Goal: Transaction & Acquisition: Download file/media

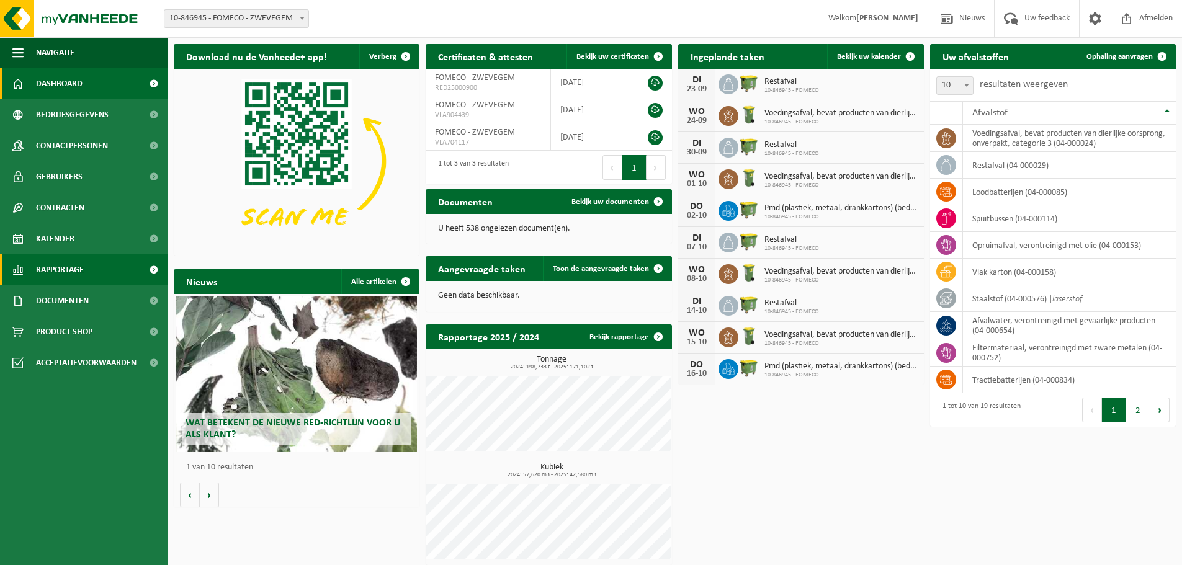
click at [68, 262] on span "Rapportage" at bounding box center [60, 269] width 48 height 31
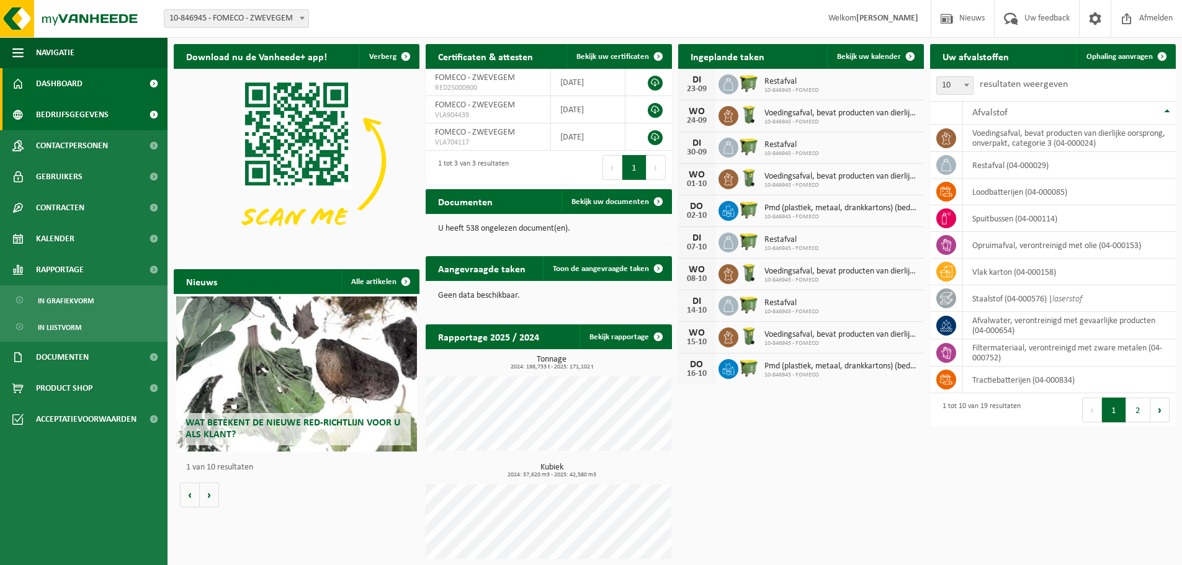
click at [81, 107] on span "Bedrijfsgegevens" at bounding box center [72, 114] width 73 height 31
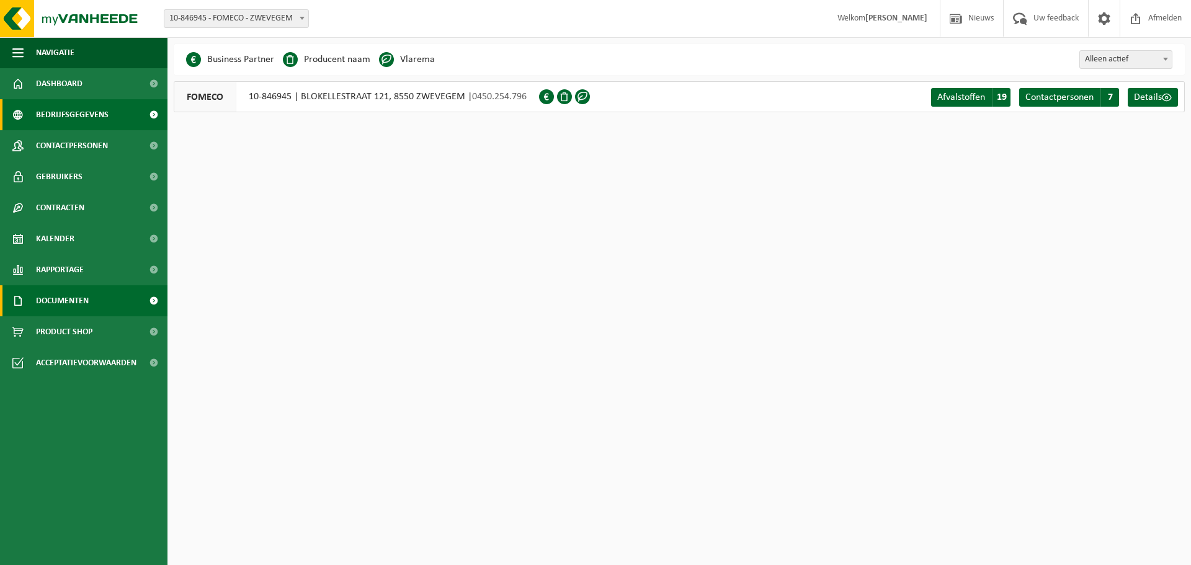
click at [70, 300] on span "Documenten" at bounding box center [62, 300] width 53 height 31
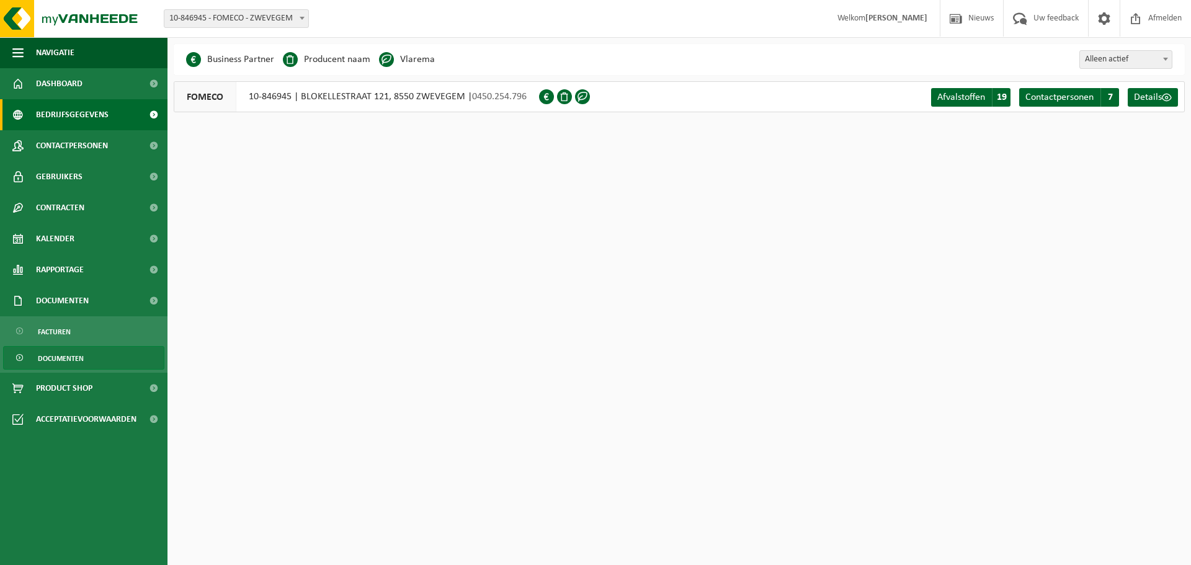
click at [72, 360] on span "Documenten" at bounding box center [61, 359] width 46 height 24
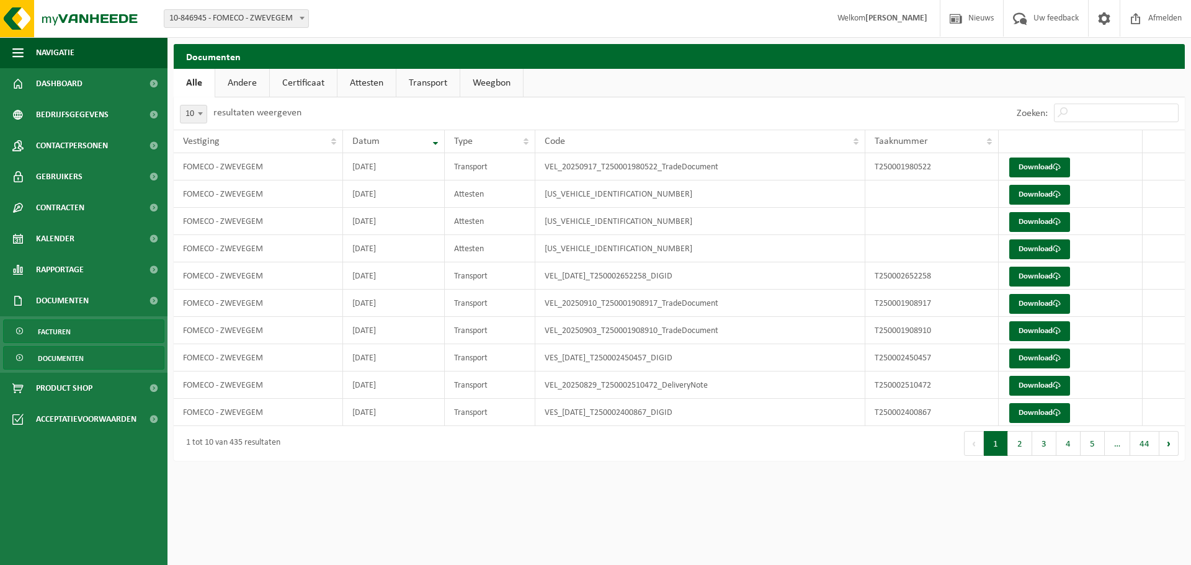
click at [58, 324] on span "Facturen" at bounding box center [54, 332] width 33 height 24
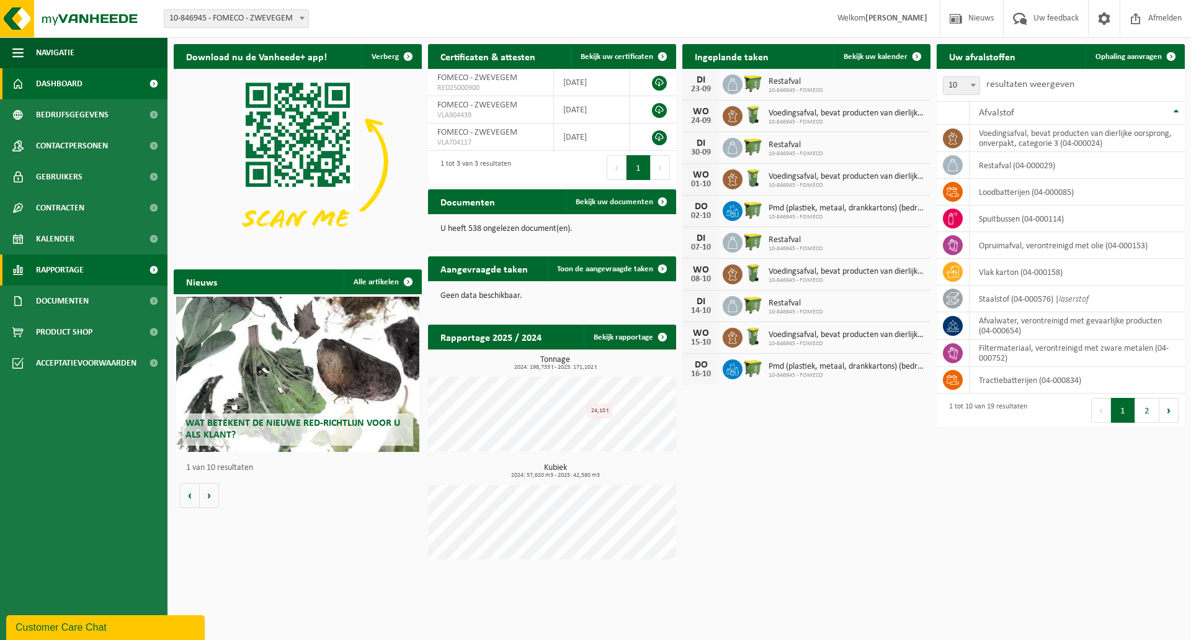
click at [123, 266] on link "Rapportage" at bounding box center [84, 269] width 168 height 31
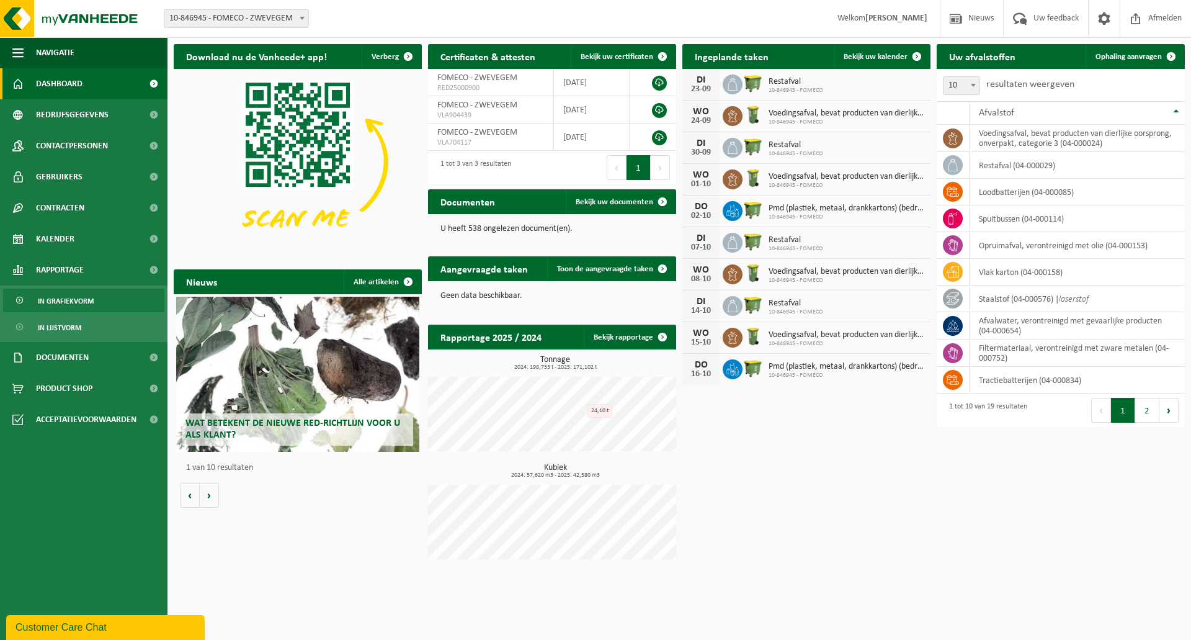
click at [68, 306] on span "In grafiekvorm" at bounding box center [66, 301] width 56 height 24
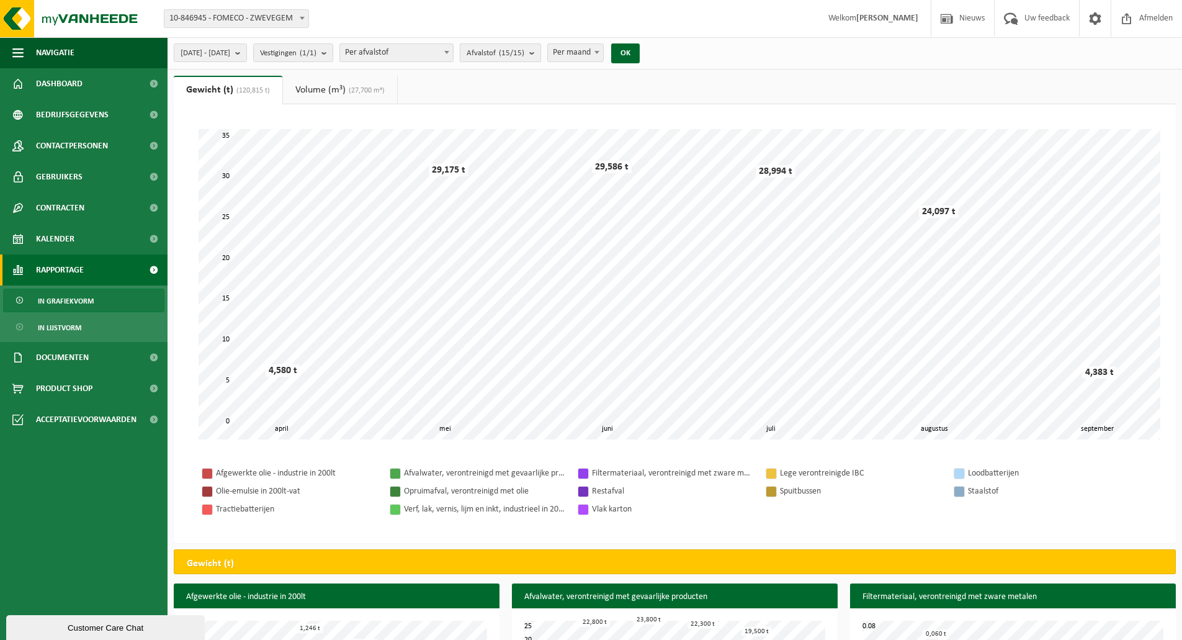
click at [524, 56] on count "(15/15)" at bounding box center [511, 53] width 25 height 8
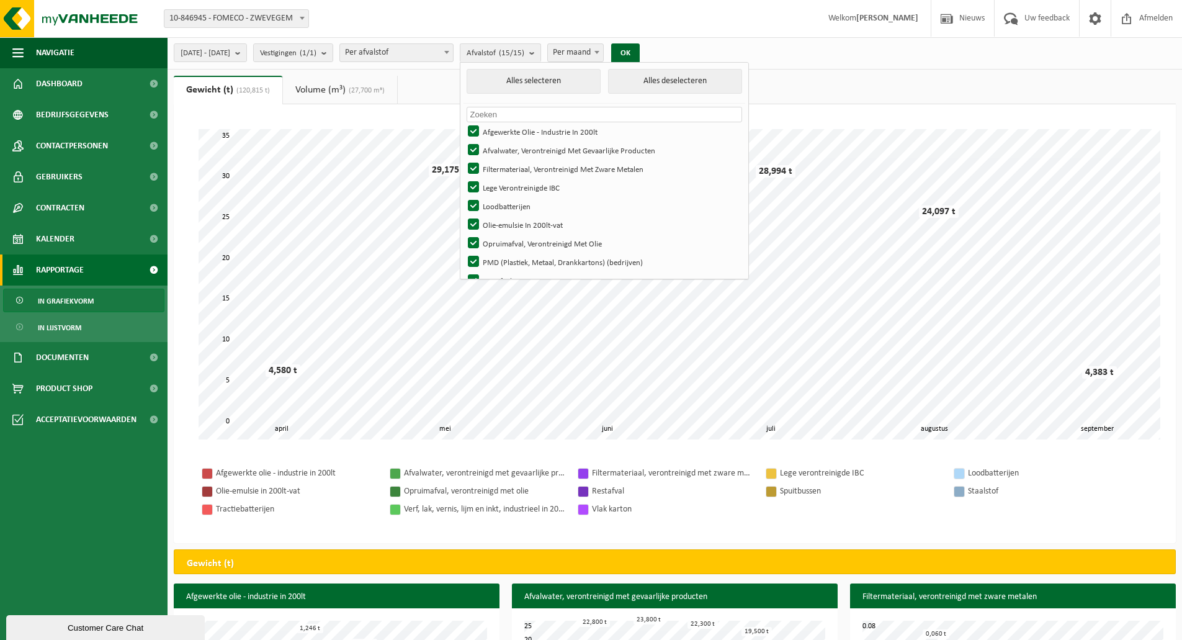
click at [603, 48] on span at bounding box center [597, 52] width 12 height 16
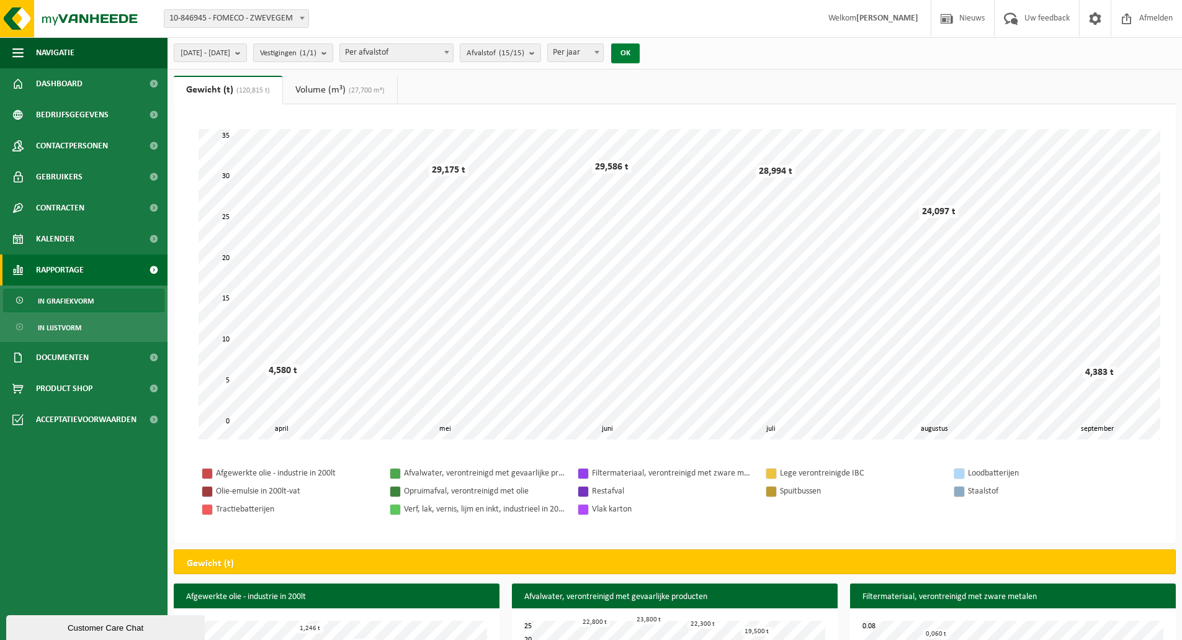
click at [640, 48] on button "OK" at bounding box center [625, 53] width 29 height 20
click at [524, 55] on count "(15/15)" at bounding box center [511, 53] width 25 height 8
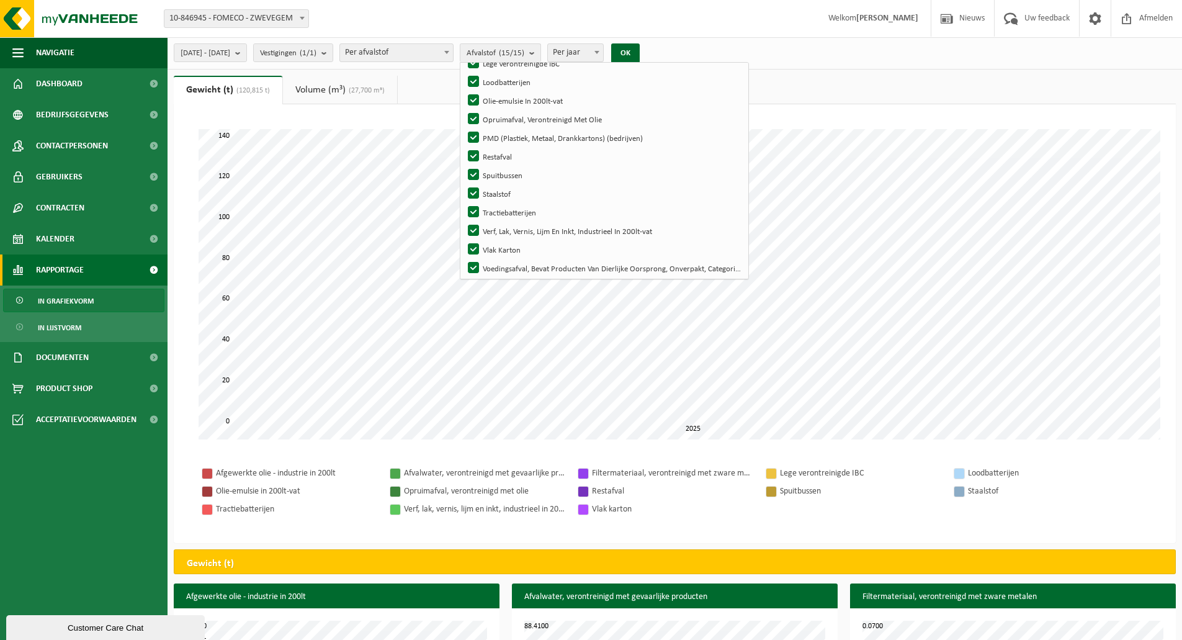
scroll to position [128, 0]
click at [603, 50] on span "Per jaar" at bounding box center [575, 52] width 55 height 17
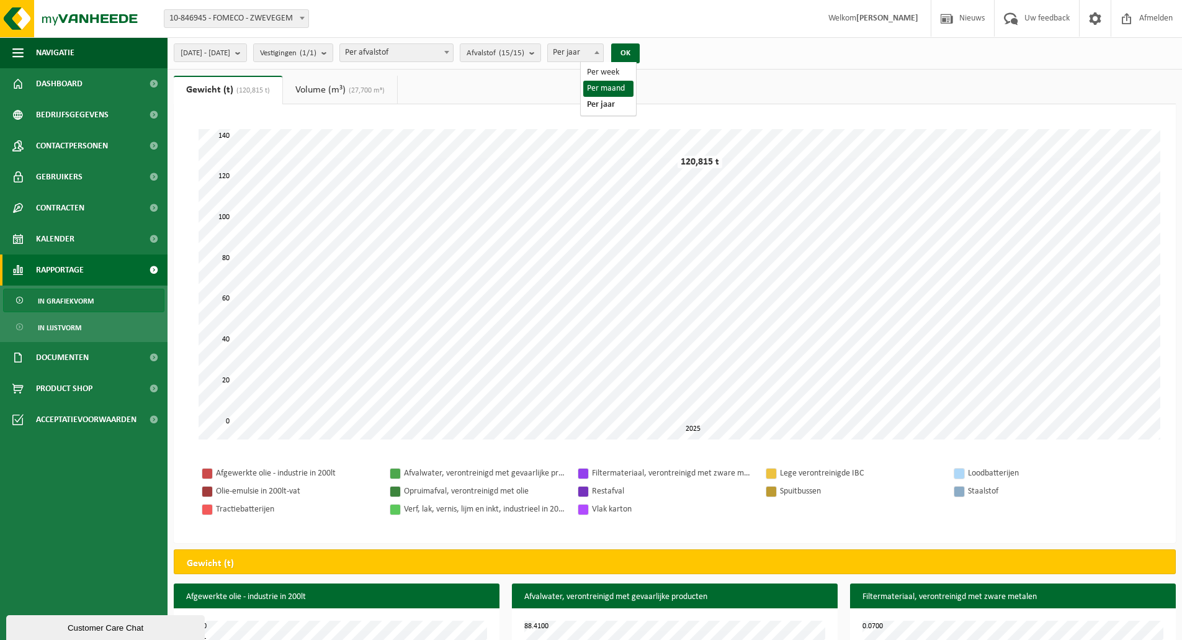
select select "2"
click at [640, 47] on button "OK" at bounding box center [625, 53] width 29 height 20
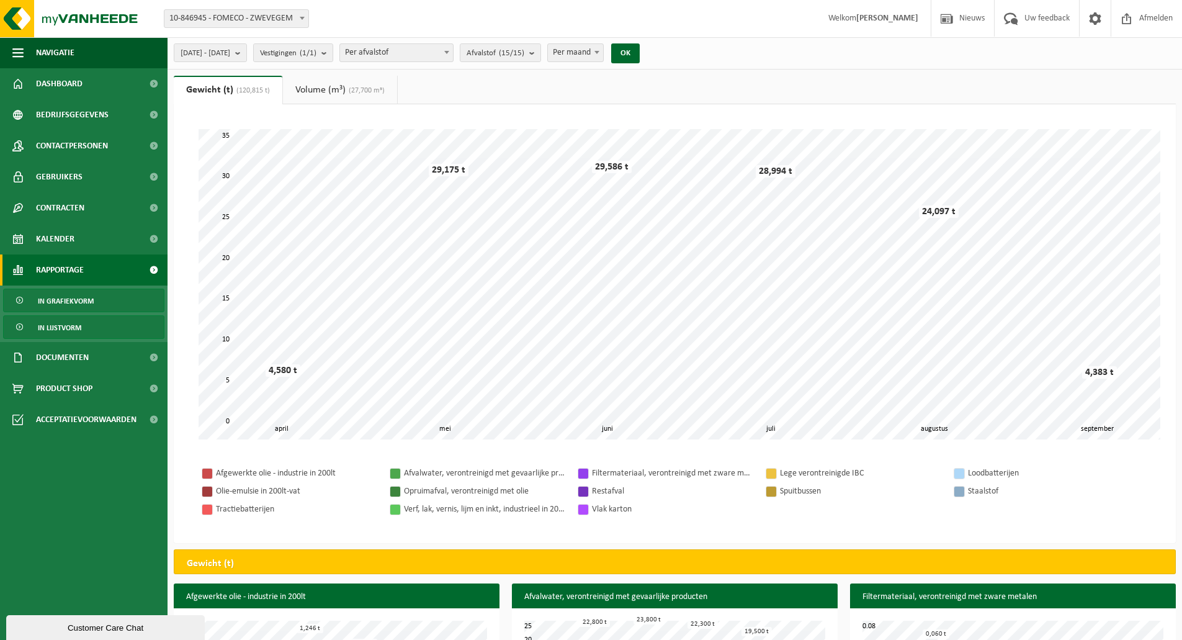
click at [79, 331] on span "In lijstvorm" at bounding box center [59, 328] width 43 height 24
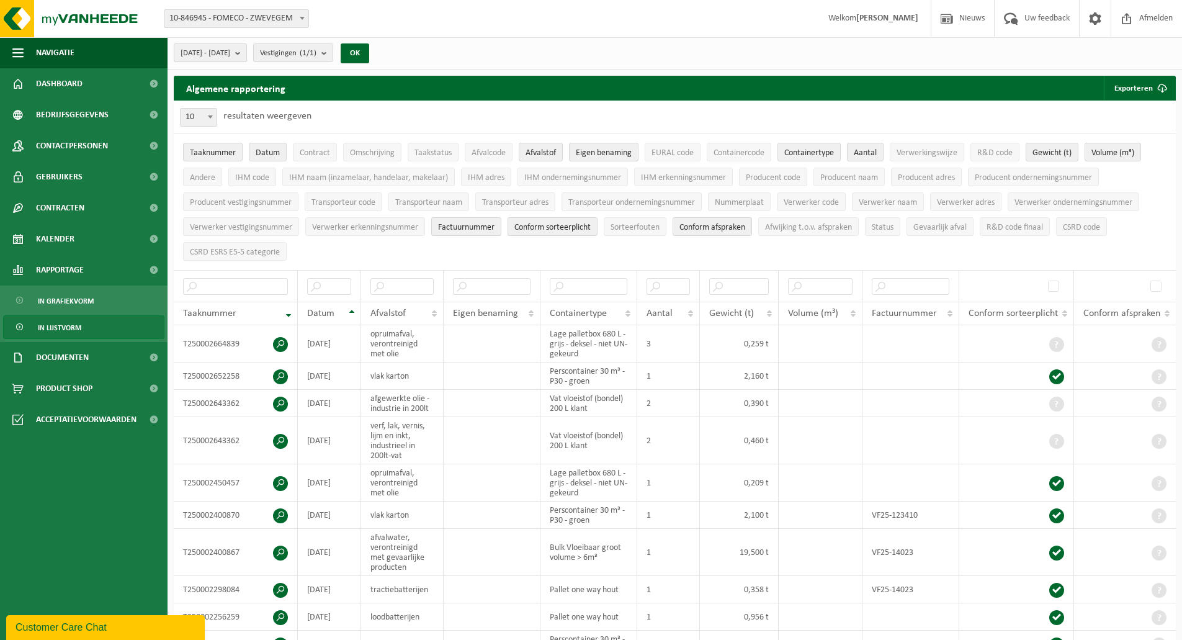
click at [230, 56] on span "[DATE] - [DATE]" at bounding box center [206, 53] width 50 height 19
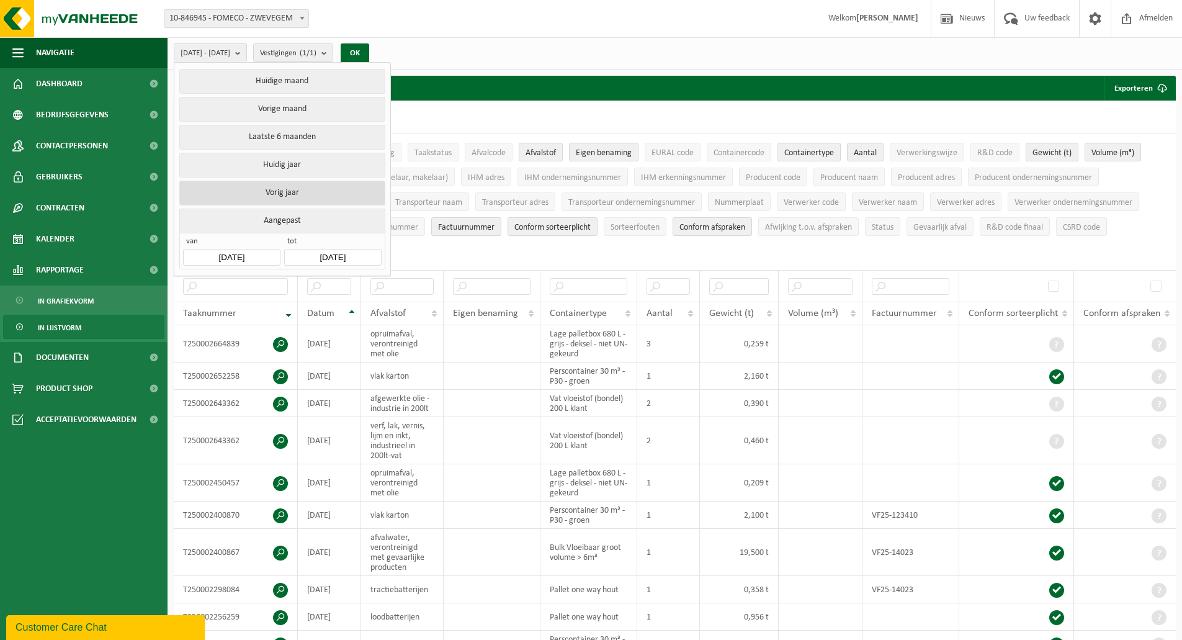
click at [308, 198] on button "Vorig jaar" at bounding box center [281, 193] width 205 height 25
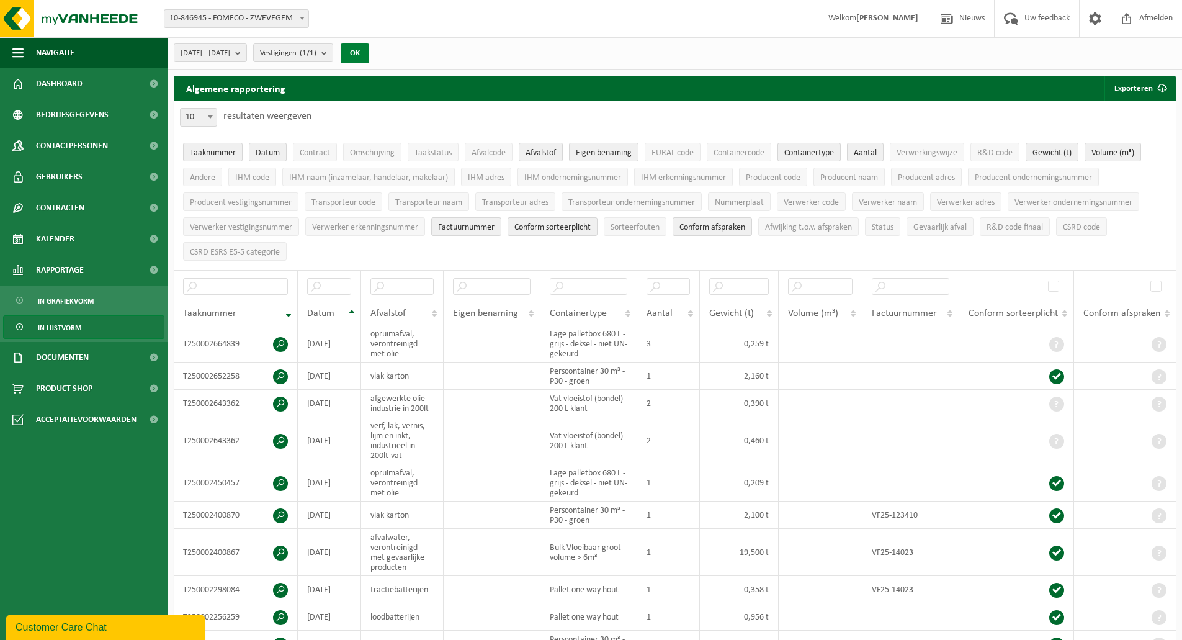
click at [369, 50] on button "OK" at bounding box center [355, 53] width 29 height 20
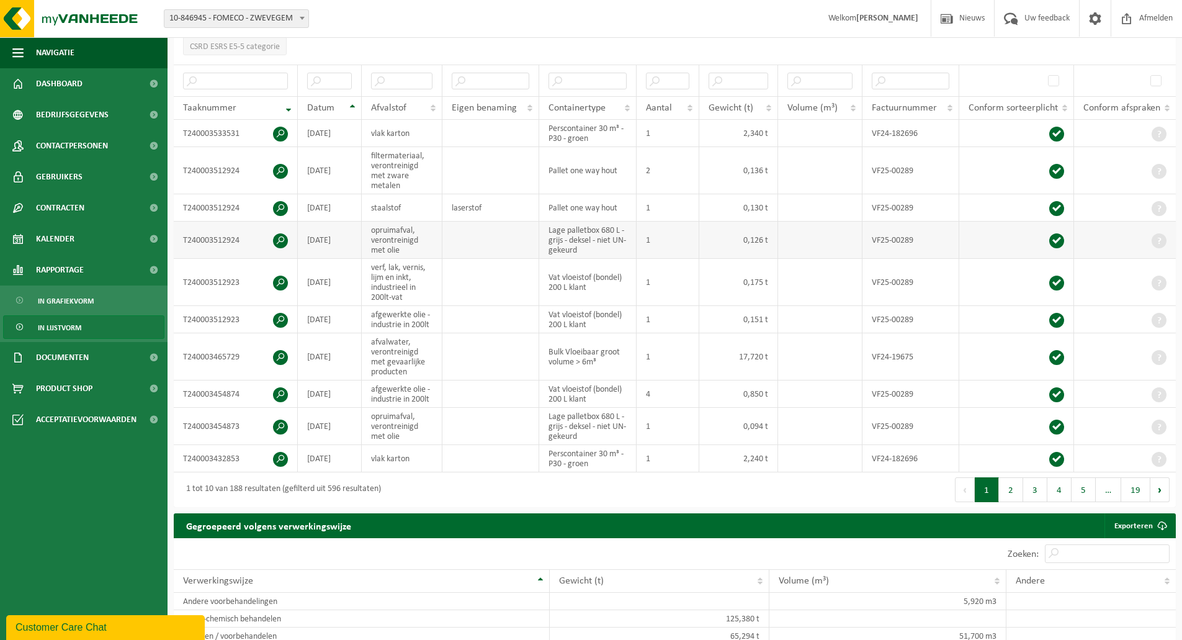
scroll to position [186, 0]
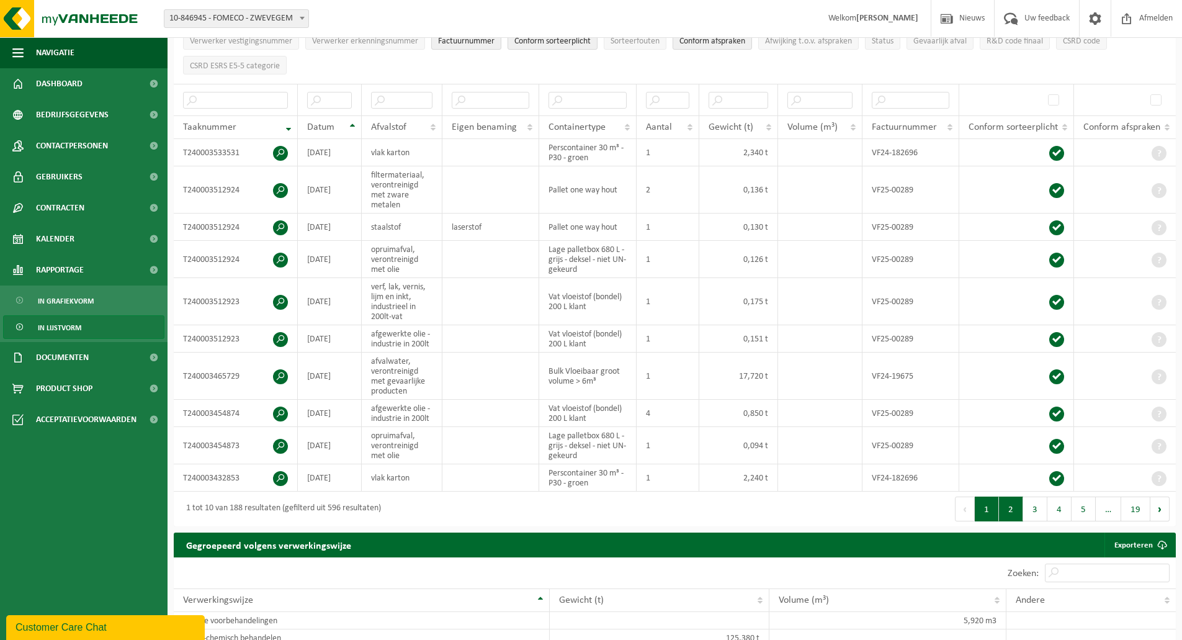
click at [1009, 499] on button "2" at bounding box center [1011, 508] width 24 height 25
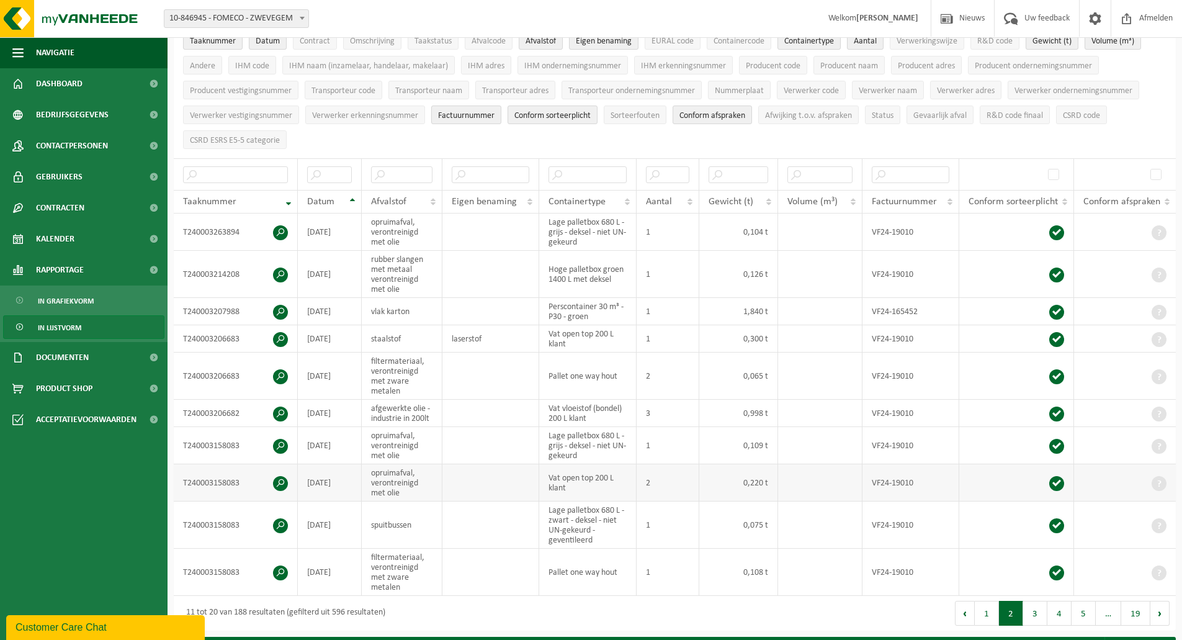
scroll to position [0, 0]
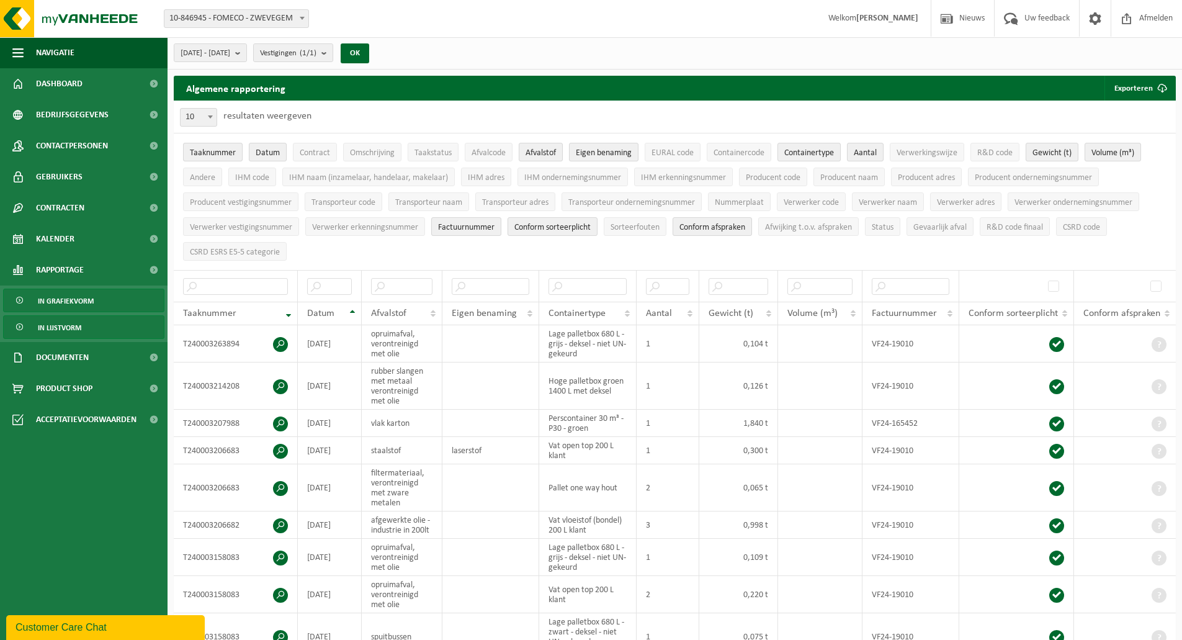
click at [61, 296] on span "In grafiekvorm" at bounding box center [66, 301] width 56 height 24
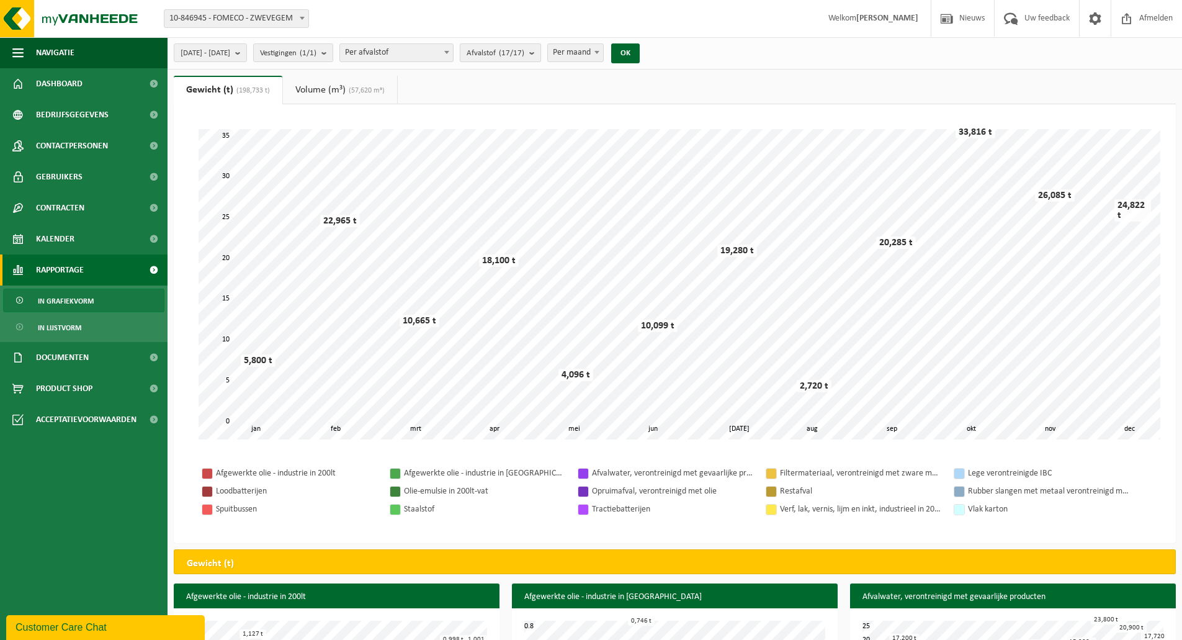
click at [524, 52] on count "(17/17)" at bounding box center [511, 53] width 25 height 8
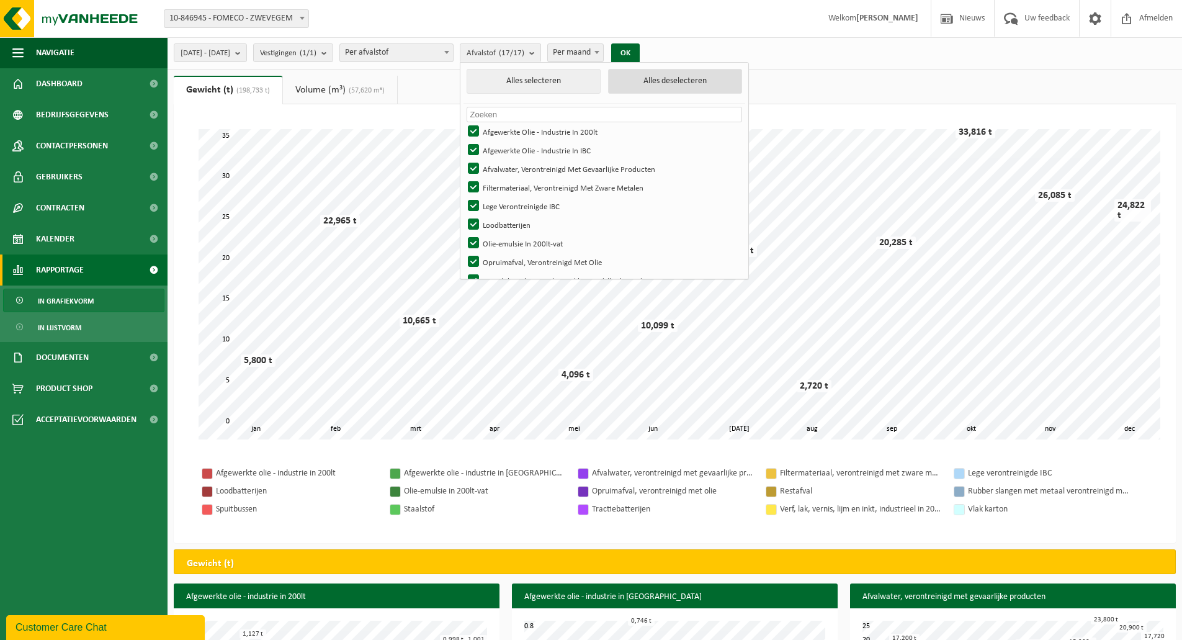
click at [673, 83] on button "Alles deselecteren" at bounding box center [675, 81] width 134 height 25
checkbox input "false"
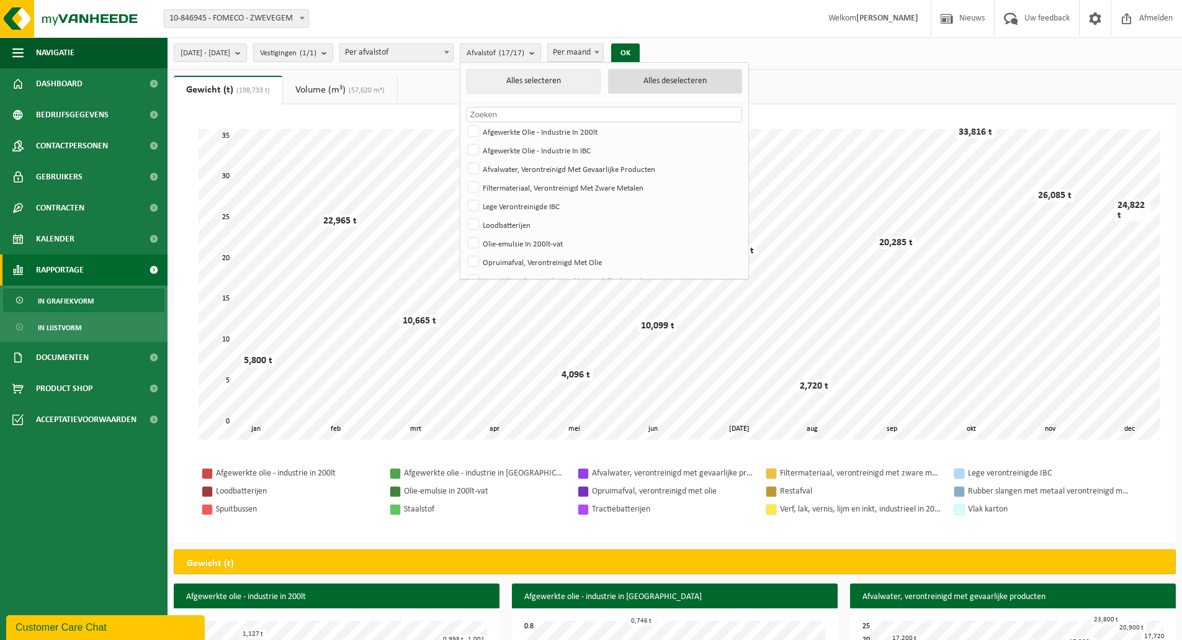
checkbox input "false"
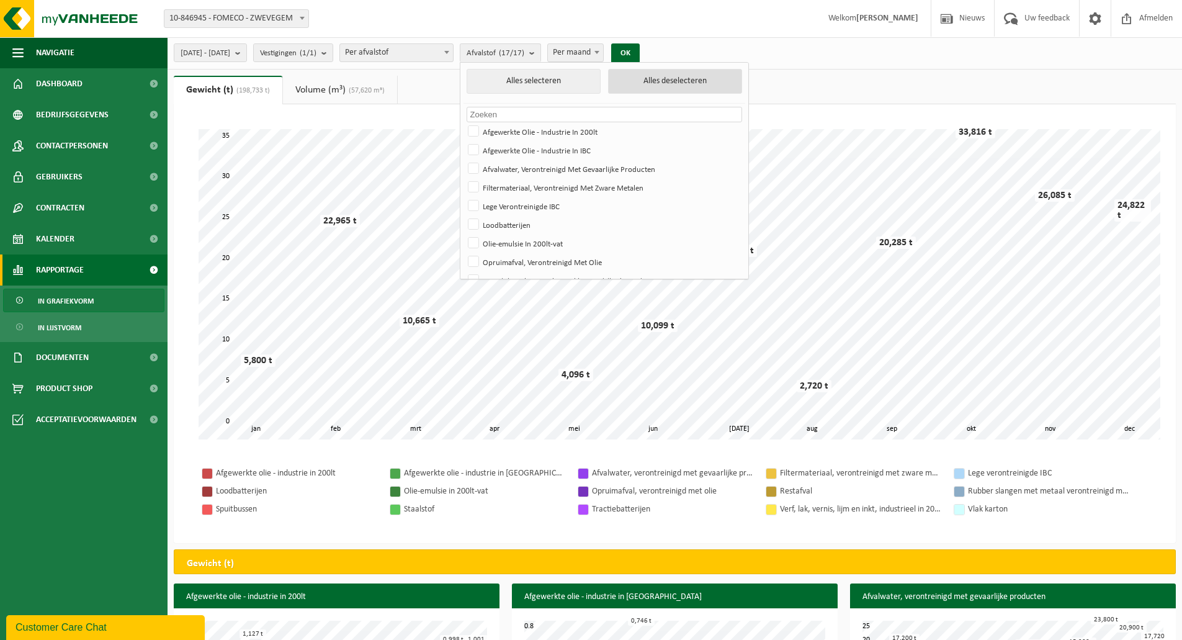
checkbox input "false"
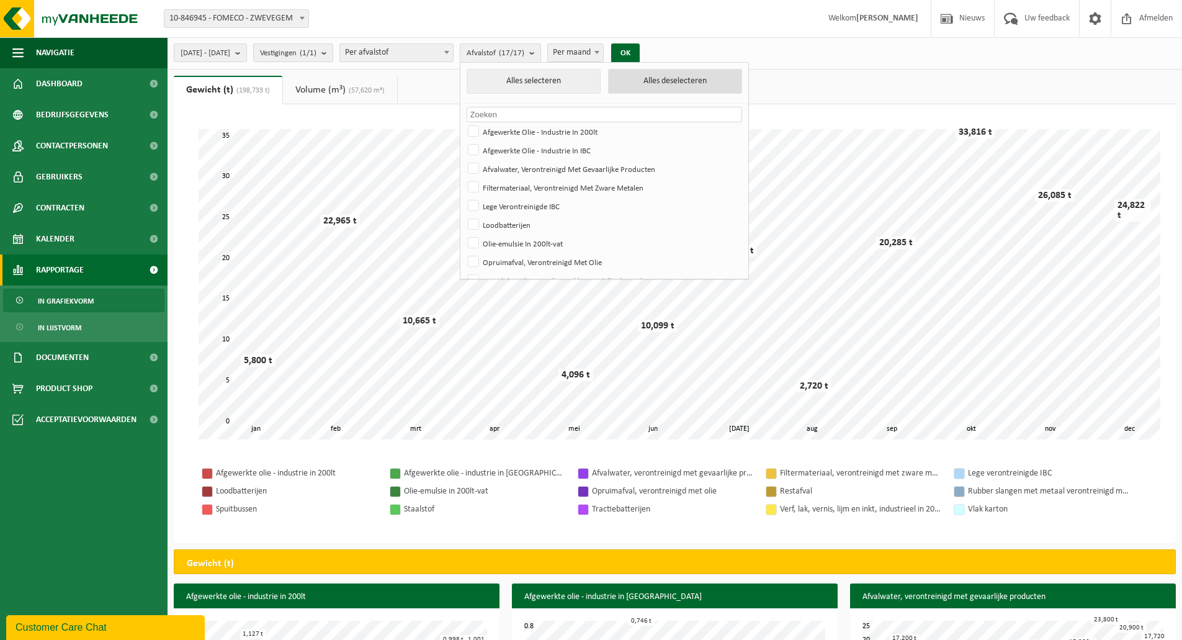
checkbox input "false"
click at [638, 170] on label "Afvalwater, Verontreinigd Met Gevaarlijke Producten" at bounding box center [603, 168] width 276 height 19
click at [464, 159] on input "Afvalwater, Verontreinigd Met Gevaarlijke Producten" at bounding box center [463, 159] width 1 height 1
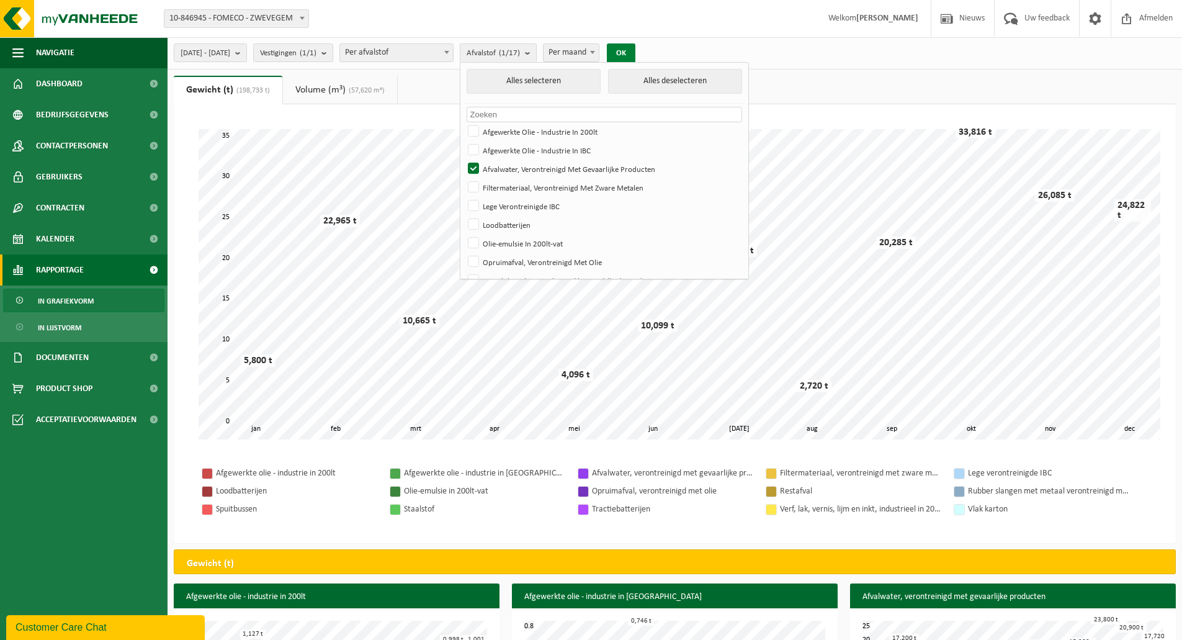
click at [635, 53] on button "OK" at bounding box center [621, 53] width 29 height 20
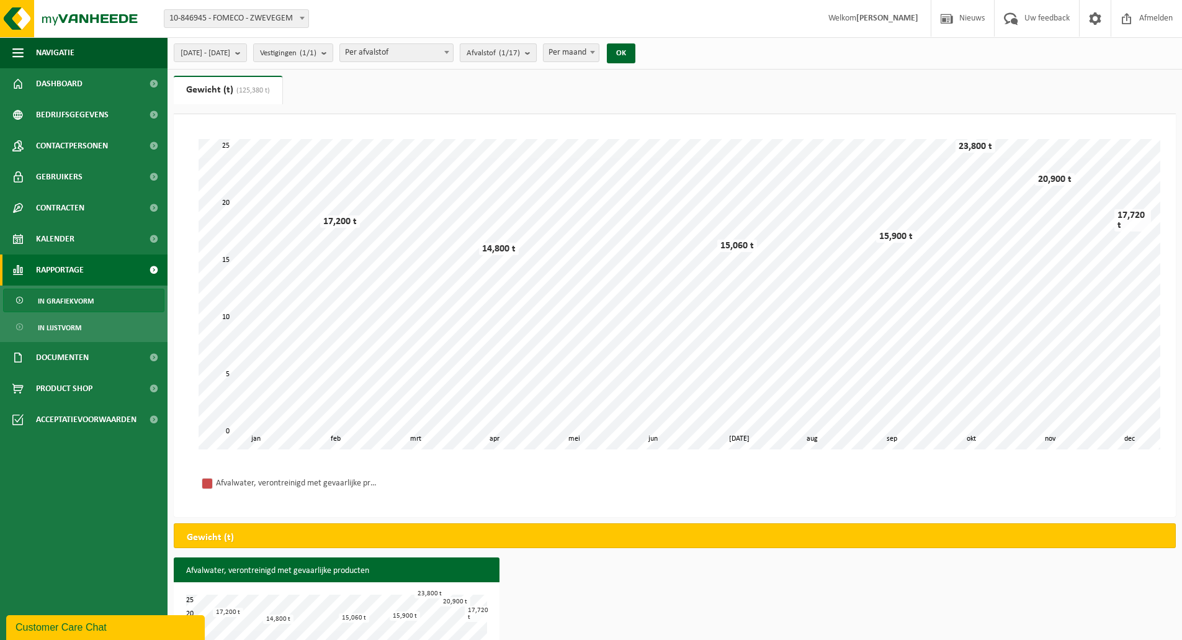
click at [520, 59] on span "Afvalstof (1/17)" at bounding box center [493, 53] width 53 height 19
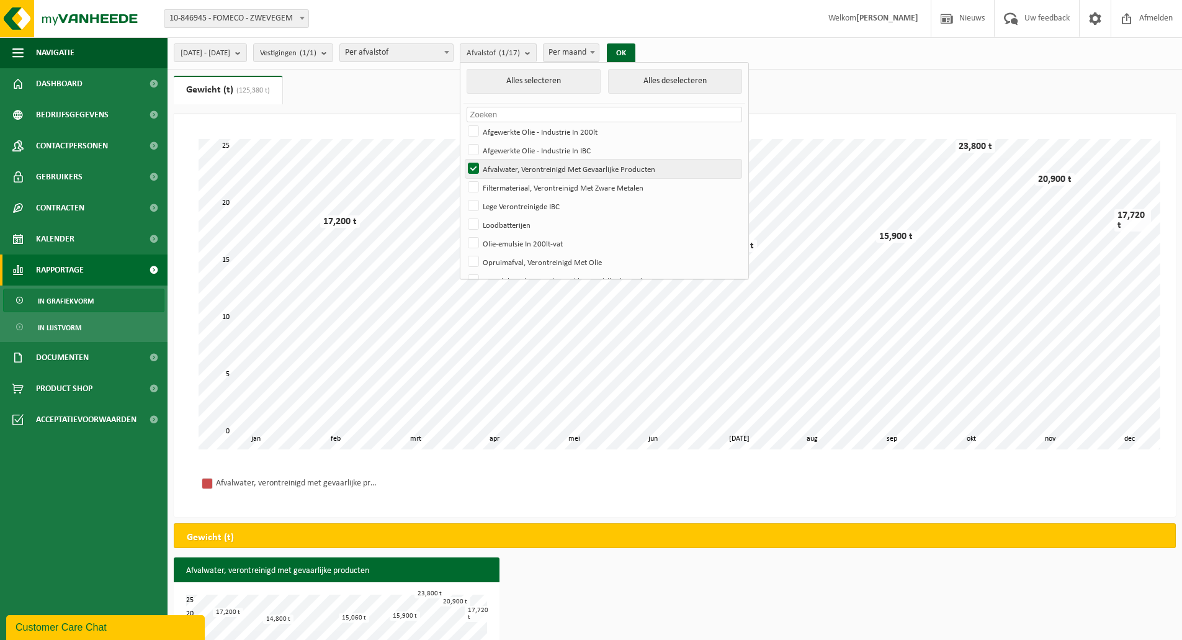
click at [511, 166] on label "Afvalwater, Verontreinigd Met Gevaarlijke Producten" at bounding box center [603, 168] width 276 height 19
click at [464, 159] on input "Afvalwater, Verontreinigd Met Gevaarlijke Producten" at bounding box center [463, 159] width 1 height 1
checkbox input "false"
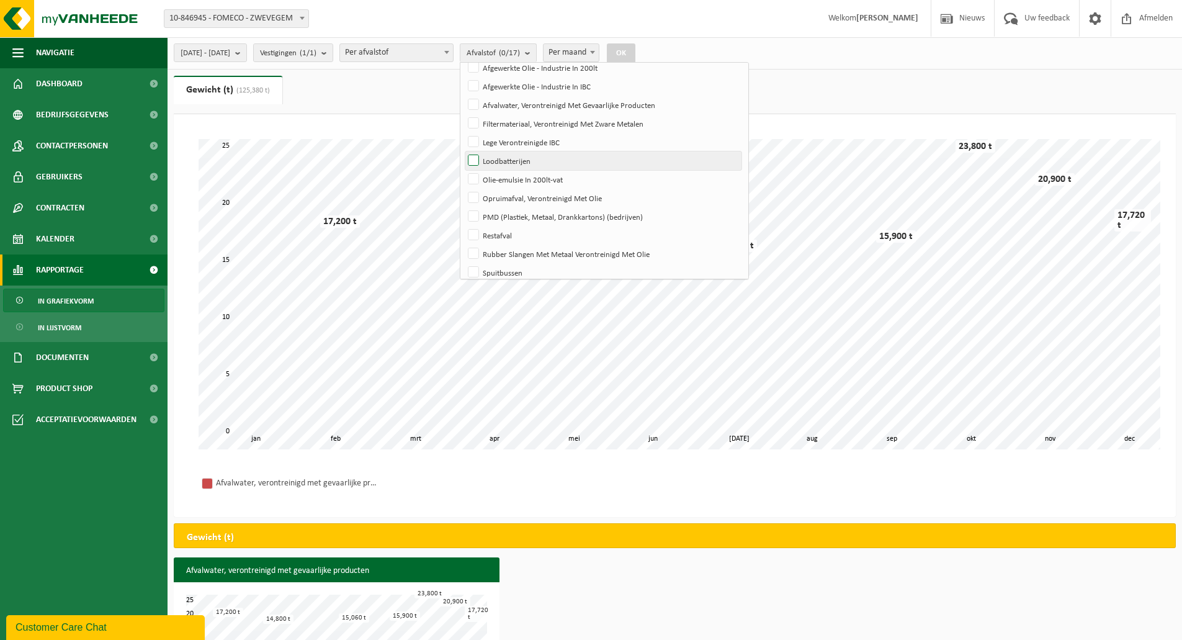
scroll to position [166, 0]
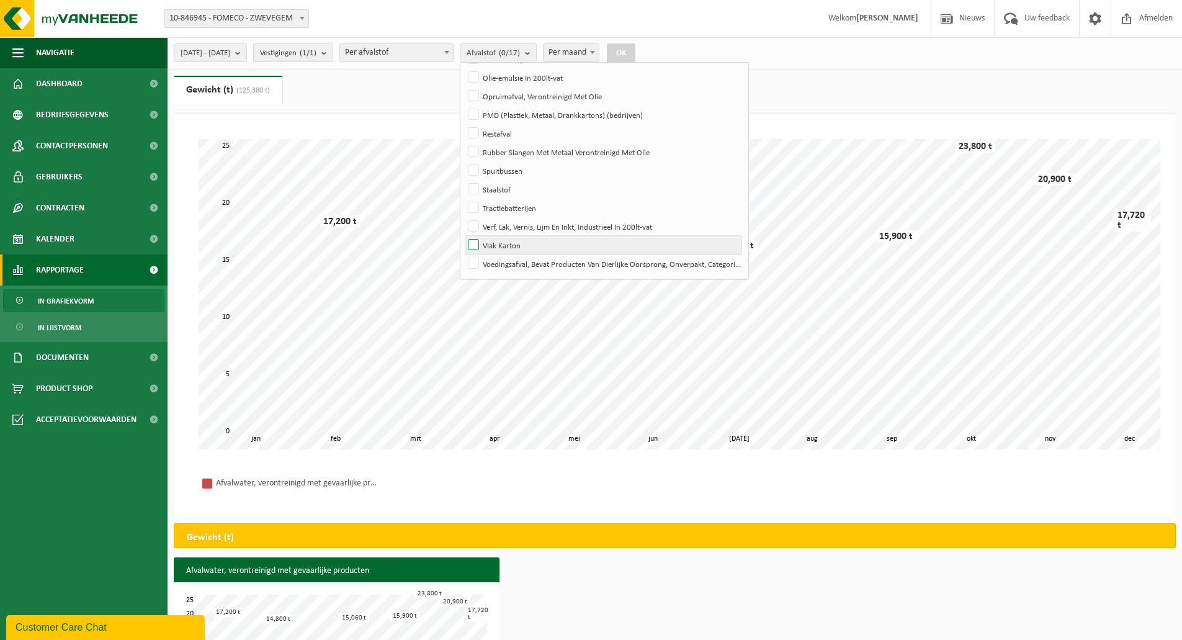
click at [513, 241] on label "Vlak Karton" at bounding box center [603, 245] width 276 height 19
click at [464, 236] on input "Vlak Karton" at bounding box center [463, 235] width 1 height 1
checkbox input "true"
click at [635, 48] on button "OK" at bounding box center [621, 53] width 29 height 20
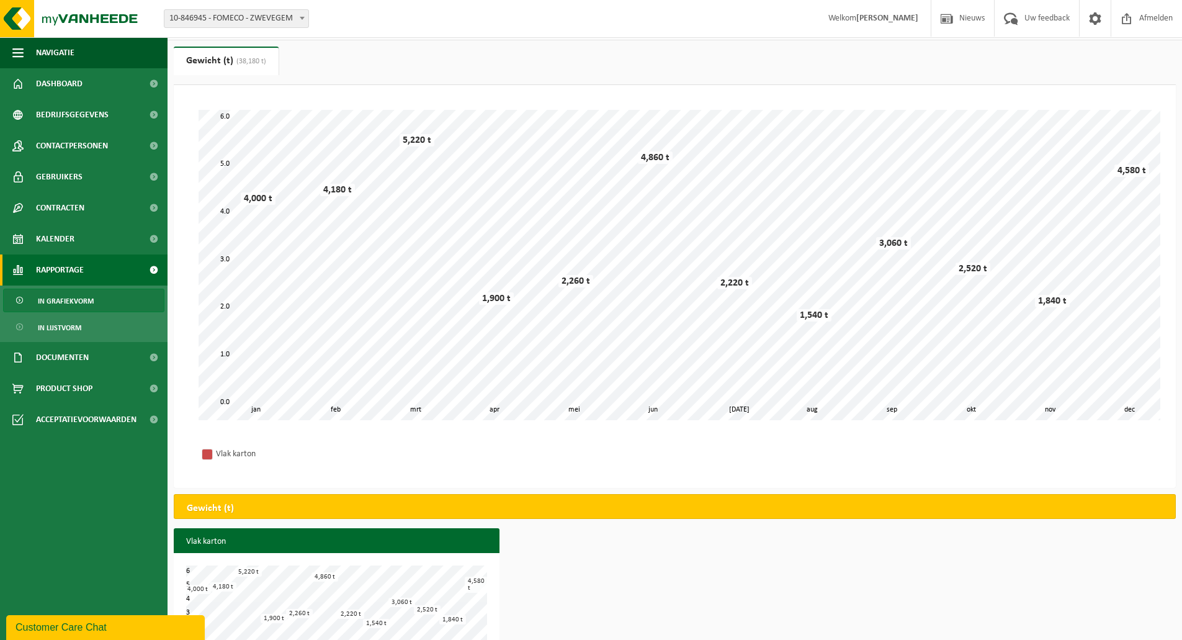
scroll to position [0, 0]
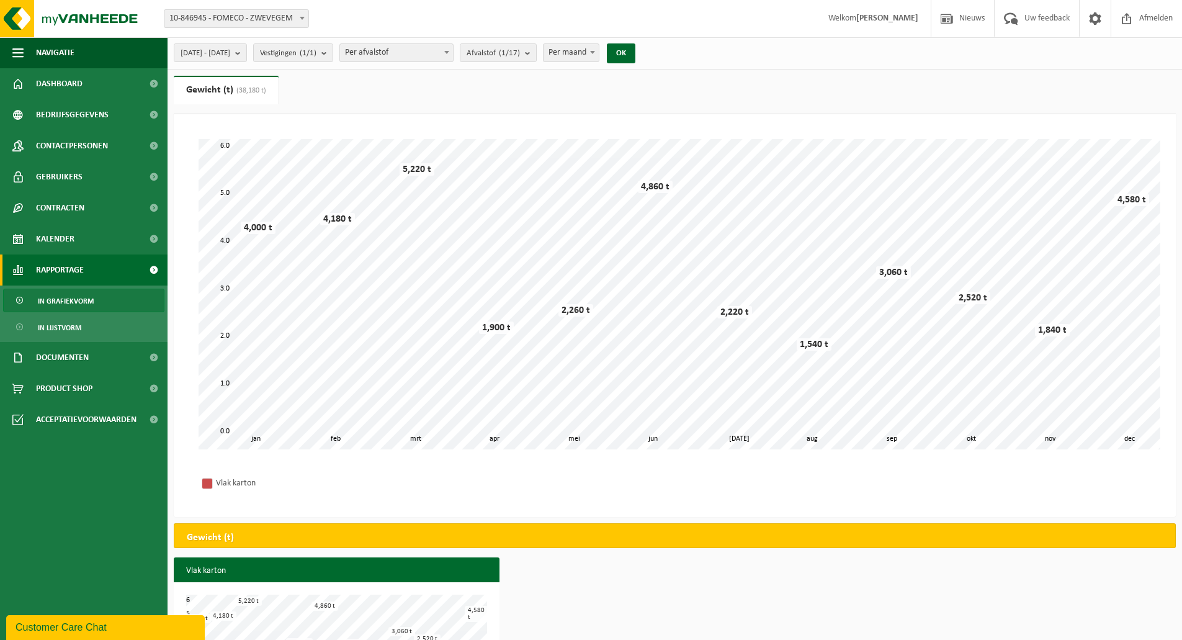
click at [599, 43] on span "Per maand" at bounding box center [571, 52] width 56 height 19
click at [537, 55] on button "Afvalstof (1/17)" at bounding box center [498, 52] width 77 height 19
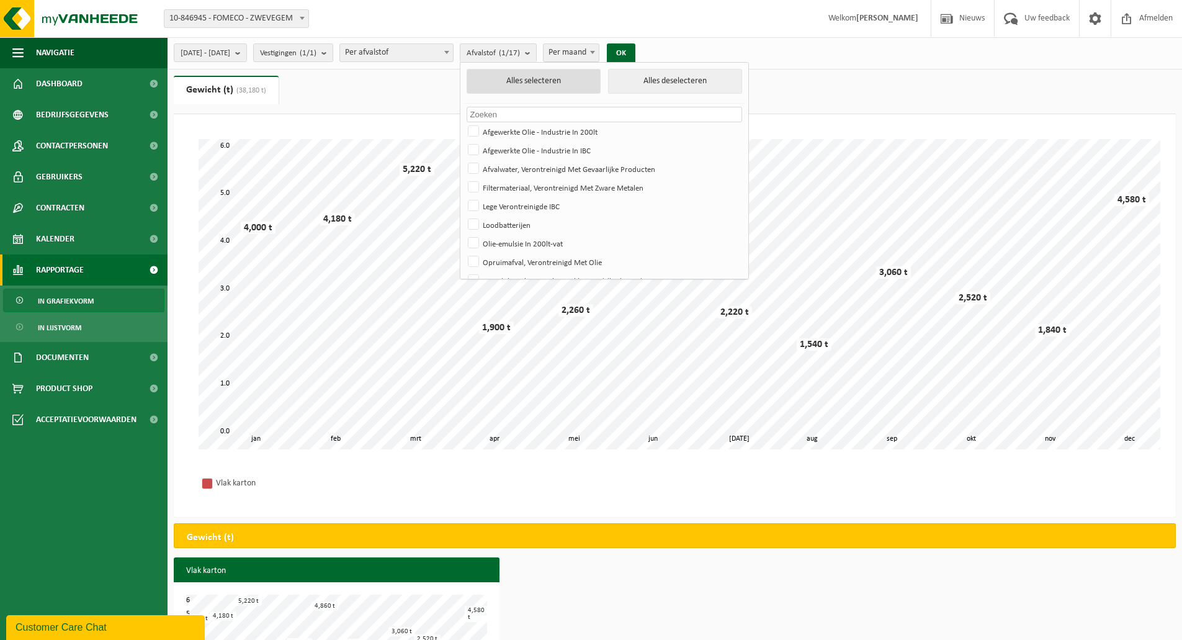
click at [601, 83] on button "Alles selecteren" at bounding box center [534, 81] width 134 height 25
checkbox input "true"
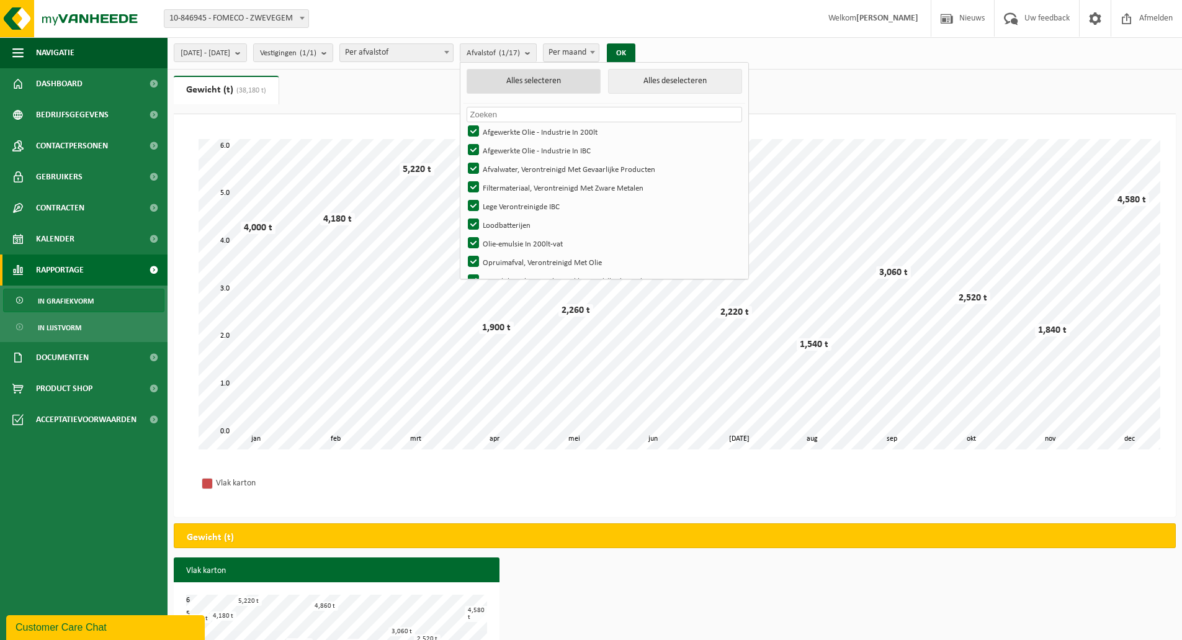
checkbox input "true"
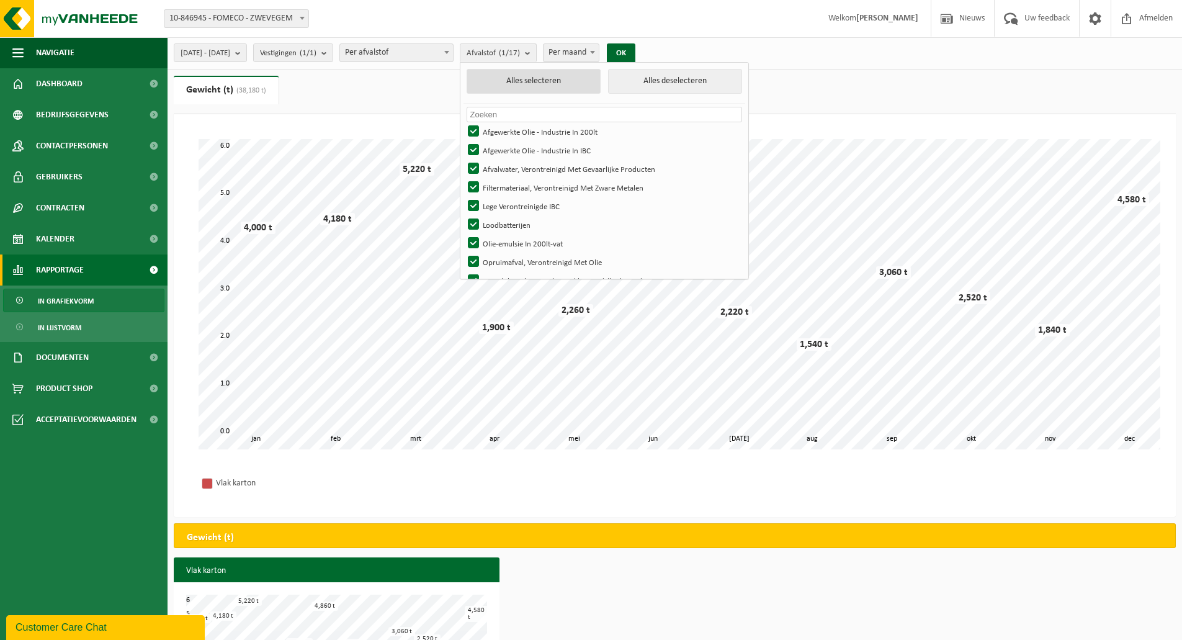
checkbox input "true"
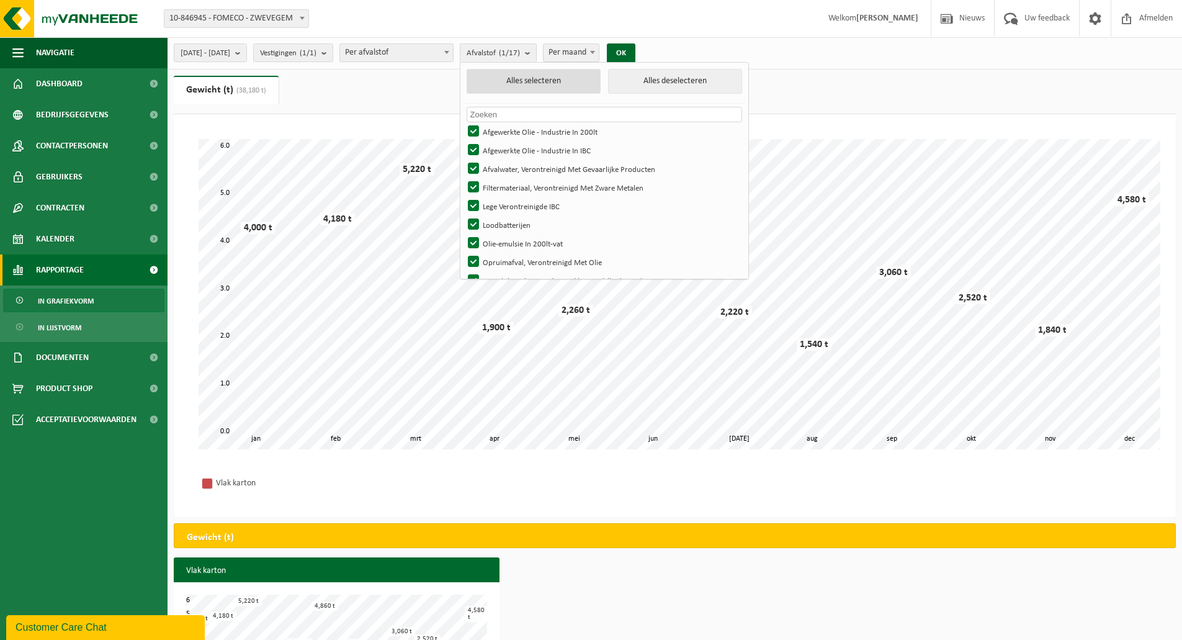
checkbox input "true"
click at [640, 52] on button "OK" at bounding box center [625, 53] width 29 height 20
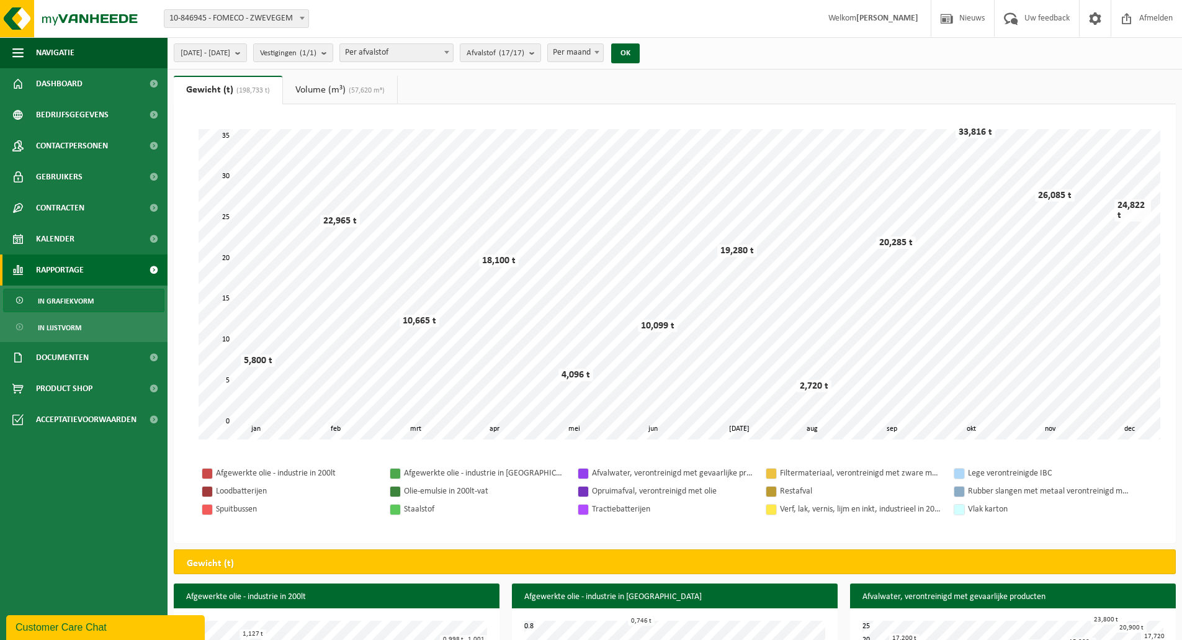
click at [374, 101] on link "Volume (m³) (57,620 m³)" at bounding box center [340, 90] width 114 height 29
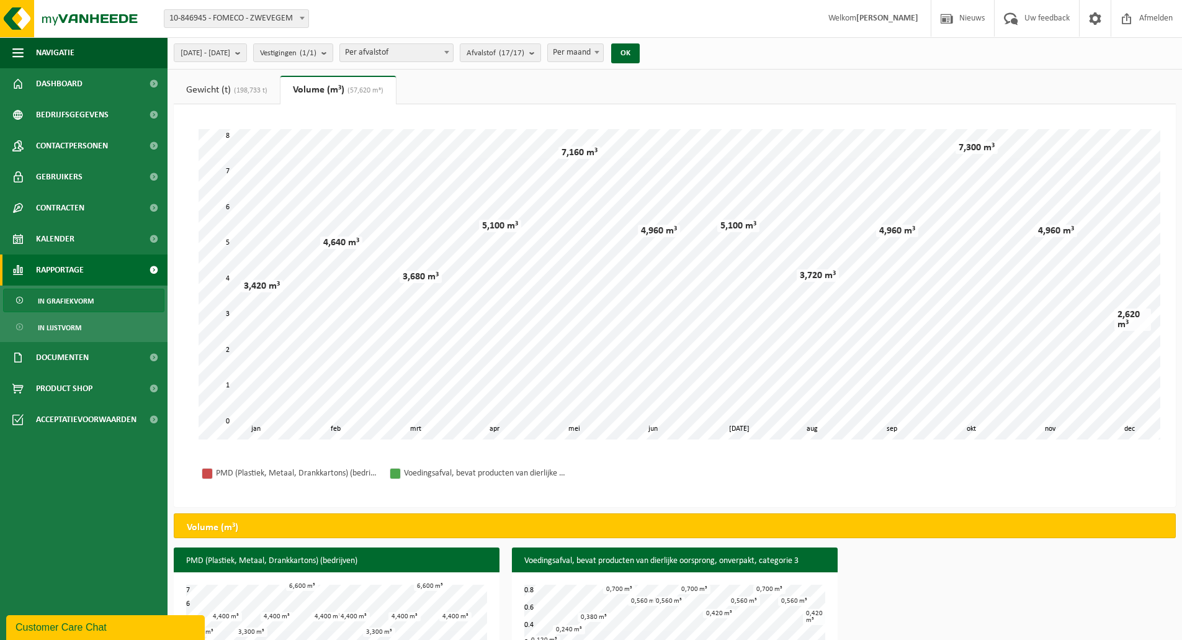
click at [251, 91] on span "(198,733 t)" at bounding box center [249, 90] width 37 height 7
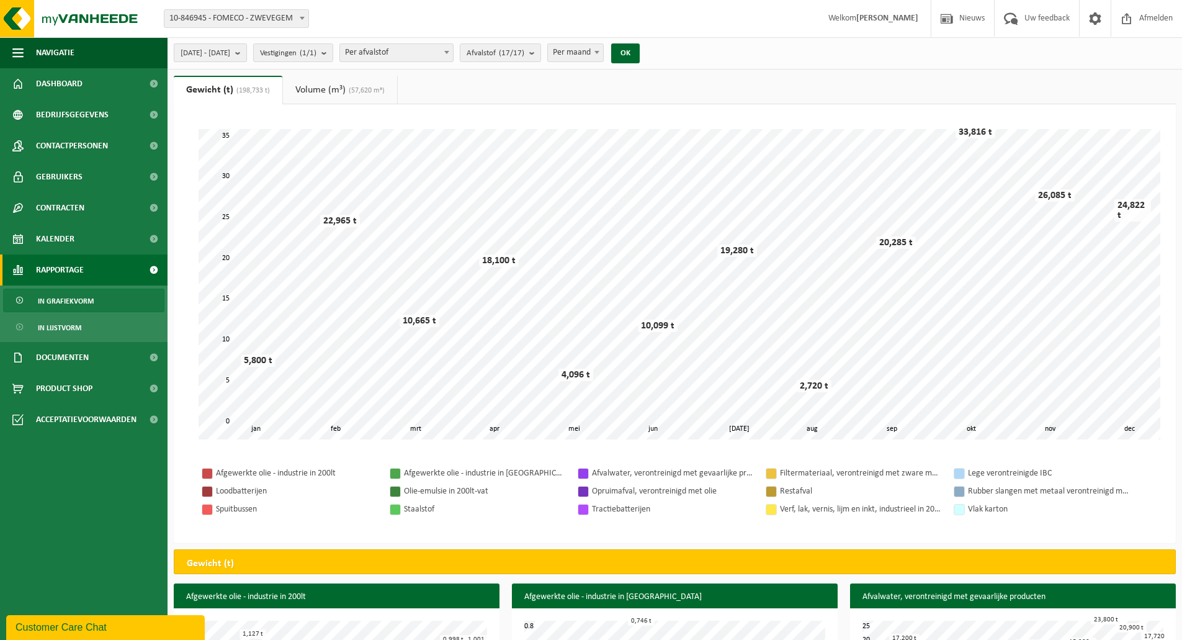
click at [230, 47] on span "2024-01-01 - 2024-12-31" at bounding box center [206, 53] width 50 height 19
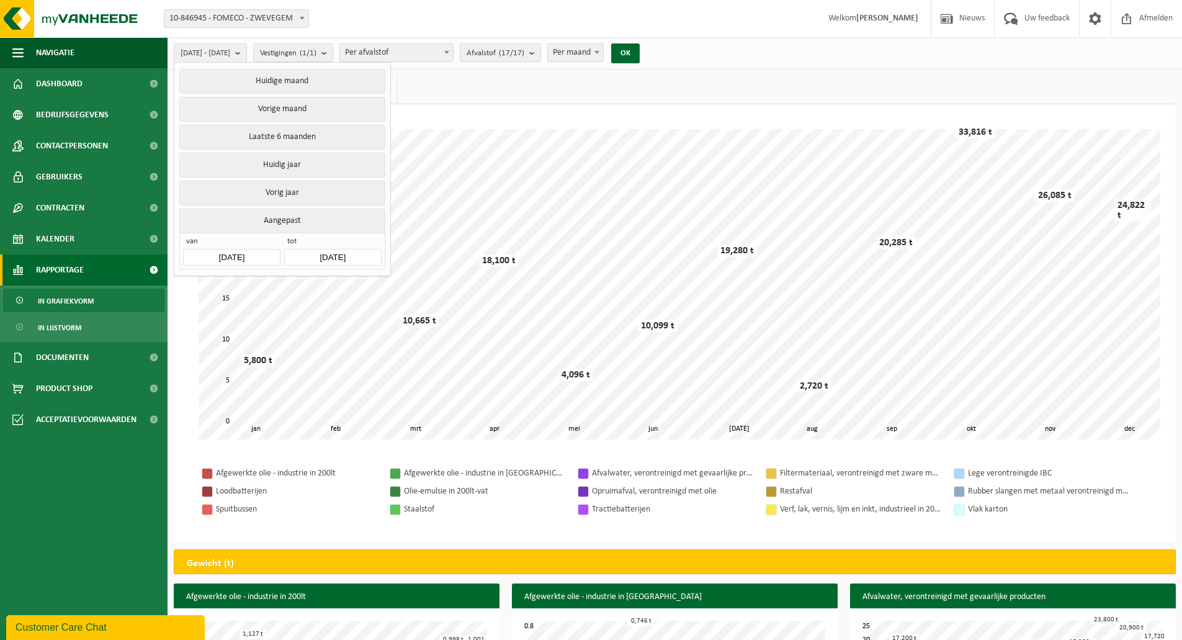
click at [439, 58] on span "Per afvalstof" at bounding box center [396, 52] width 113 height 17
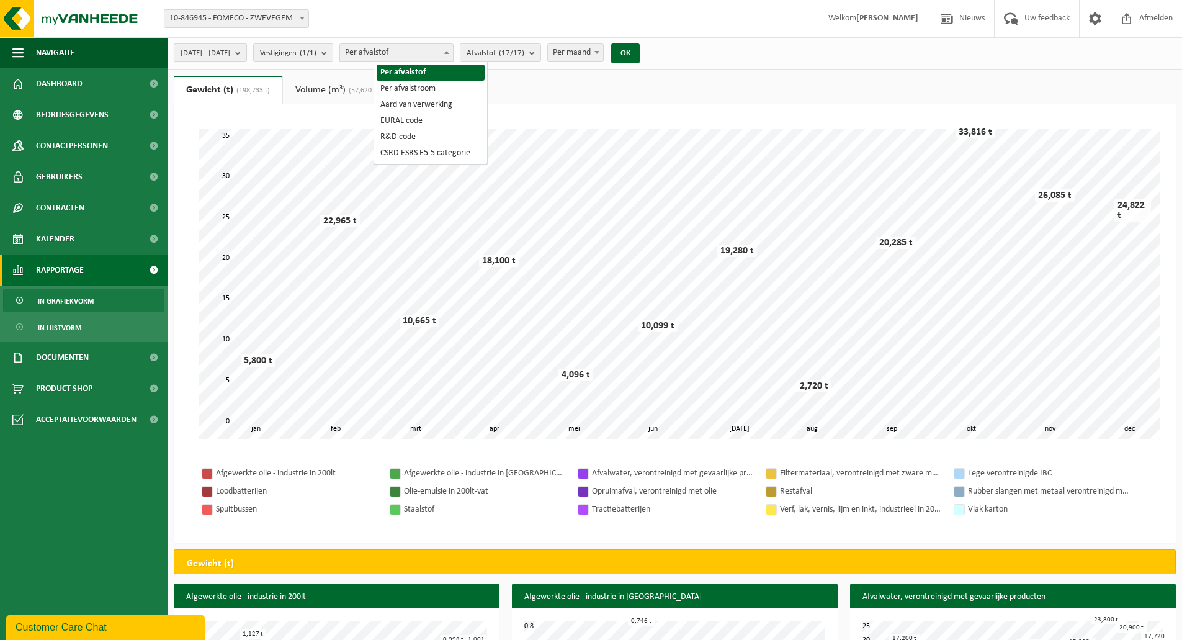
click at [230, 47] on span "2024-01-01 - 2024-12-31" at bounding box center [206, 53] width 50 height 19
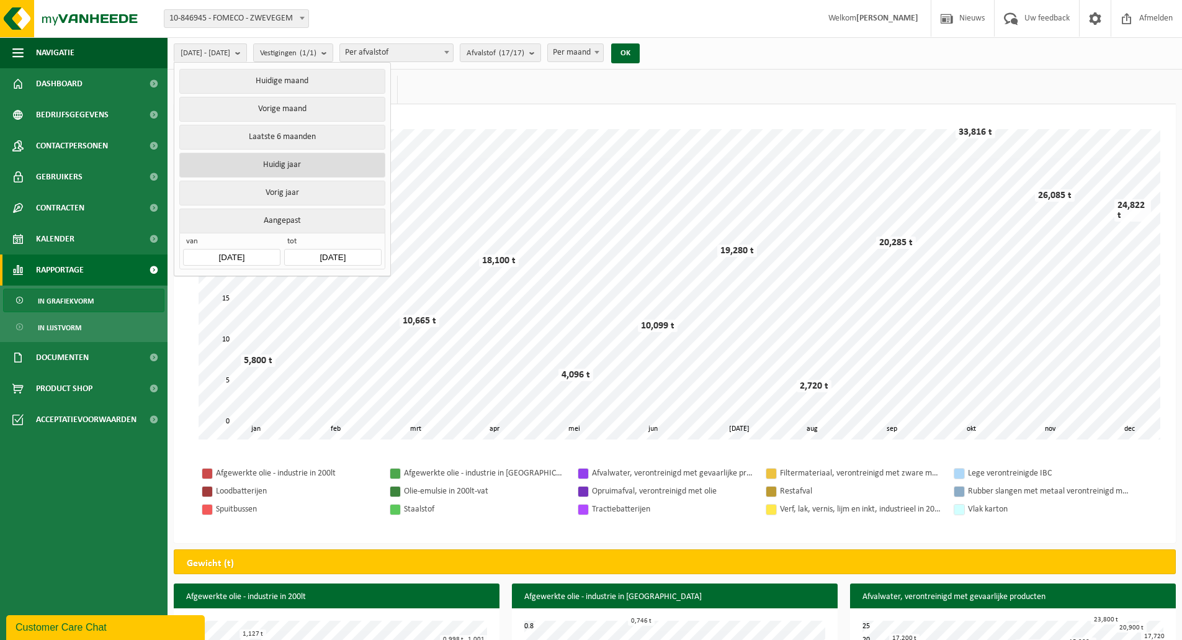
click at [316, 161] on button "Huidig jaar" at bounding box center [281, 165] width 205 height 25
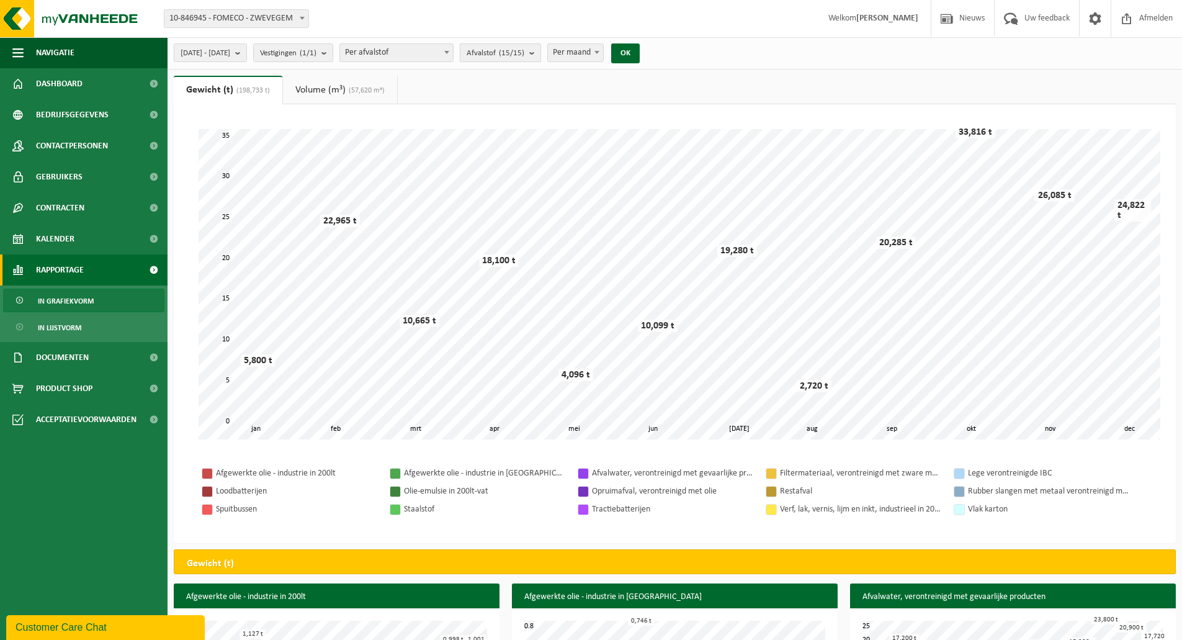
click at [540, 50] on b "submit" at bounding box center [534, 52] width 11 height 17
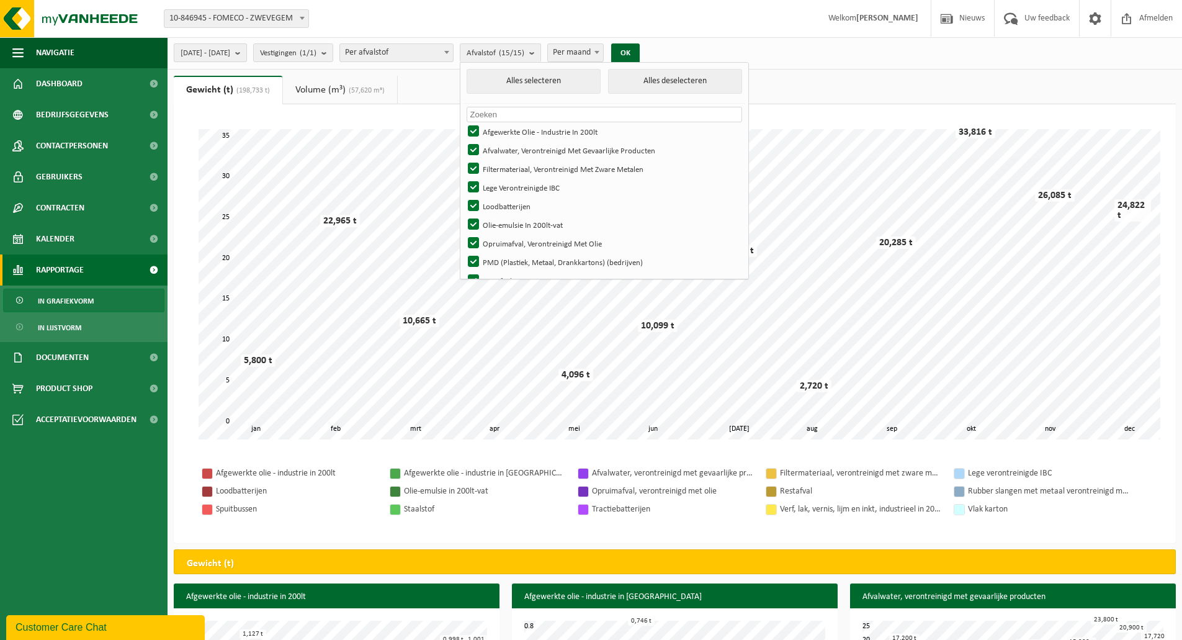
click at [222, 59] on span "2025-01-01 - 2025-09-23" at bounding box center [206, 53] width 50 height 19
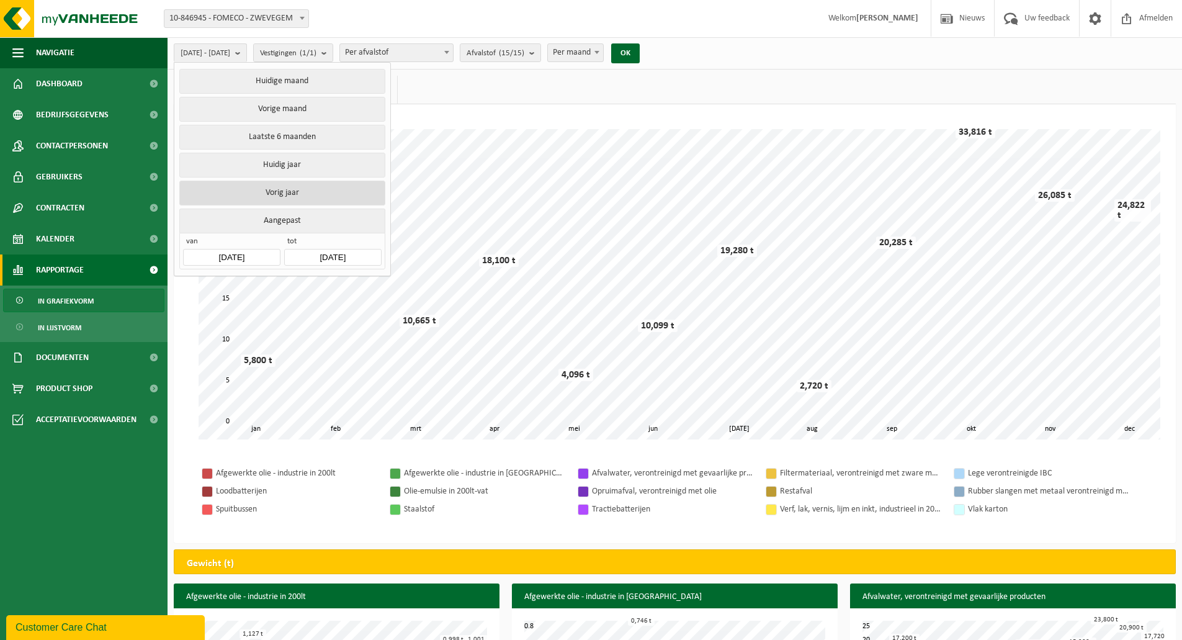
click at [307, 187] on button "Vorig jaar" at bounding box center [281, 193] width 205 height 25
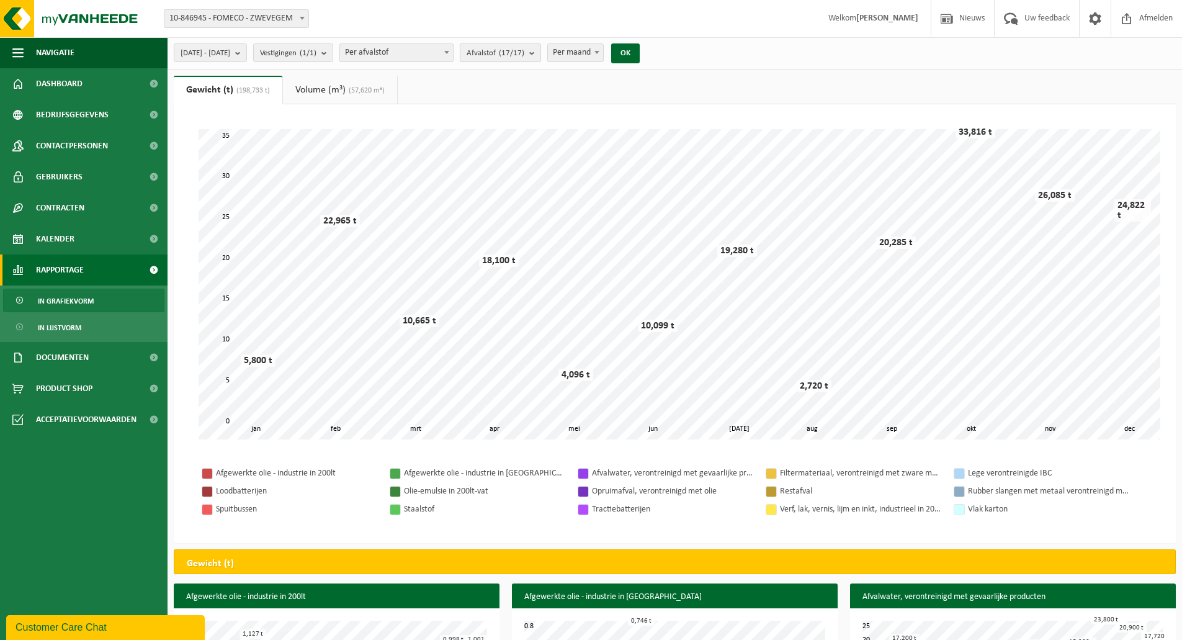
click at [524, 51] on count "(17/17)" at bounding box center [511, 53] width 25 height 8
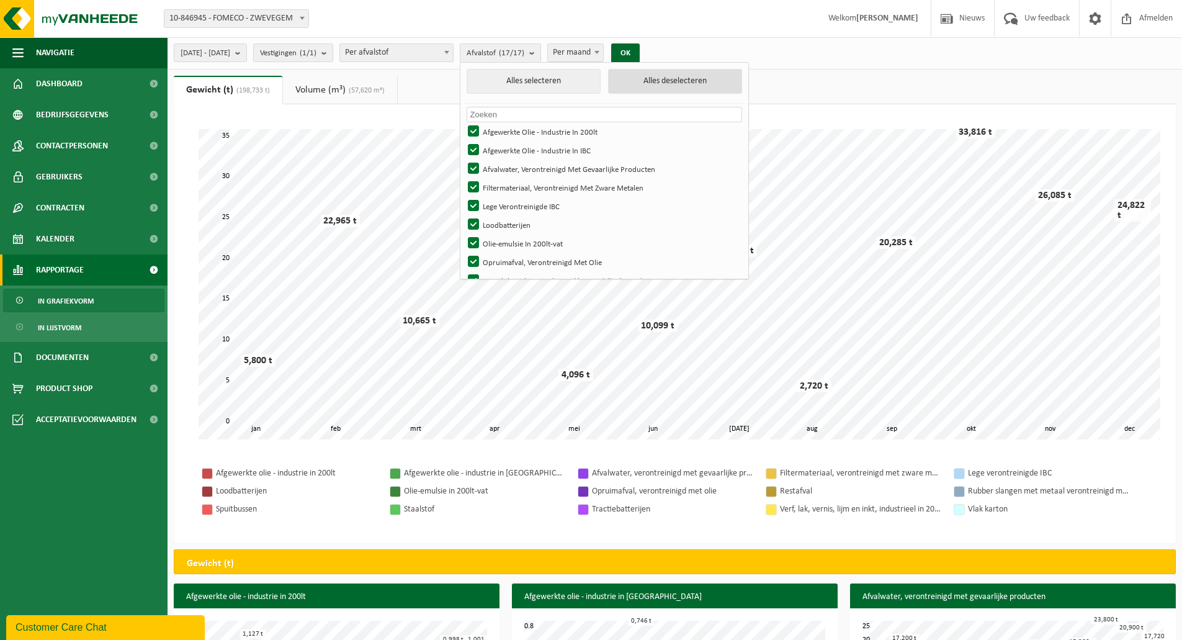
click at [697, 84] on button "Alles deselecteren" at bounding box center [675, 81] width 134 height 25
checkbox input "false"
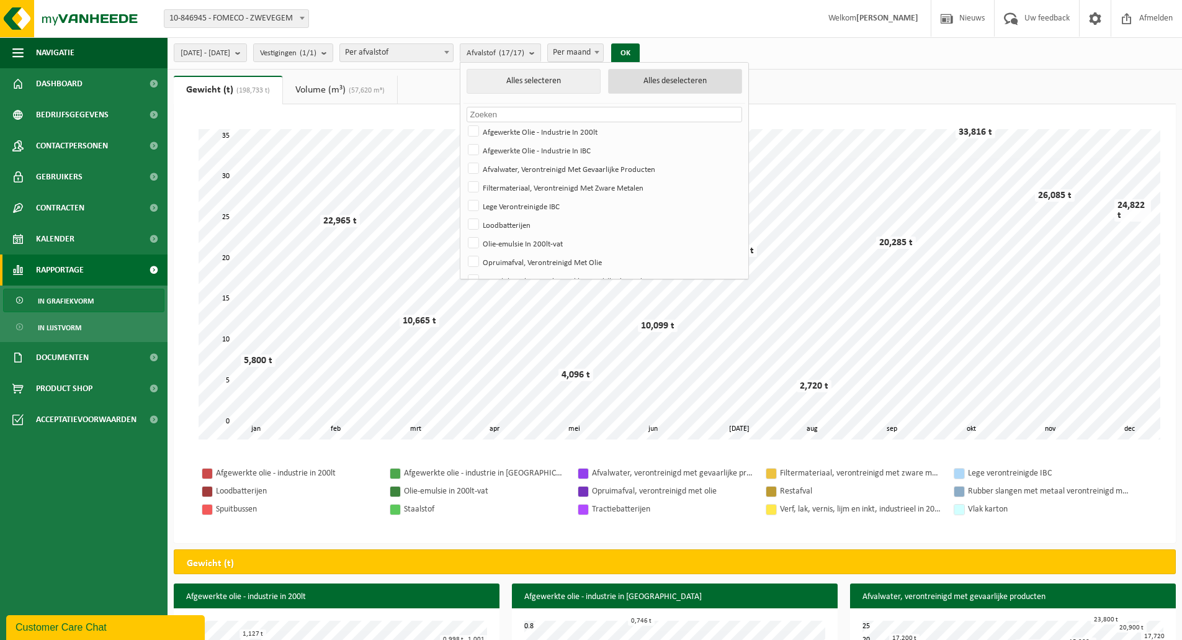
checkbox input "false"
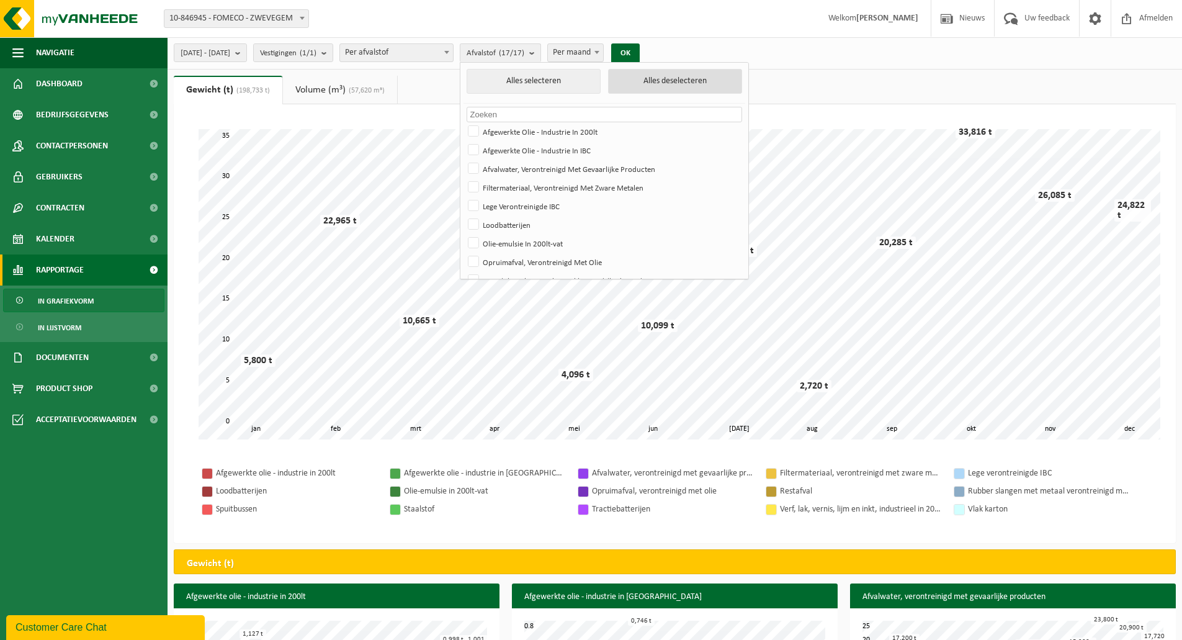
checkbox input "false"
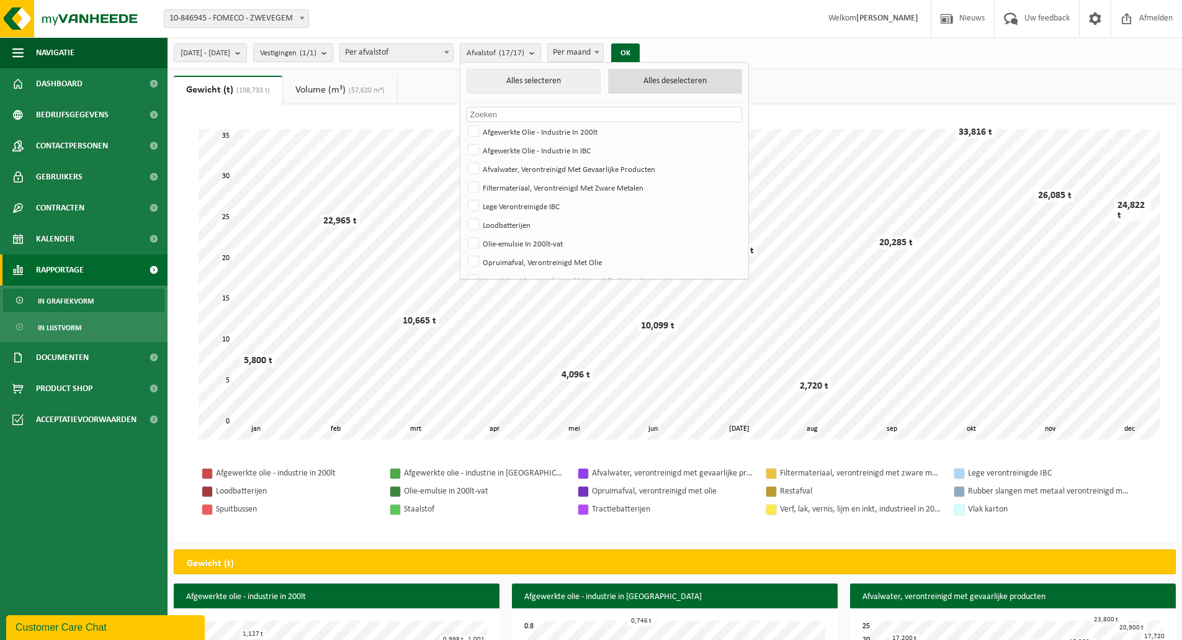
checkbox input "false"
drag, startPoint x: 532, startPoint y: 150, endPoint x: 544, endPoint y: 167, distance: 20.5
click at [532, 150] on label "Afgewerkte Olie - Industrie In IBC" at bounding box center [603, 150] width 276 height 19
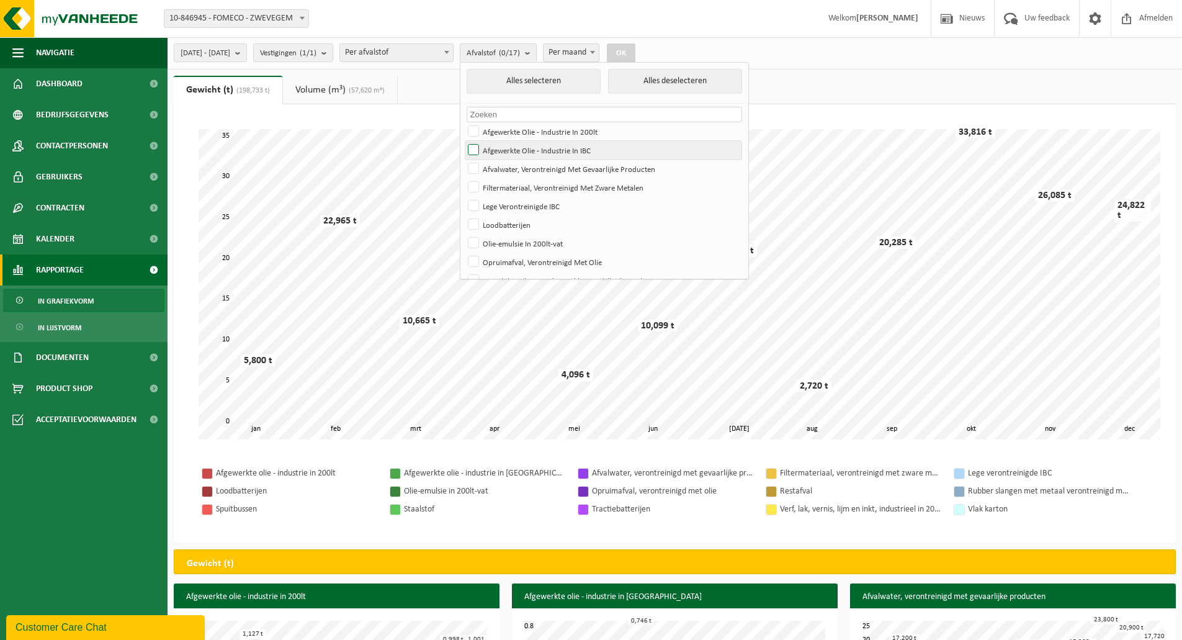
click at [464, 141] on input "Afgewerkte Olie - Industrie In IBC" at bounding box center [463, 140] width 1 height 1
checkbox input "true"
click at [635, 50] on button "OK" at bounding box center [621, 53] width 29 height 20
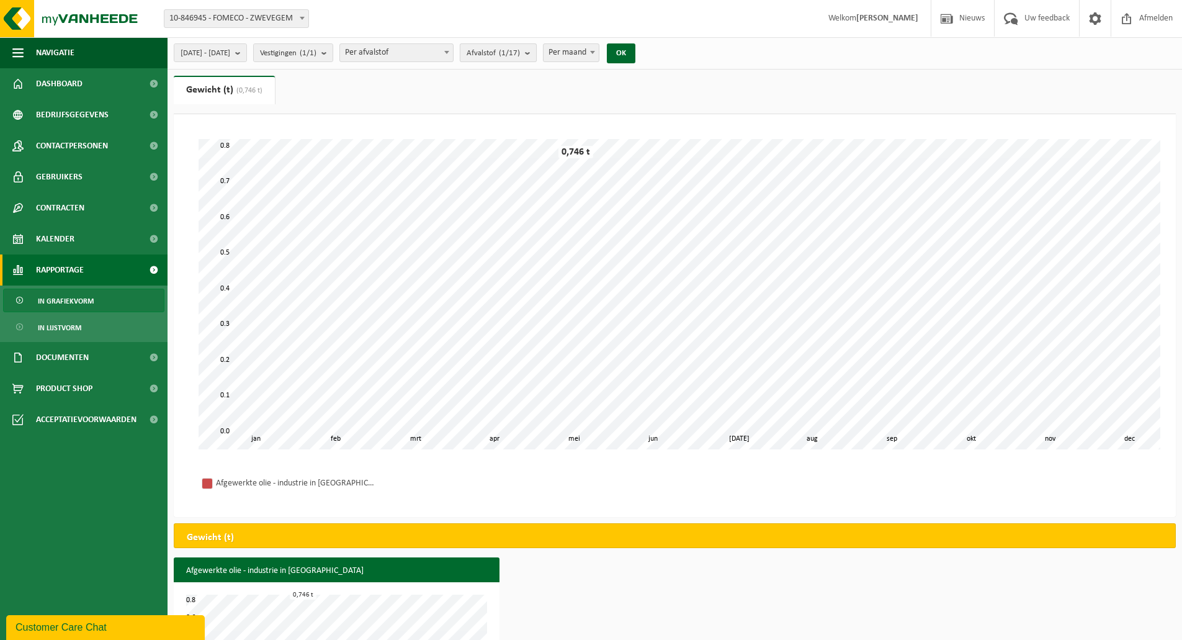
click at [520, 51] on count "(1/17)" at bounding box center [509, 53] width 21 height 8
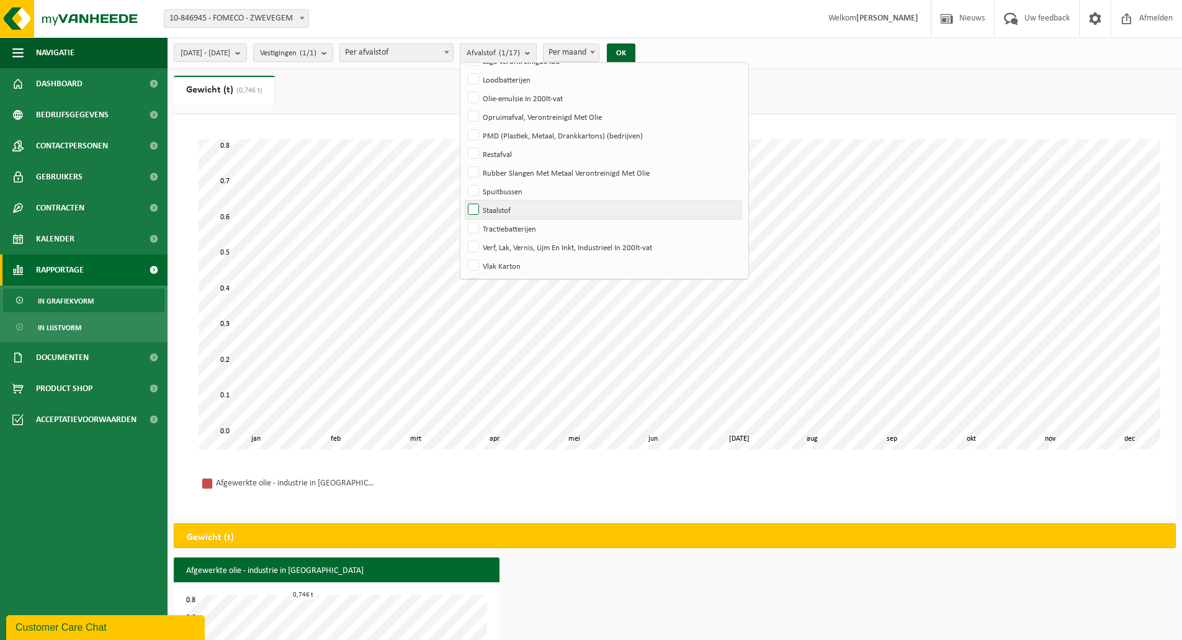
scroll to position [166, 0]
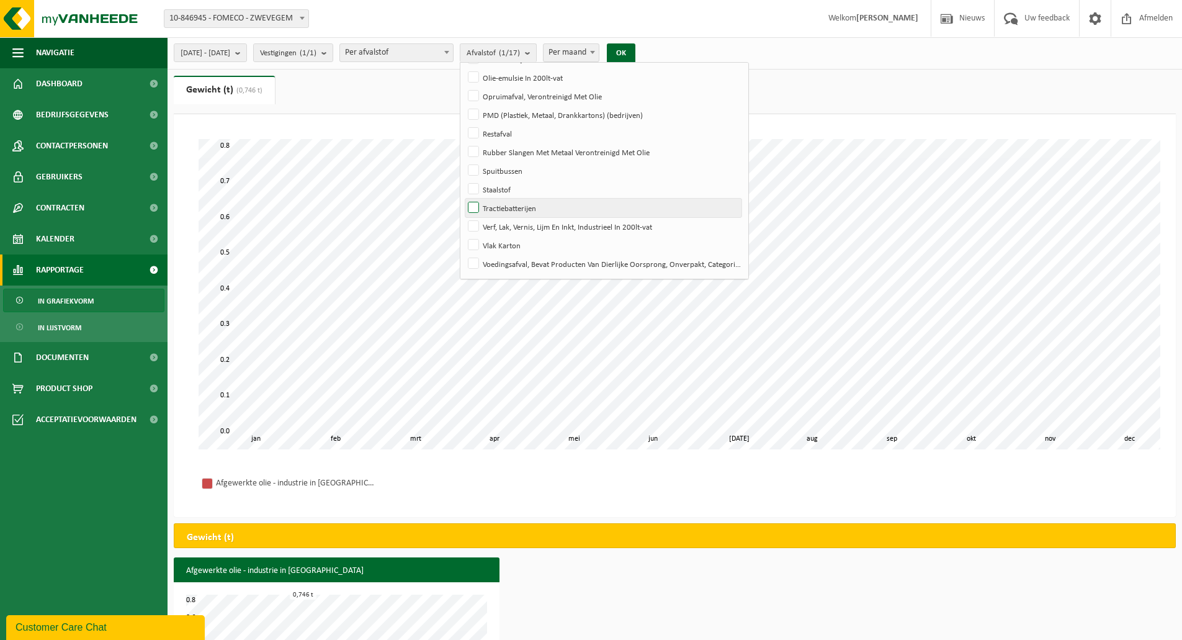
click at [564, 211] on label "Tractiebatterijen" at bounding box center [603, 208] width 276 height 19
click at [464, 199] on input "Tractiebatterijen" at bounding box center [463, 198] width 1 height 1
checkbox input "true"
click at [635, 49] on button "OK" at bounding box center [621, 53] width 29 height 20
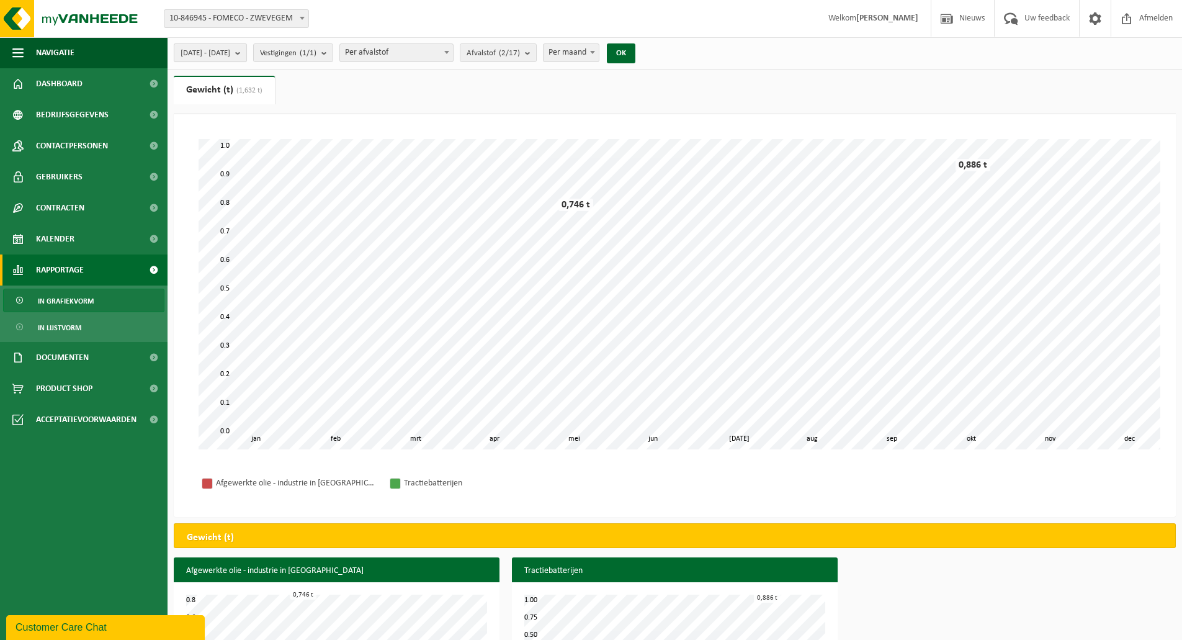
click at [220, 57] on span "2024-01-01 - 2024-12-31" at bounding box center [206, 53] width 50 height 19
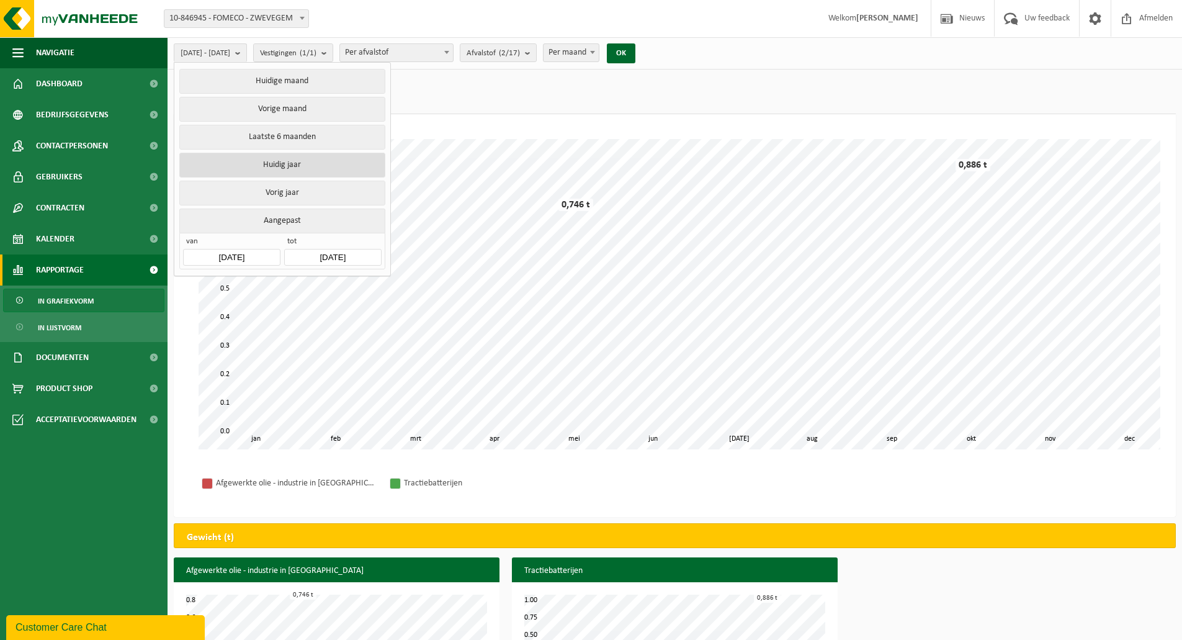
click at [315, 161] on button "Huidig jaar" at bounding box center [281, 165] width 205 height 25
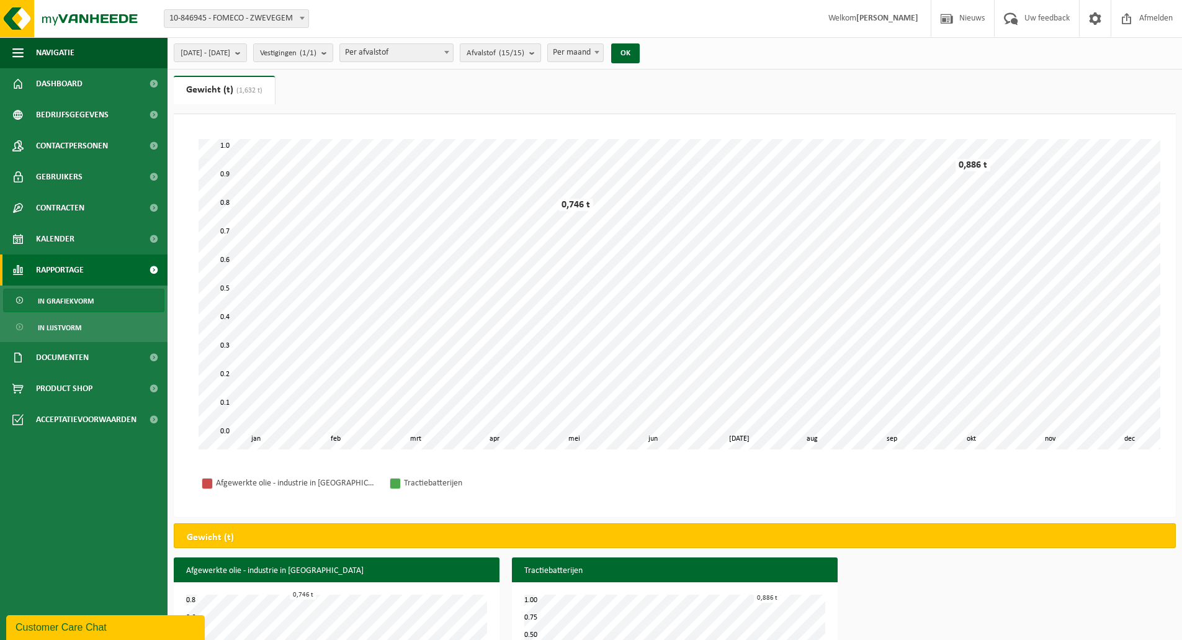
click at [523, 50] on span "Afvalstof (15/15)" at bounding box center [496, 53] width 58 height 19
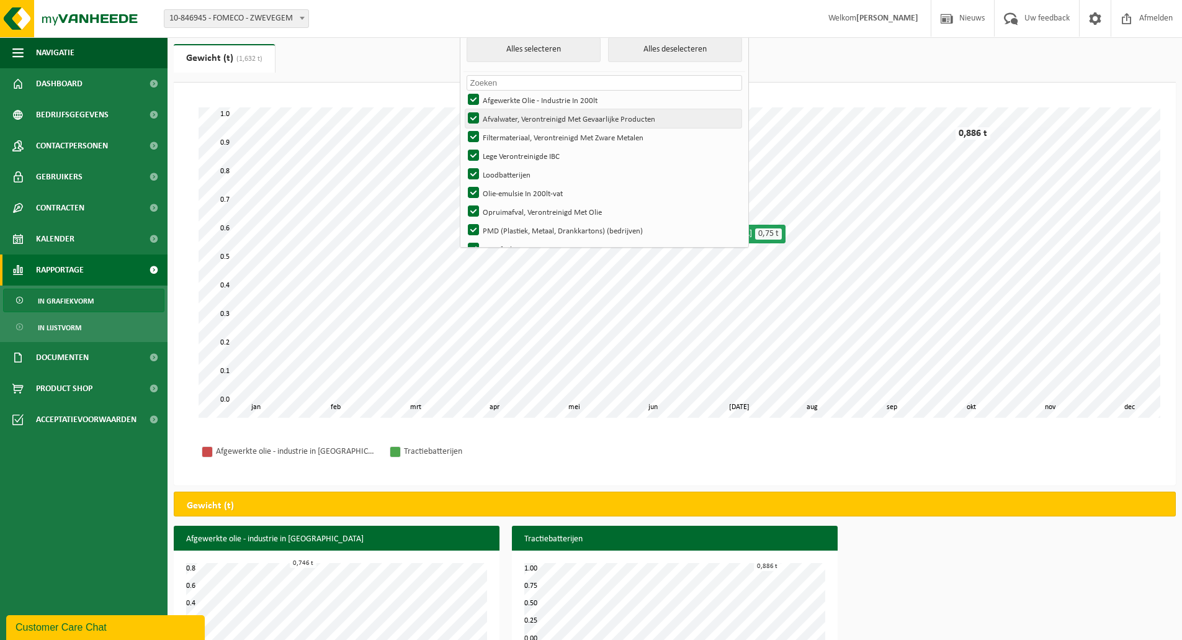
scroll to position [0, 0]
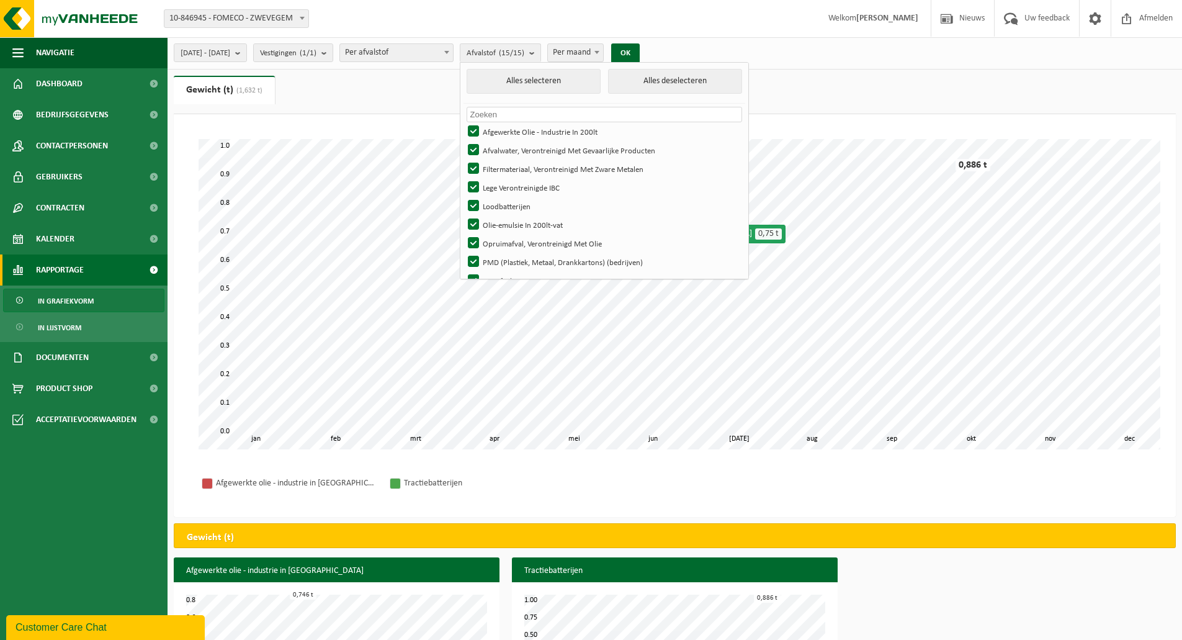
click at [653, 41] on div "2025-01-01 - 2025-09-23 Huidige maand Vorige maand Laatste 6 maanden Huidig jaa…" at bounding box center [411, 53] width 486 height 27
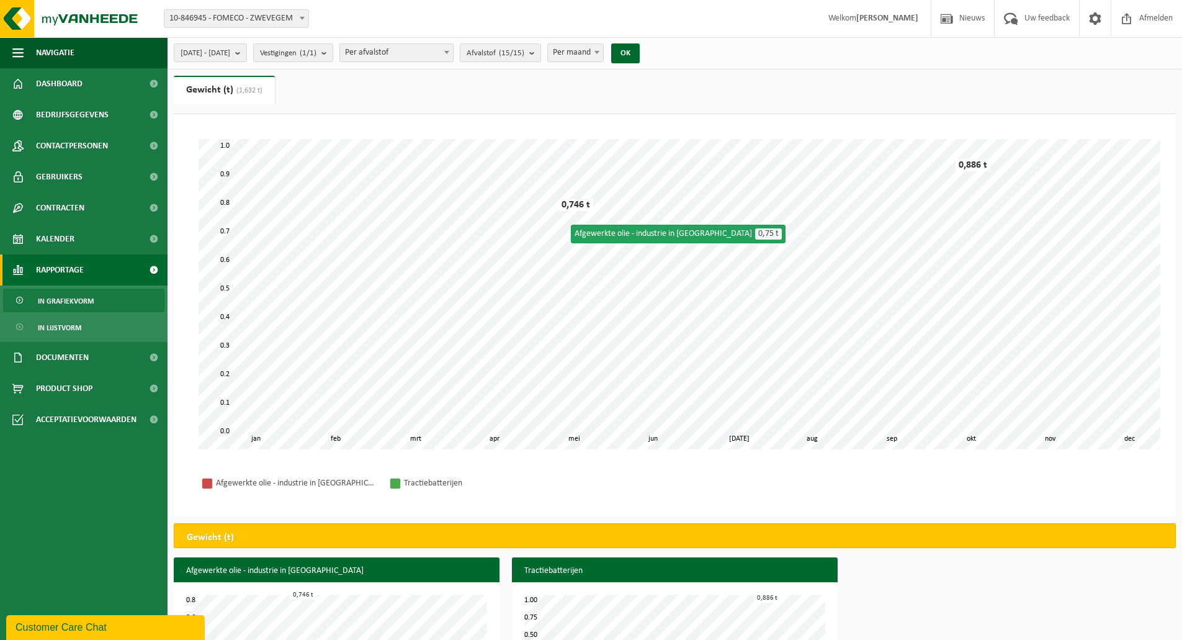
click at [653, 42] on div "2025-01-01 - 2025-09-23 Huidige maand Vorige maand Laatste 6 maanden Huidig jaa…" at bounding box center [411, 53] width 486 height 27
click at [640, 46] on button "OK" at bounding box center [625, 53] width 29 height 20
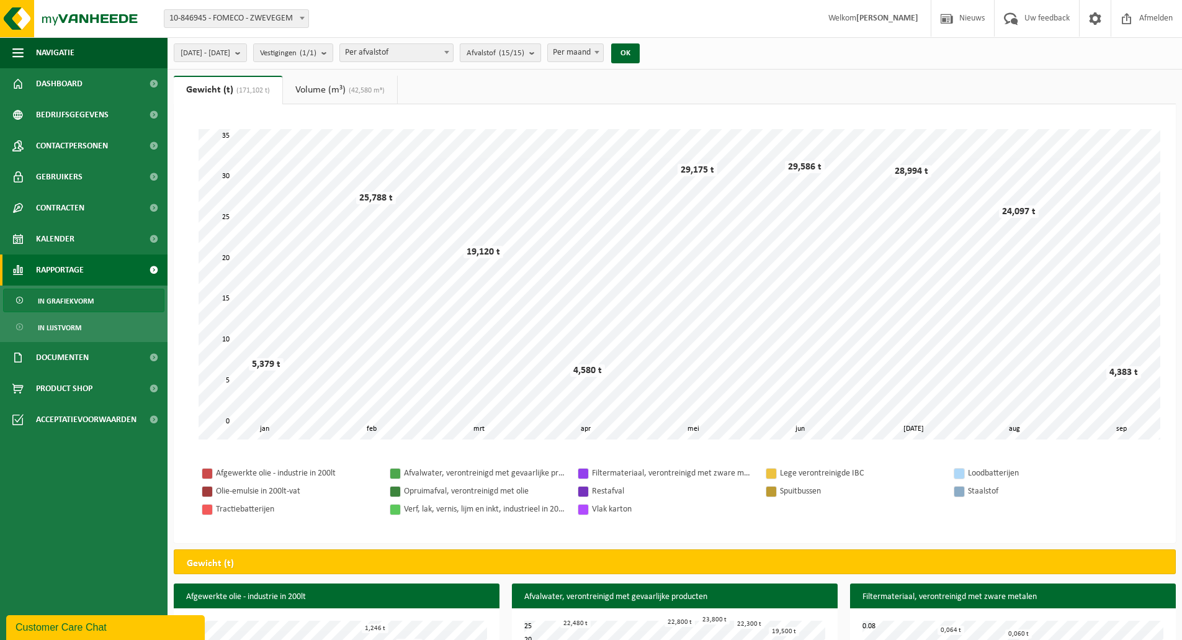
click at [524, 47] on span "Afvalstof (15/15)" at bounding box center [496, 53] width 58 height 19
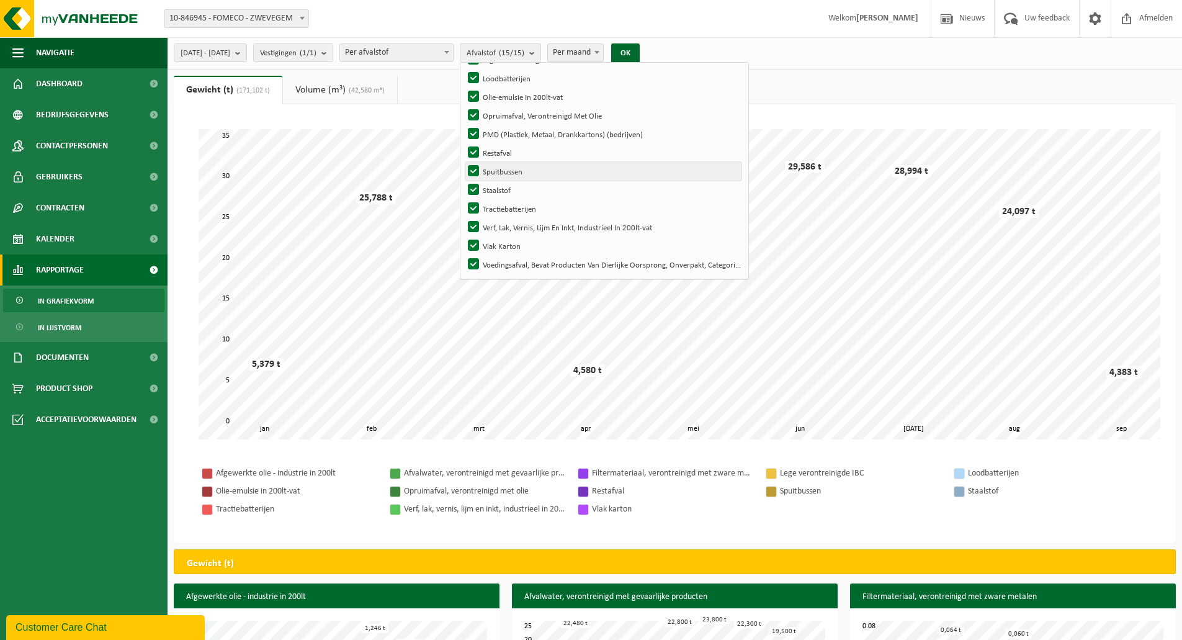
scroll to position [128, 0]
click at [279, 55] on div "2025-01-01 - 2025-09-23 Huidige maand Vorige maand Laatste 6 maanden Huidig jaa…" at bounding box center [411, 53] width 486 height 27
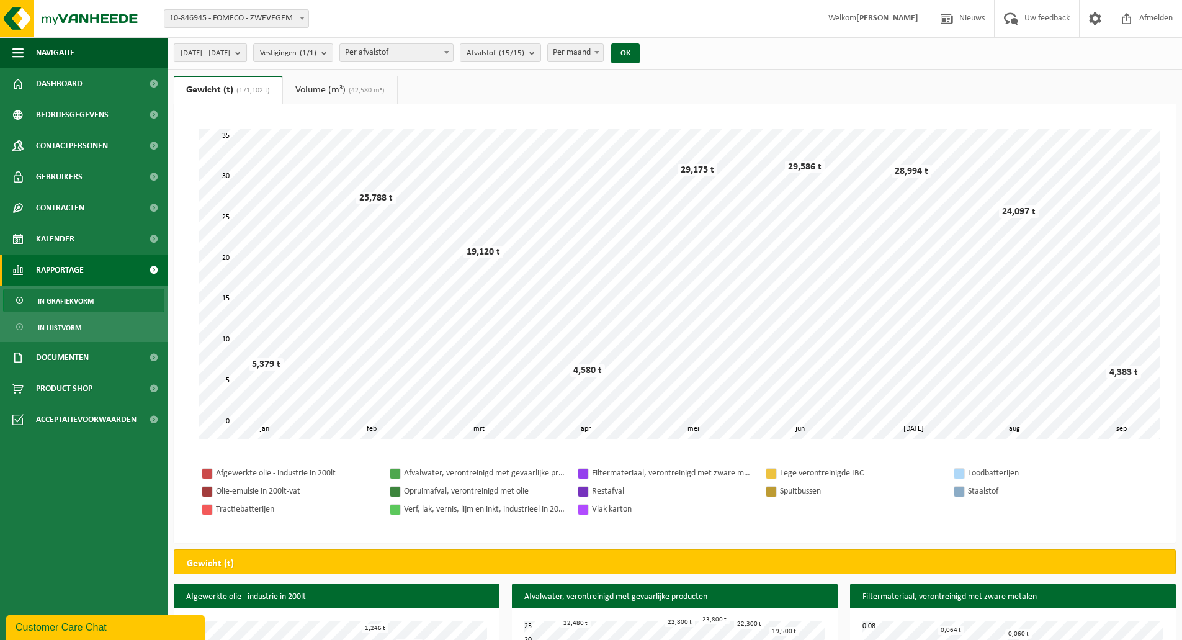
click at [246, 56] on b "submit" at bounding box center [240, 52] width 11 height 17
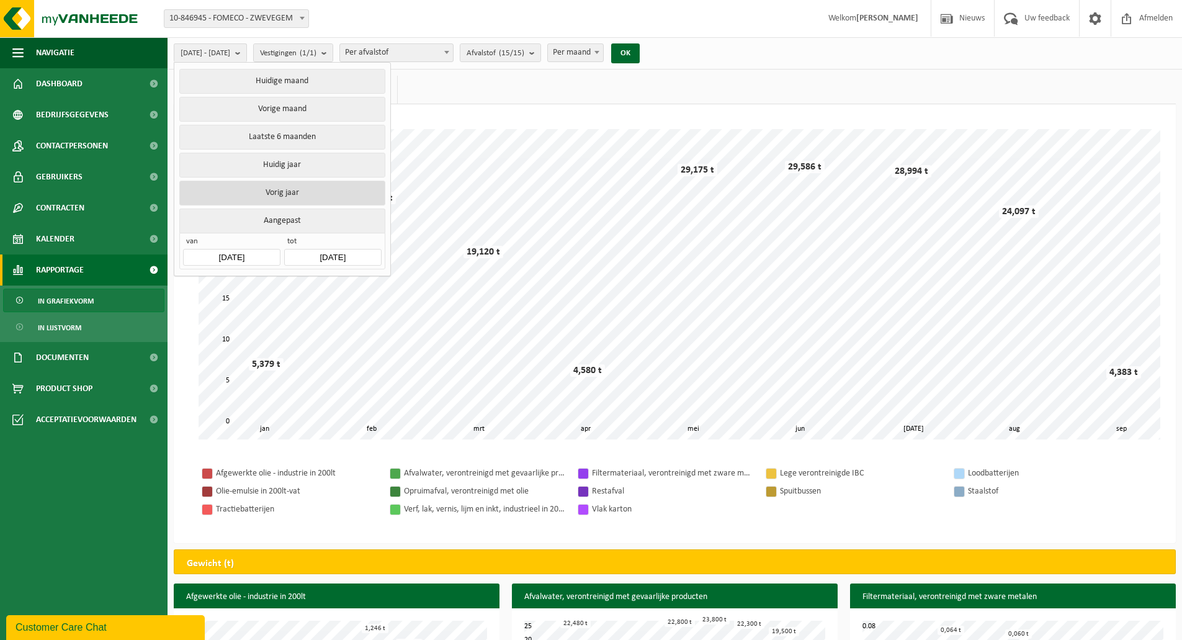
click at [329, 195] on button "Vorig jaar" at bounding box center [281, 193] width 205 height 25
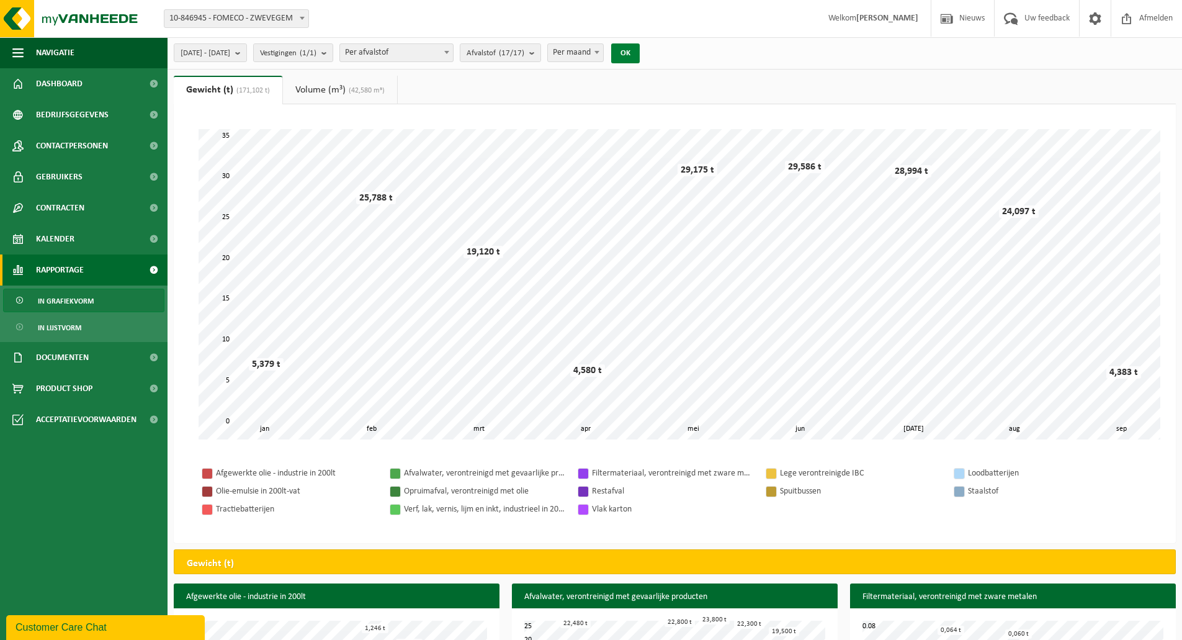
click at [640, 51] on button "OK" at bounding box center [625, 53] width 29 height 20
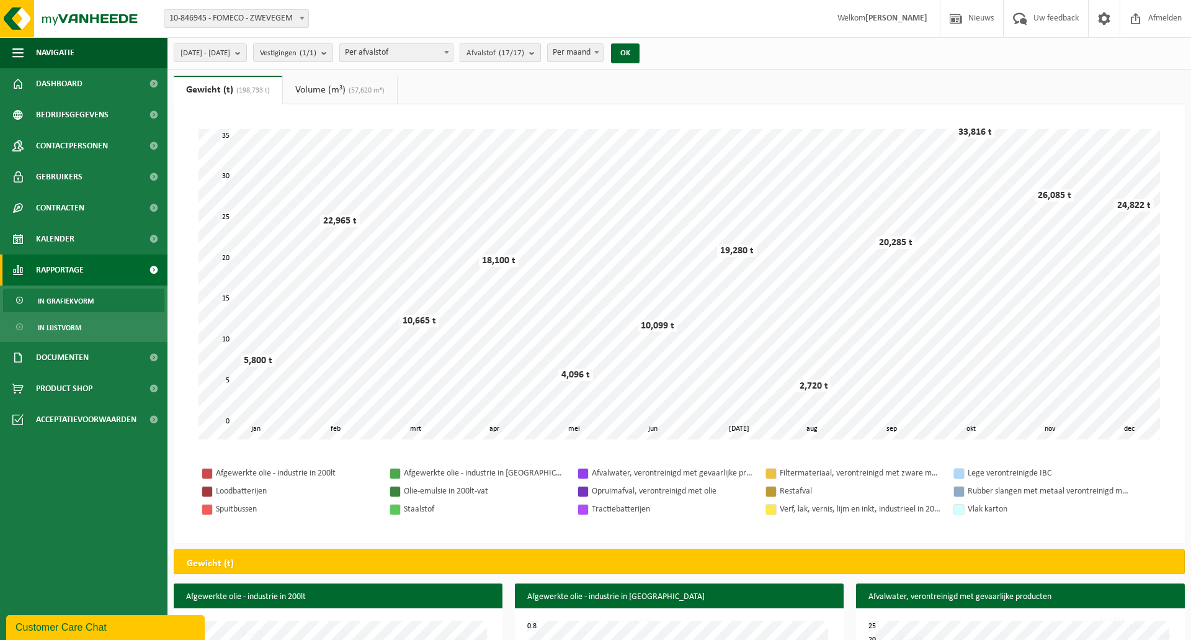
click at [524, 44] on span "Afvalstof (17/17)" at bounding box center [496, 53] width 58 height 19
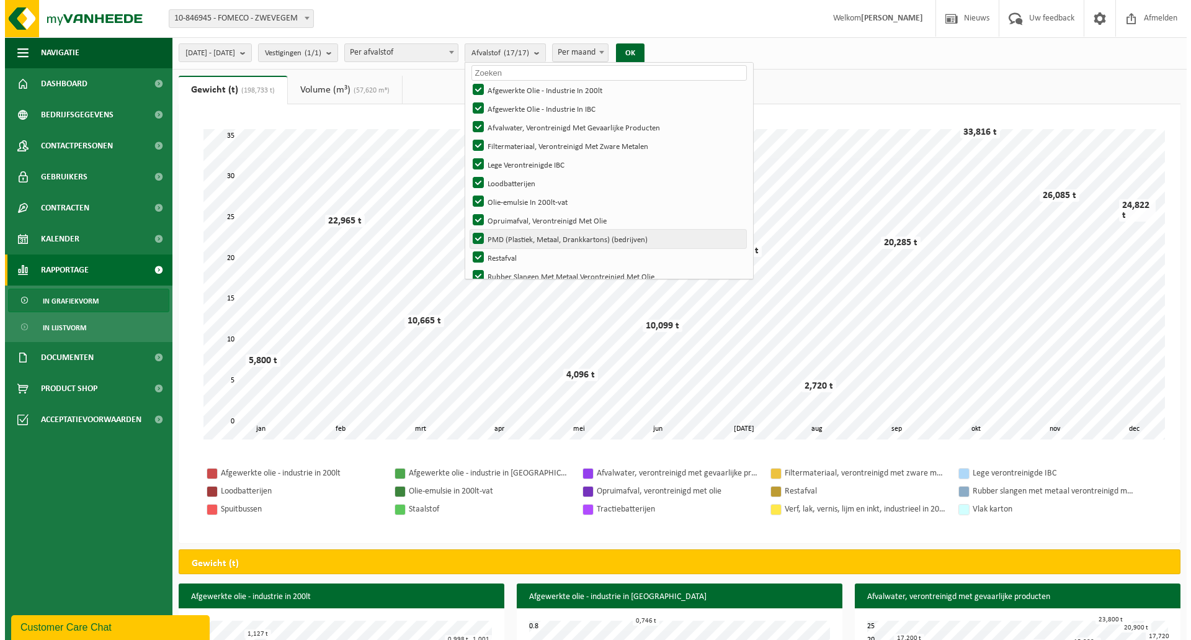
scroll to position [104, 0]
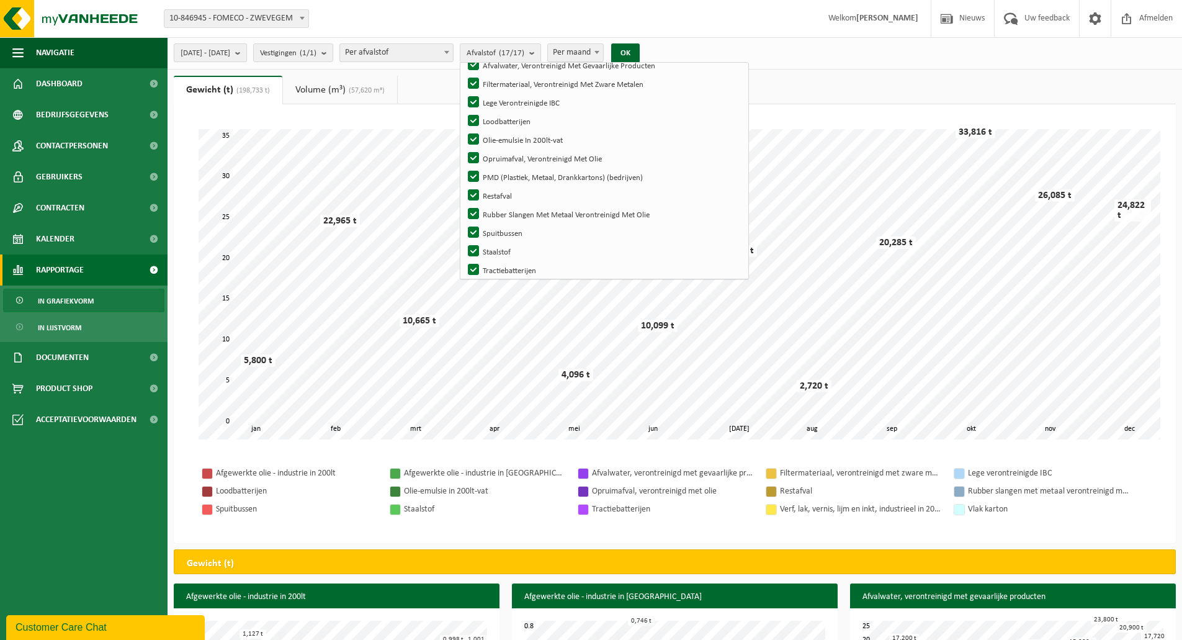
click at [247, 52] on button "2024-01-01 - 2024-12-31" at bounding box center [210, 52] width 73 height 19
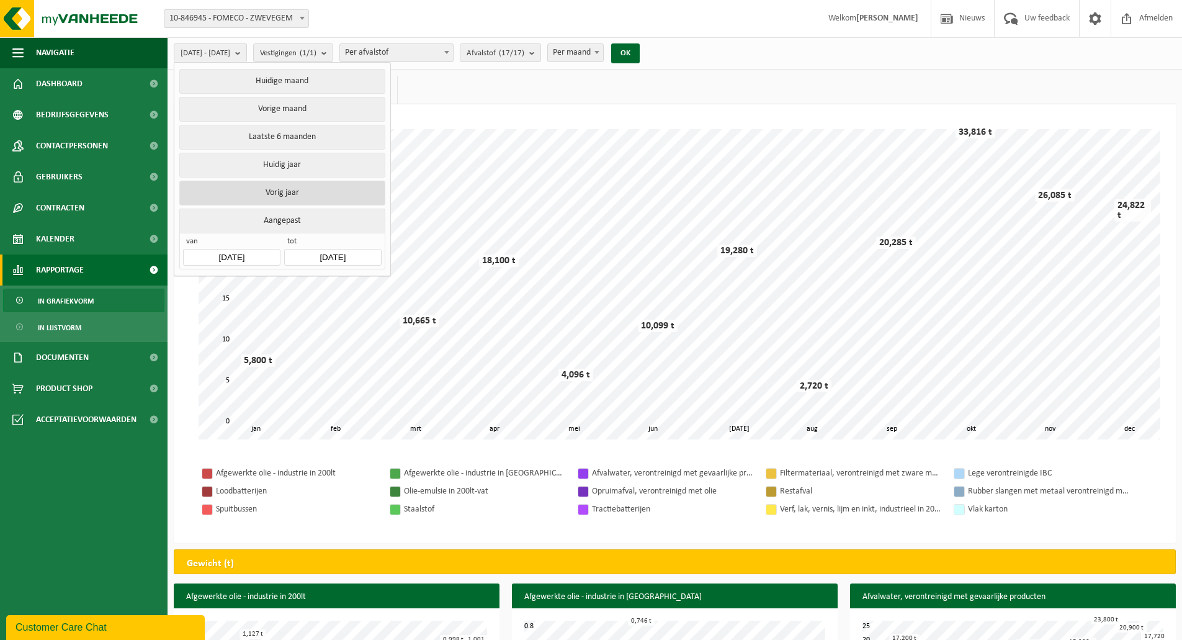
click at [297, 189] on button "Vorig jaar" at bounding box center [281, 193] width 205 height 25
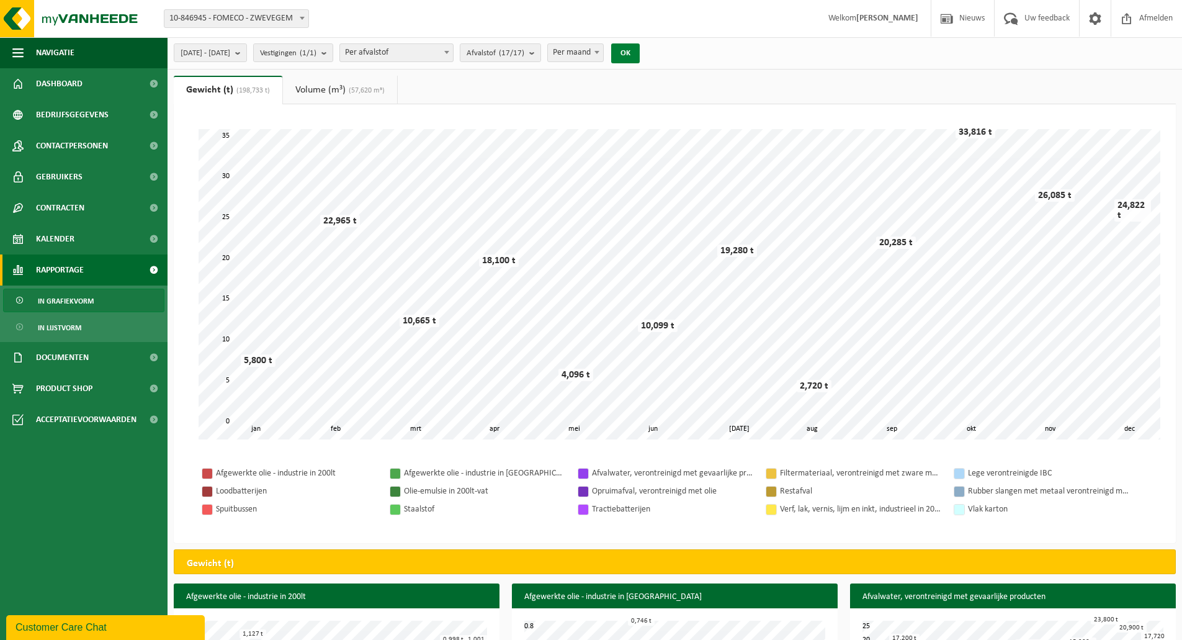
click at [640, 53] on button "OK" at bounding box center [625, 53] width 29 height 20
click at [230, 55] on span "2024-01-01 - 2024-12-31" at bounding box center [206, 53] width 50 height 19
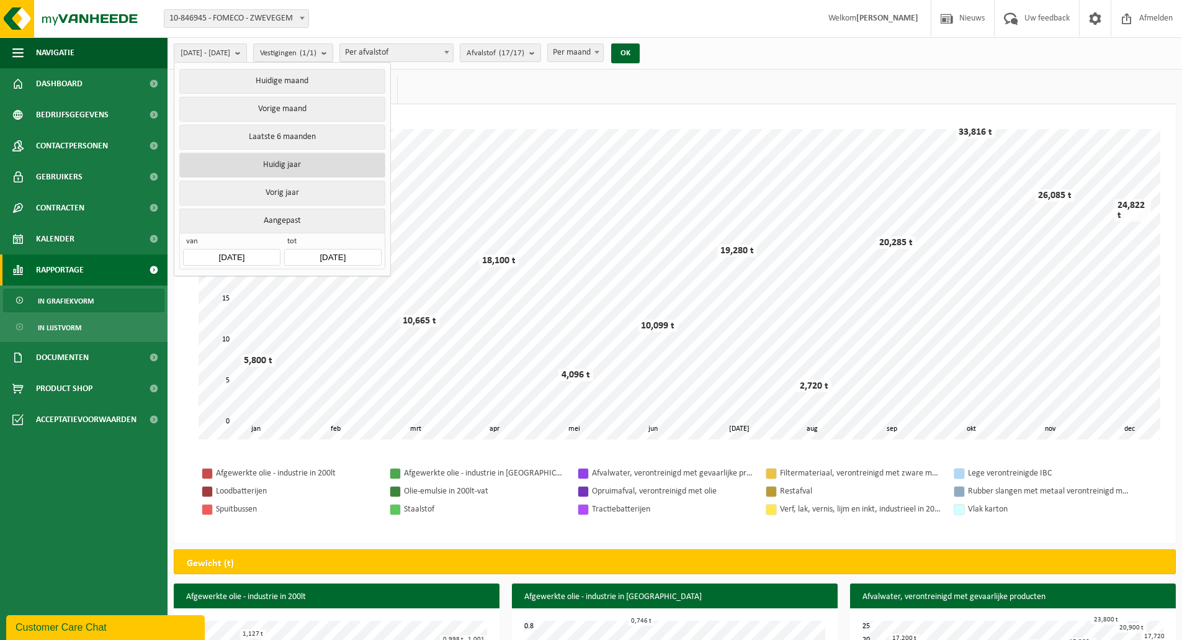
click at [298, 161] on button "Huidig jaar" at bounding box center [281, 165] width 205 height 25
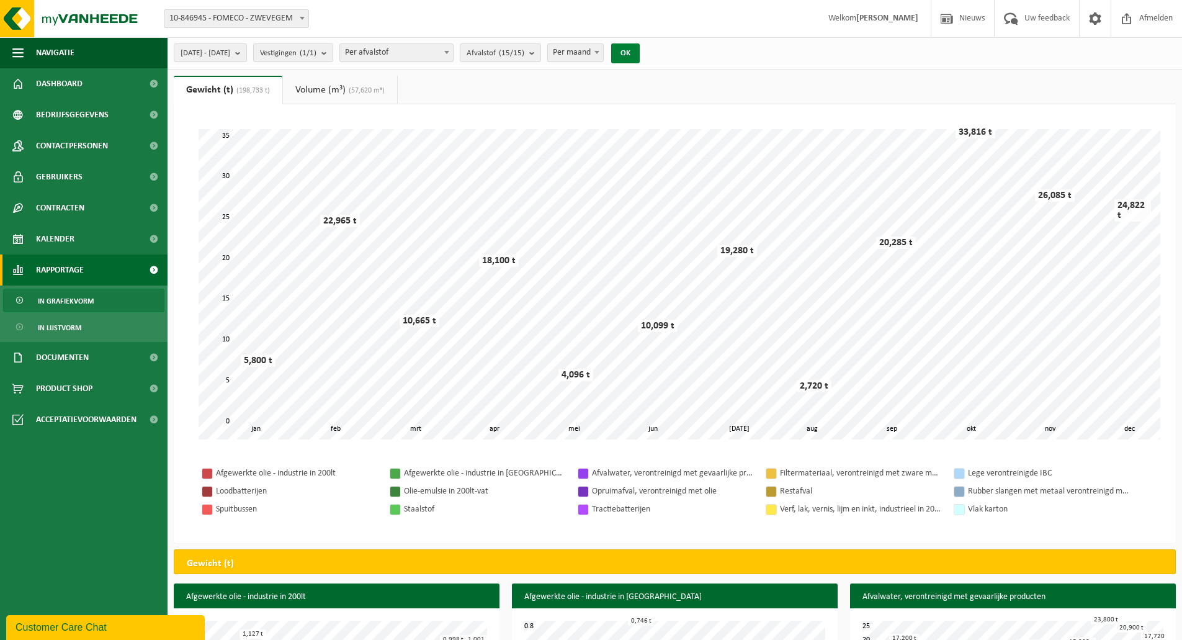
click at [640, 51] on button "OK" at bounding box center [625, 53] width 29 height 20
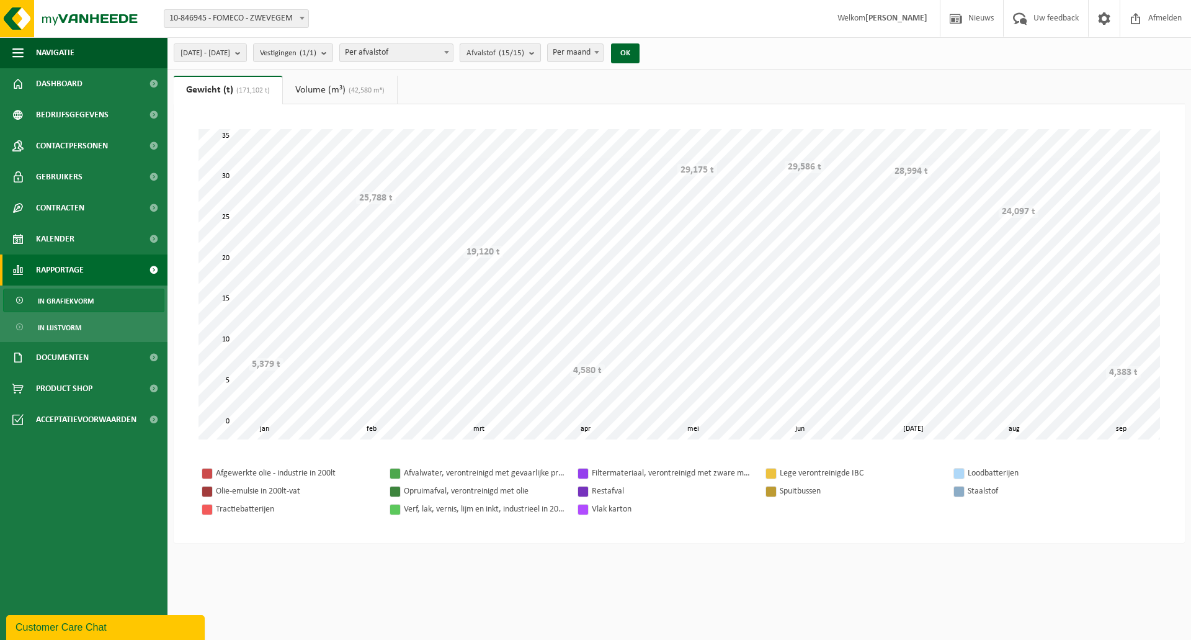
click at [524, 53] on count "(15/15)" at bounding box center [511, 53] width 25 height 8
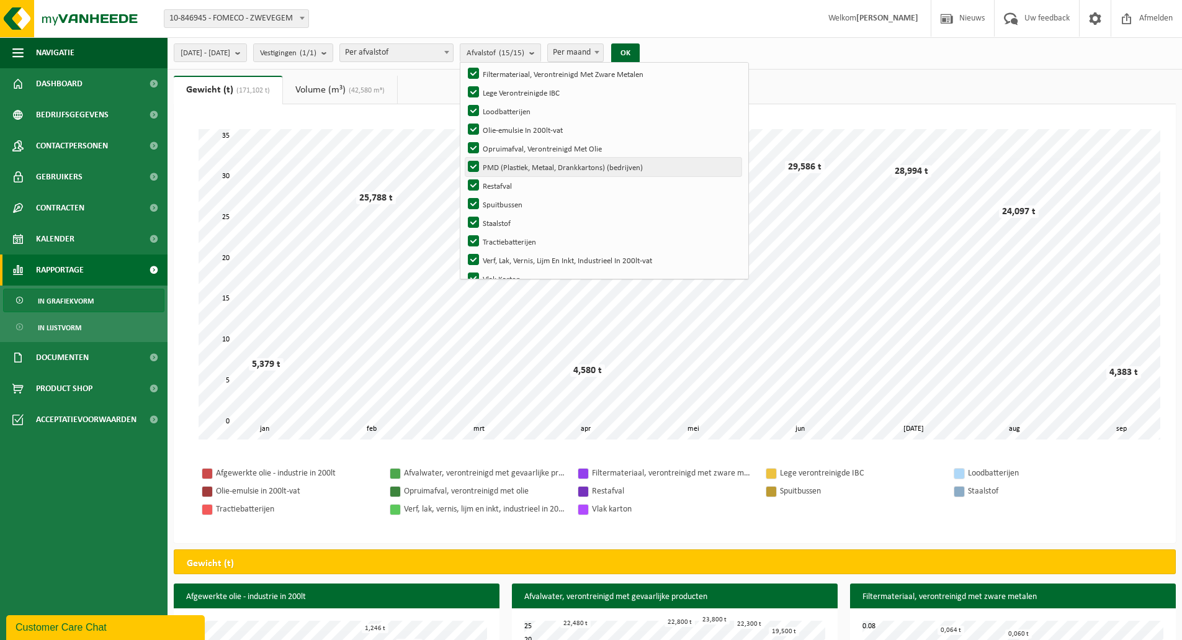
scroll to position [66, 0]
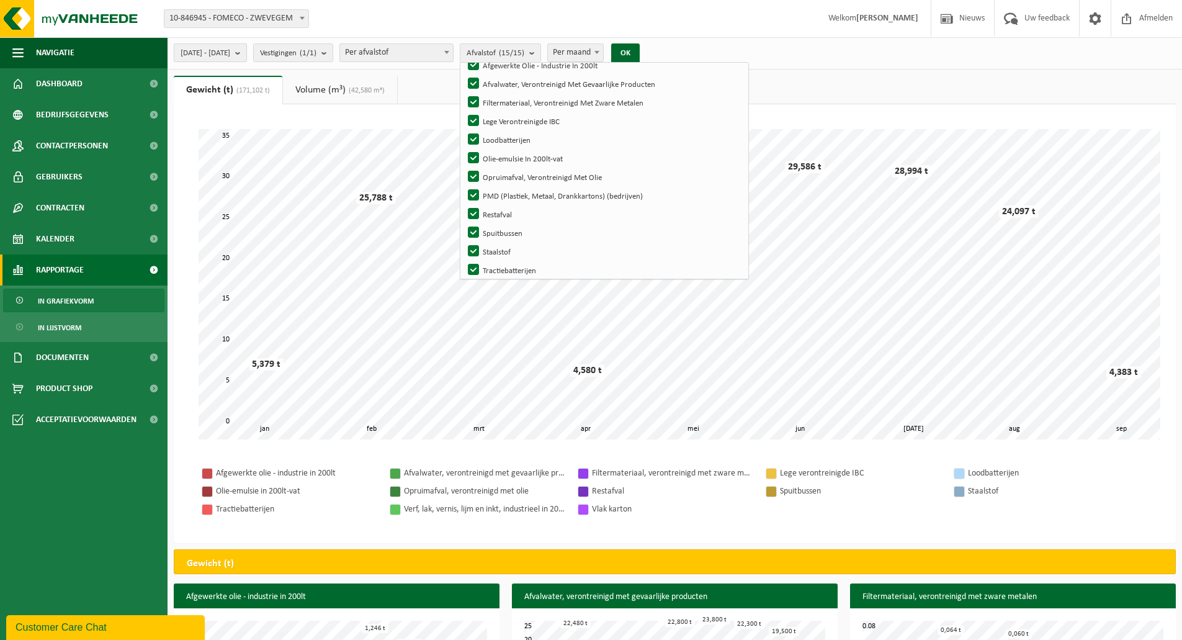
click at [230, 61] on span "2025-01-01 - 2025-09-23" at bounding box center [206, 53] width 50 height 19
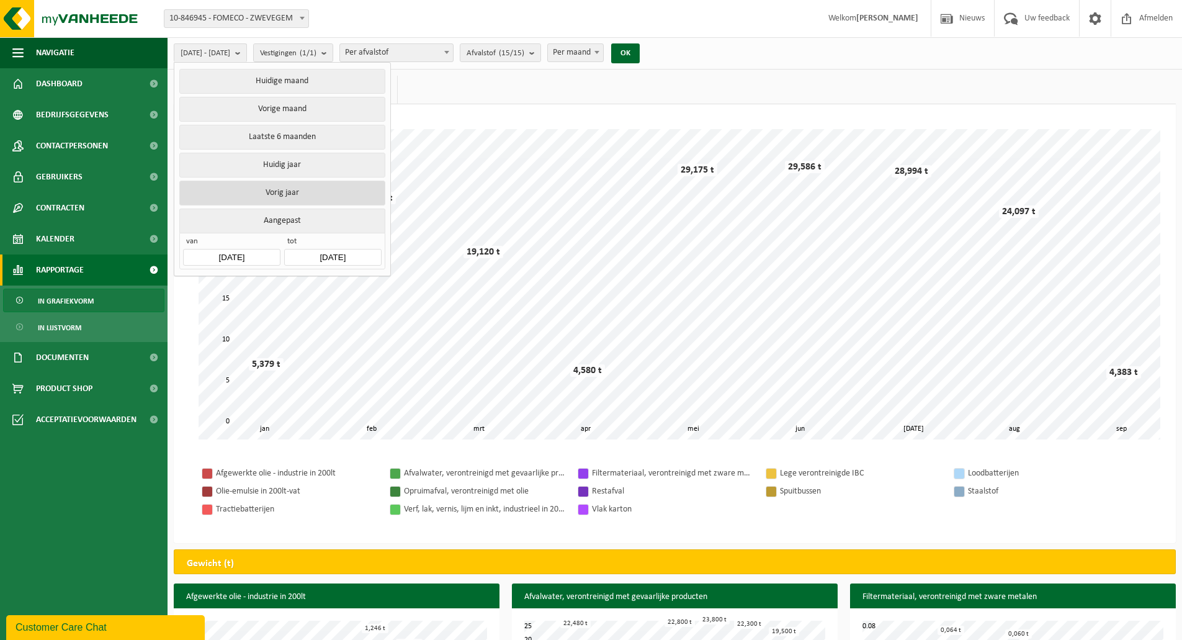
click at [305, 187] on button "Vorig jaar" at bounding box center [281, 193] width 205 height 25
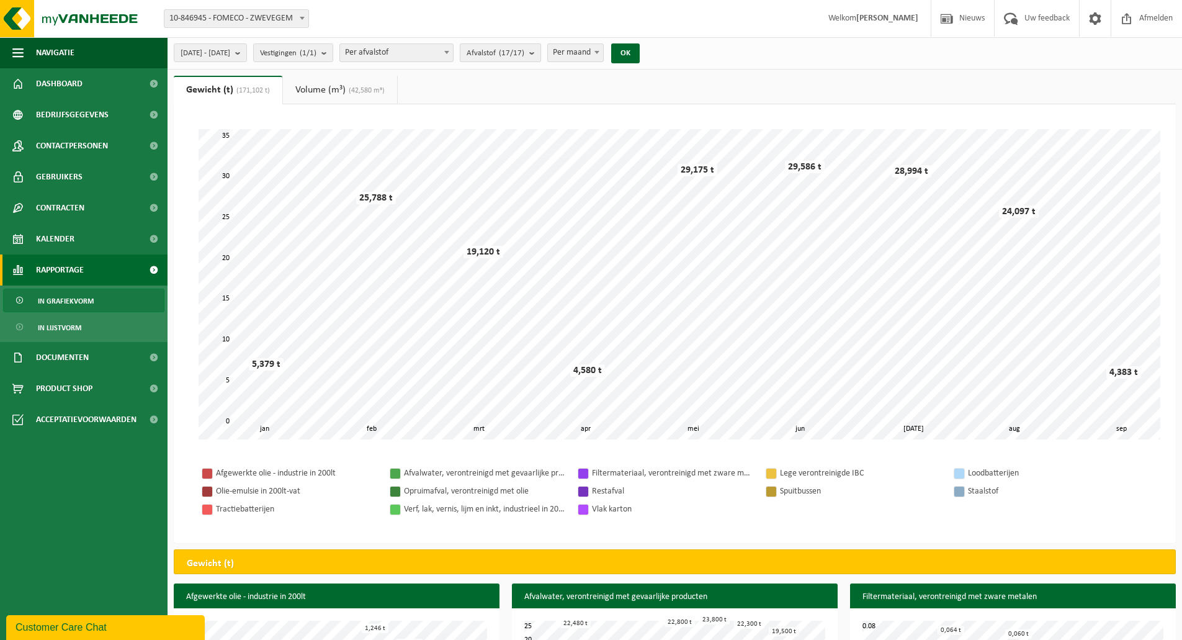
click at [524, 51] on count "(17/17)" at bounding box center [511, 53] width 25 height 8
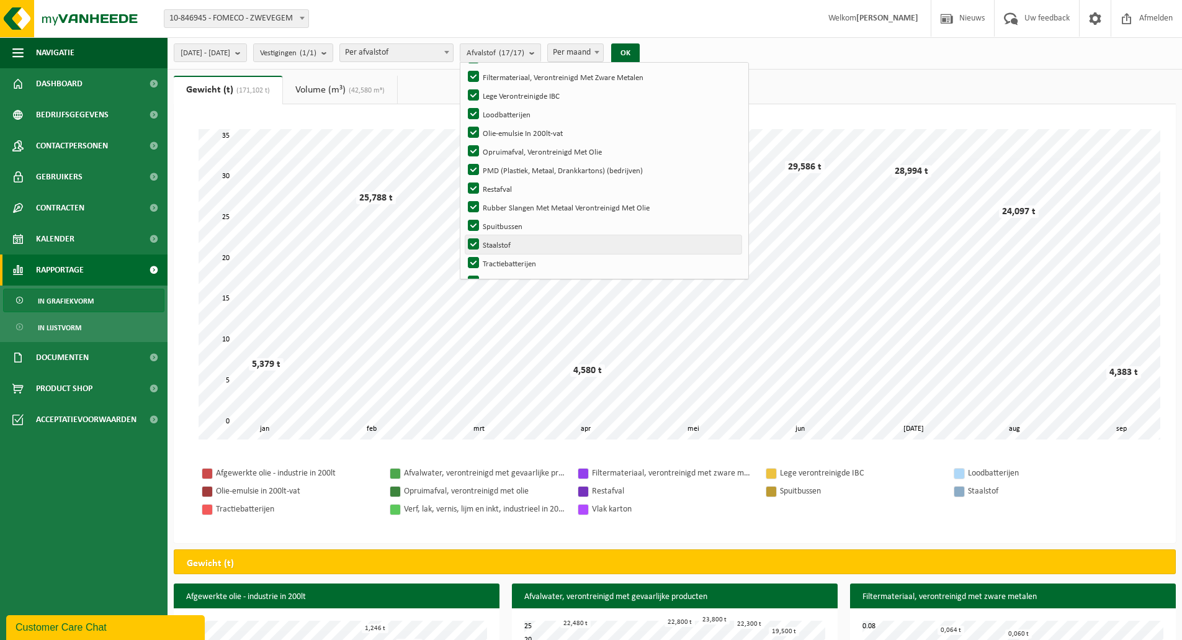
scroll to position [0, 0]
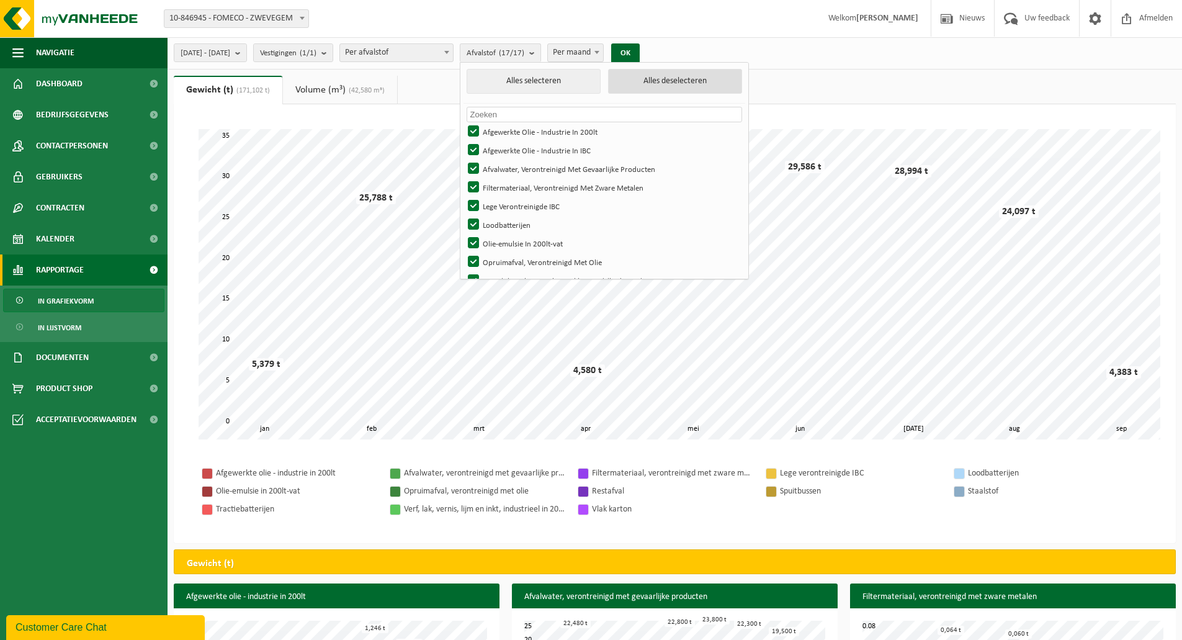
click at [658, 80] on button "Alles deselecteren" at bounding box center [675, 81] width 134 height 25
checkbox input "false"
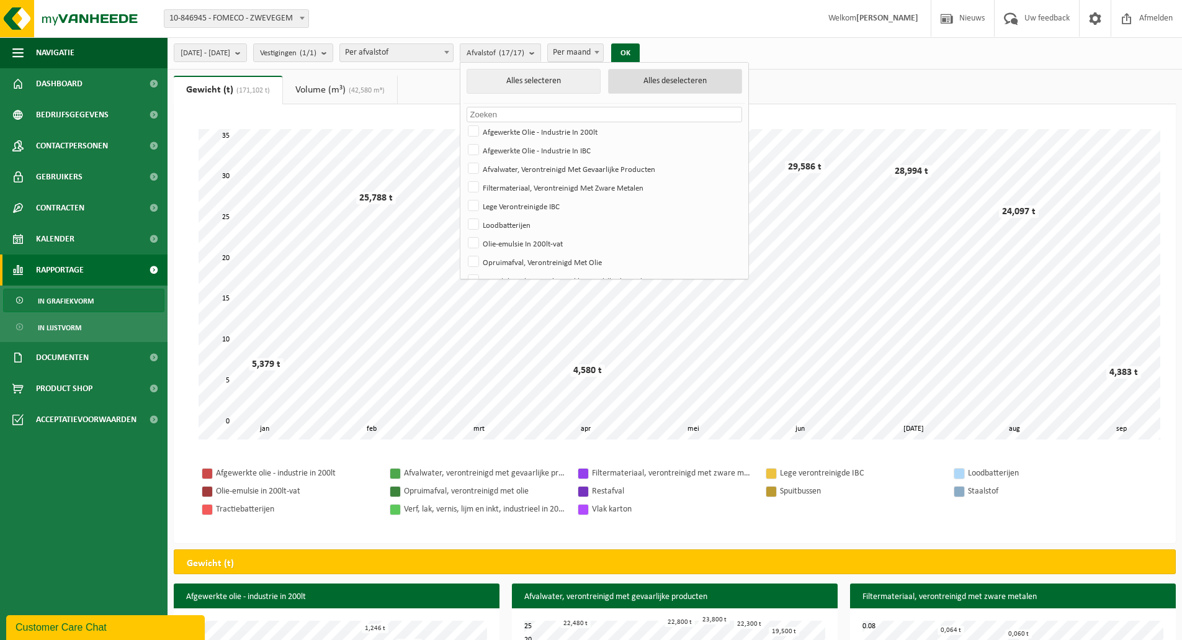
checkbox input "false"
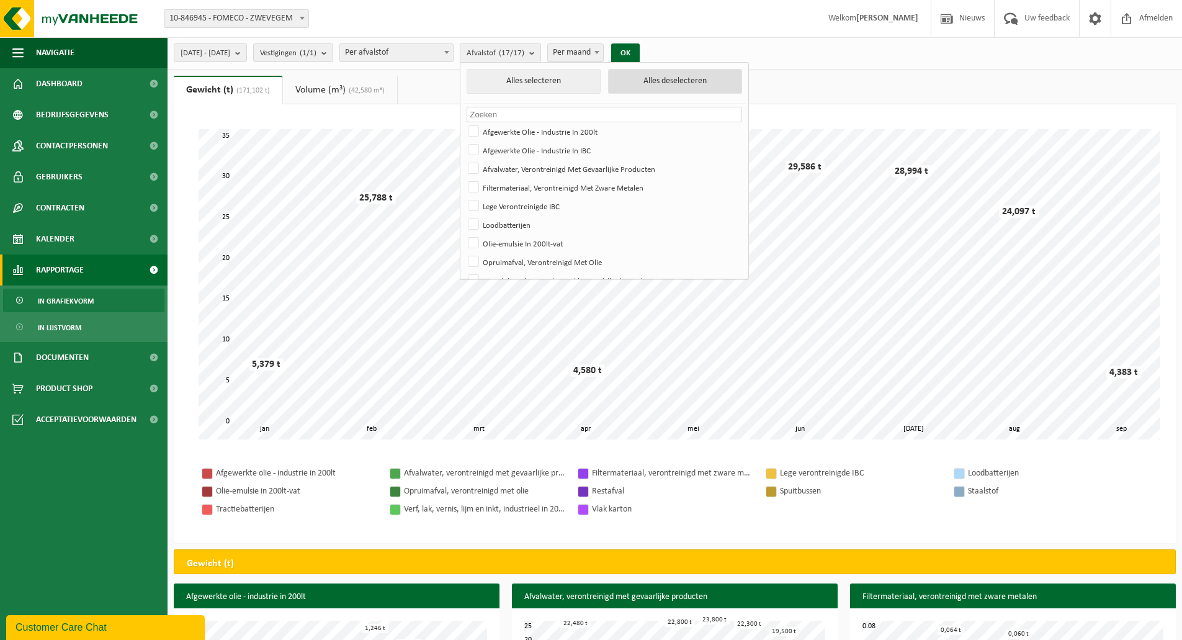
checkbox input "false"
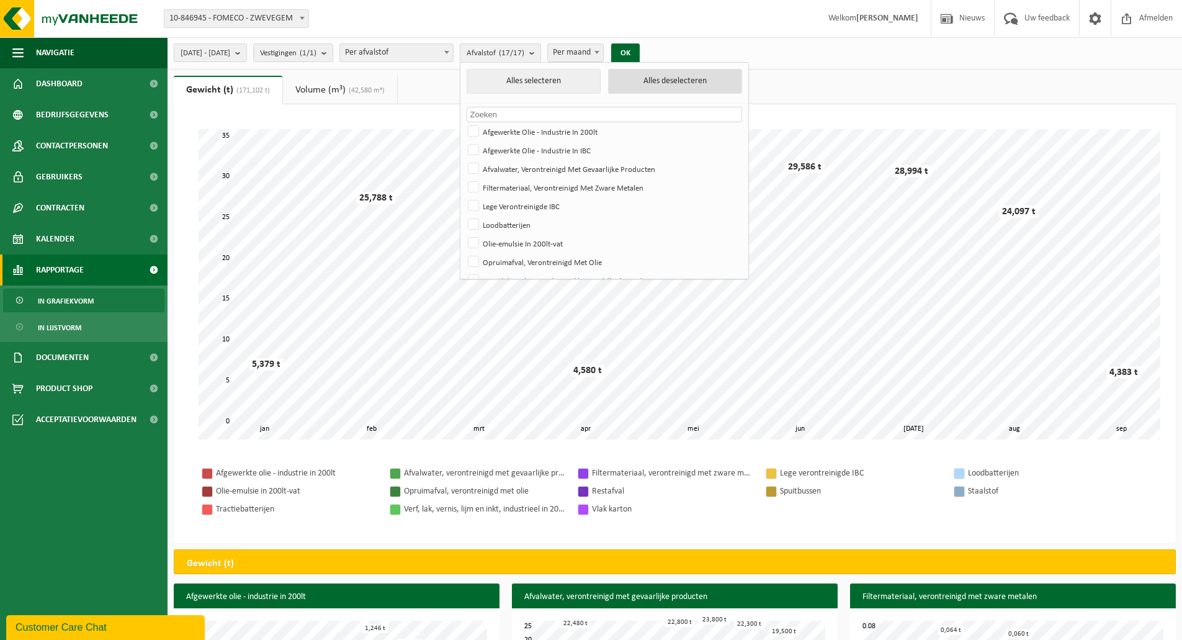
checkbox input "false"
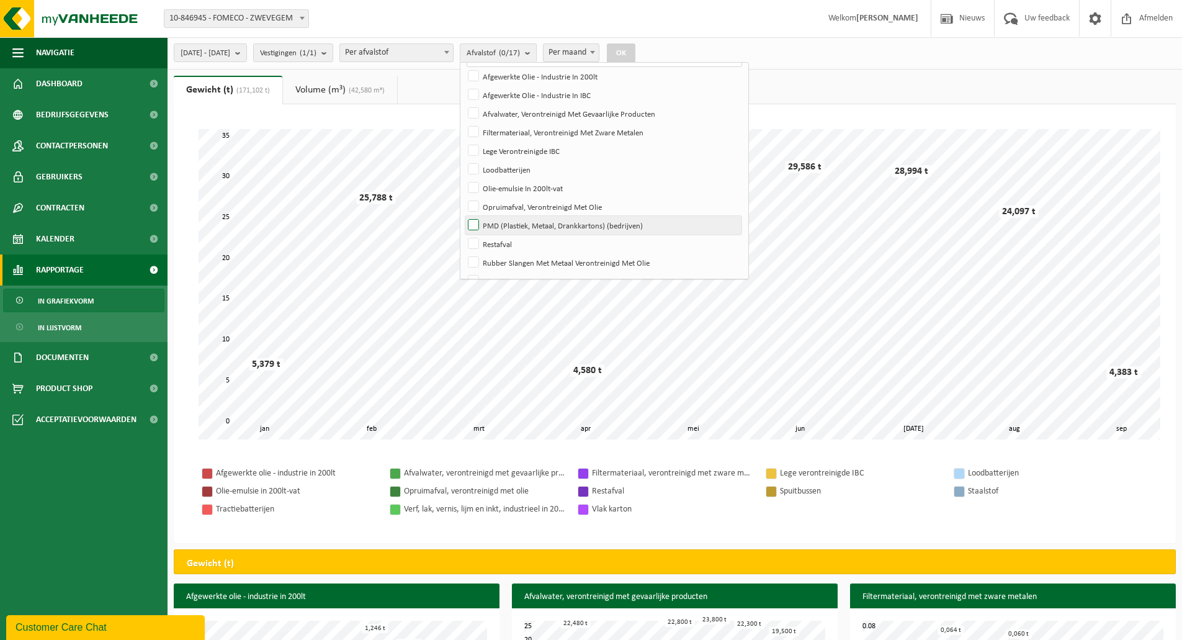
scroll to position [166, 0]
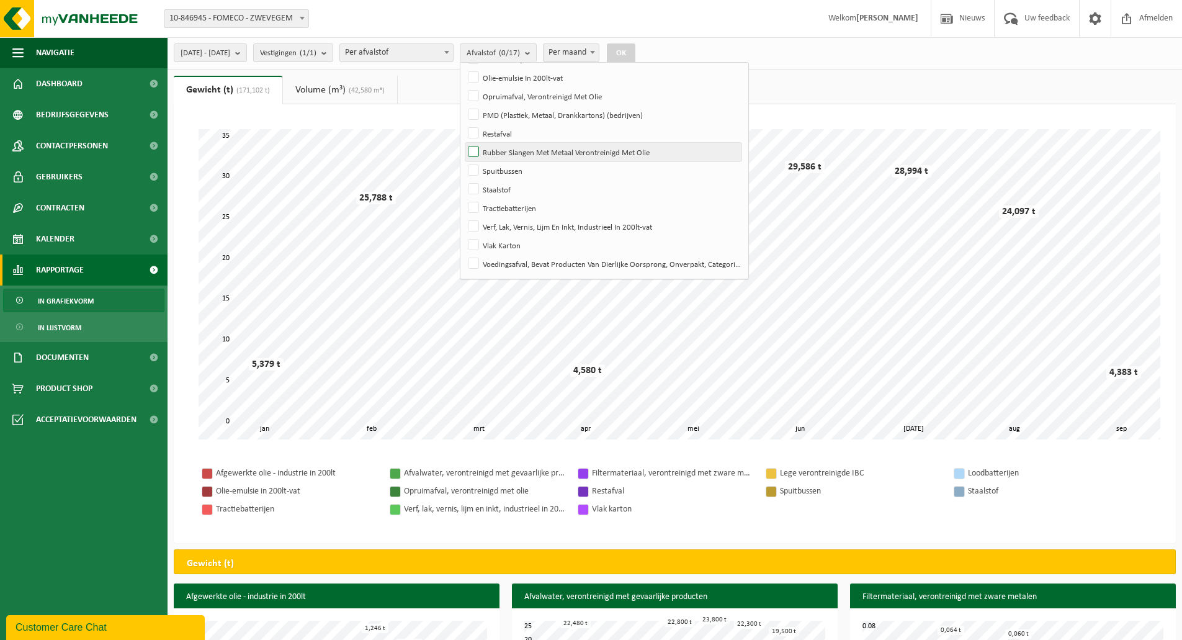
click at [612, 154] on label "Rubber Slangen Met Metaal Verontreinigd Met Olie" at bounding box center [603, 152] width 276 height 19
click at [464, 143] on input "Rubber Slangen Met Metaal Verontreinigd Met Olie" at bounding box center [463, 142] width 1 height 1
checkbox input "true"
click at [635, 54] on button "OK" at bounding box center [621, 53] width 29 height 20
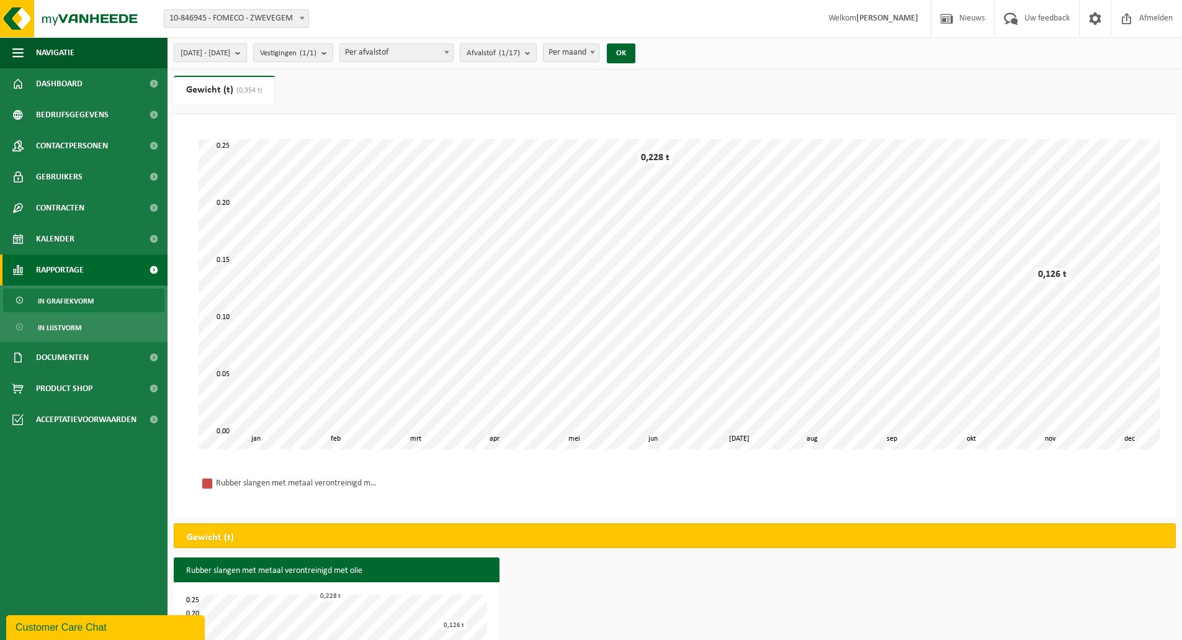
click at [246, 49] on b "submit" at bounding box center [240, 52] width 11 height 17
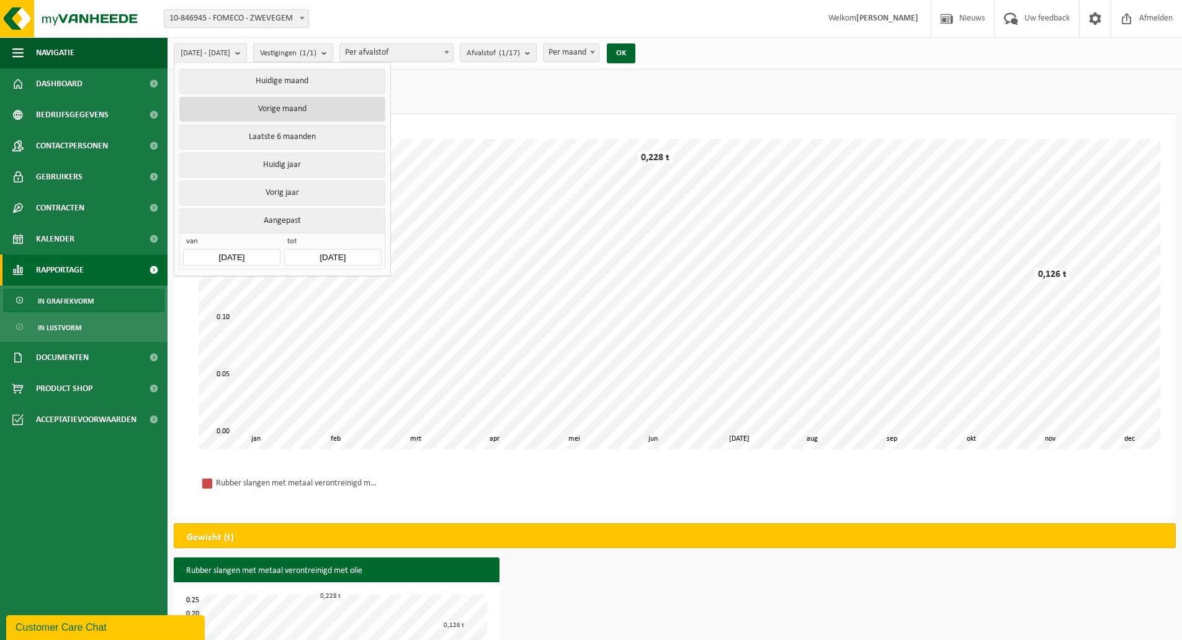
click at [320, 109] on button "Vorige maand" at bounding box center [281, 109] width 205 height 25
type input "2025-08-01"
type input "[DATE]"
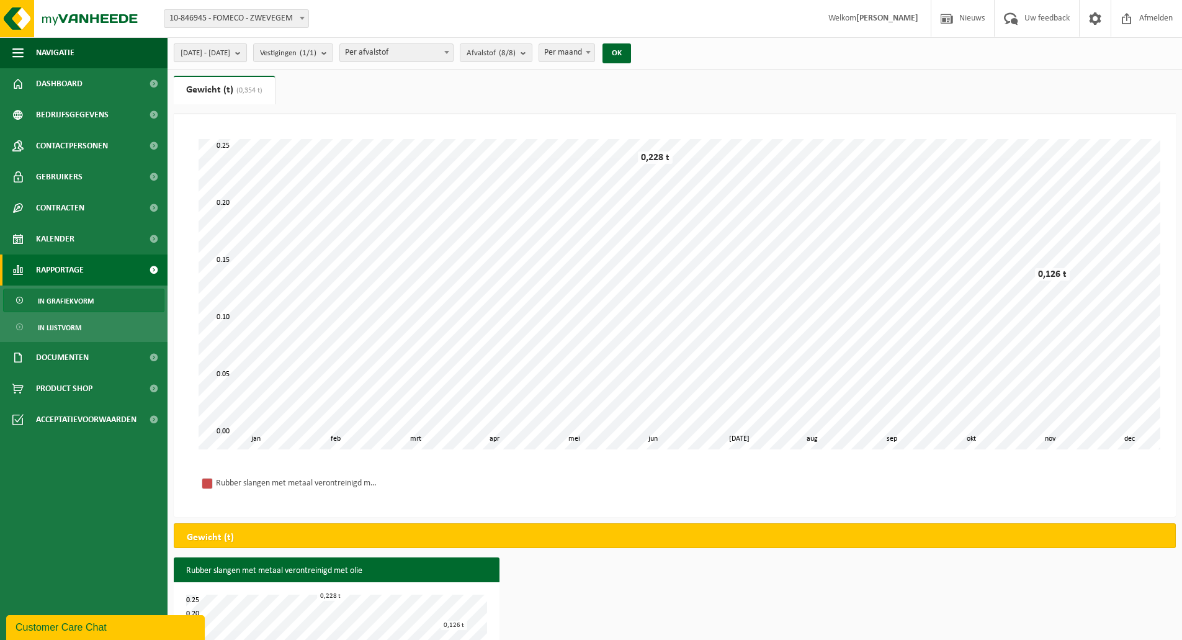
click at [247, 54] on button "2025-08-01 - 2025-08-31" at bounding box center [210, 52] width 73 height 19
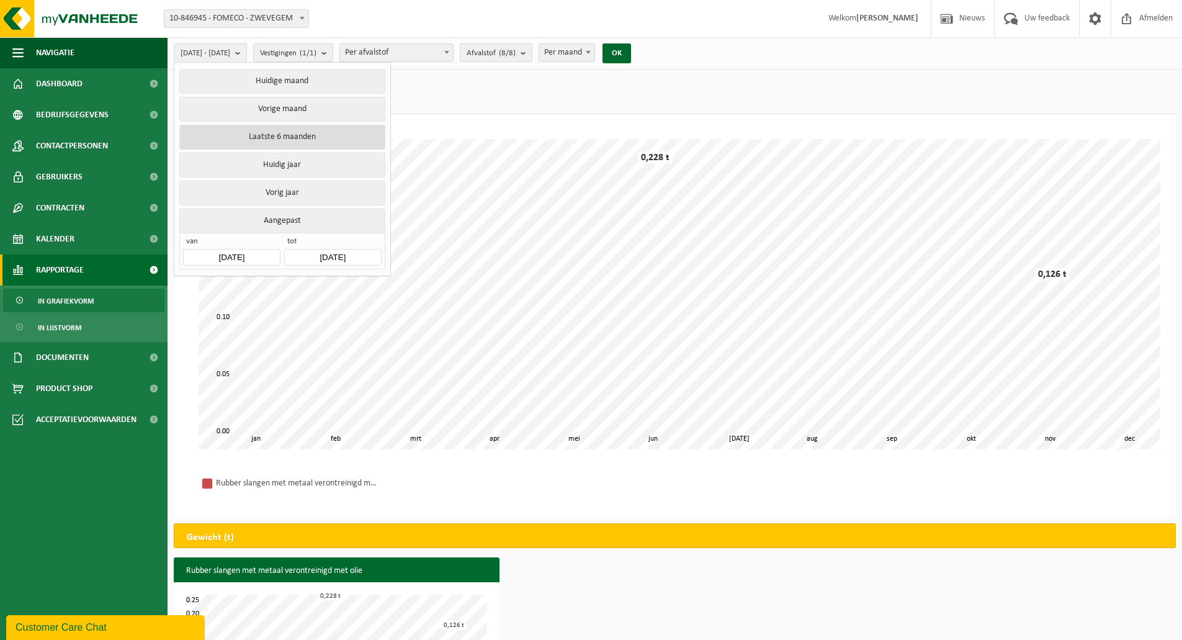
click at [328, 146] on button "Laatste 6 maanden" at bounding box center [281, 137] width 205 height 25
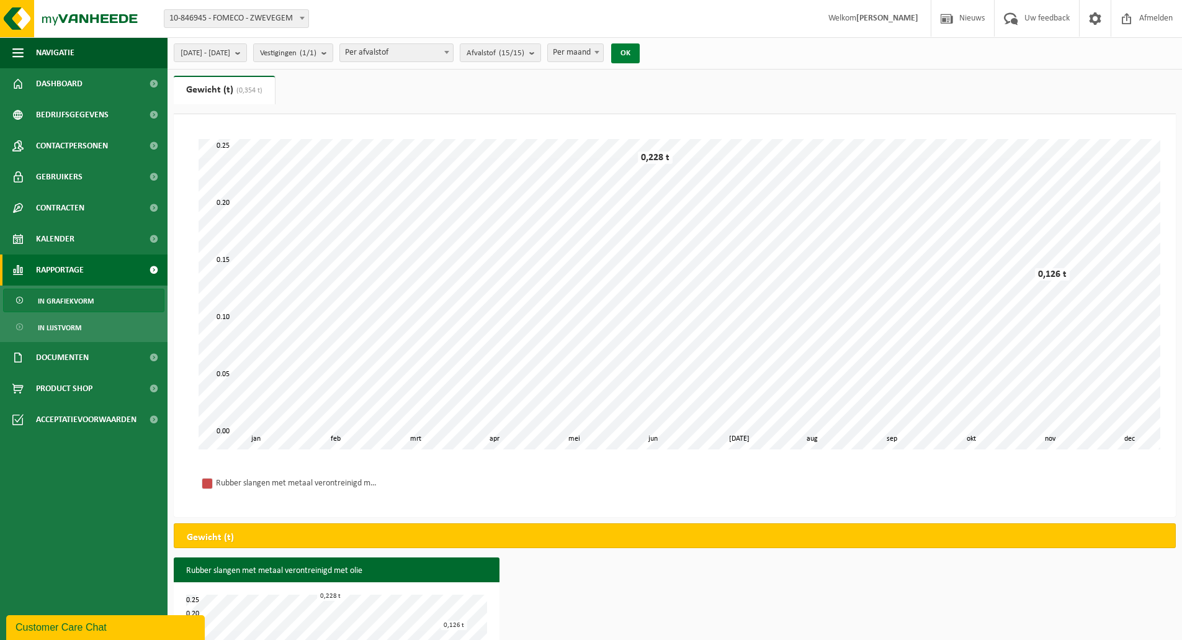
click at [640, 53] on button "OK" at bounding box center [625, 53] width 29 height 20
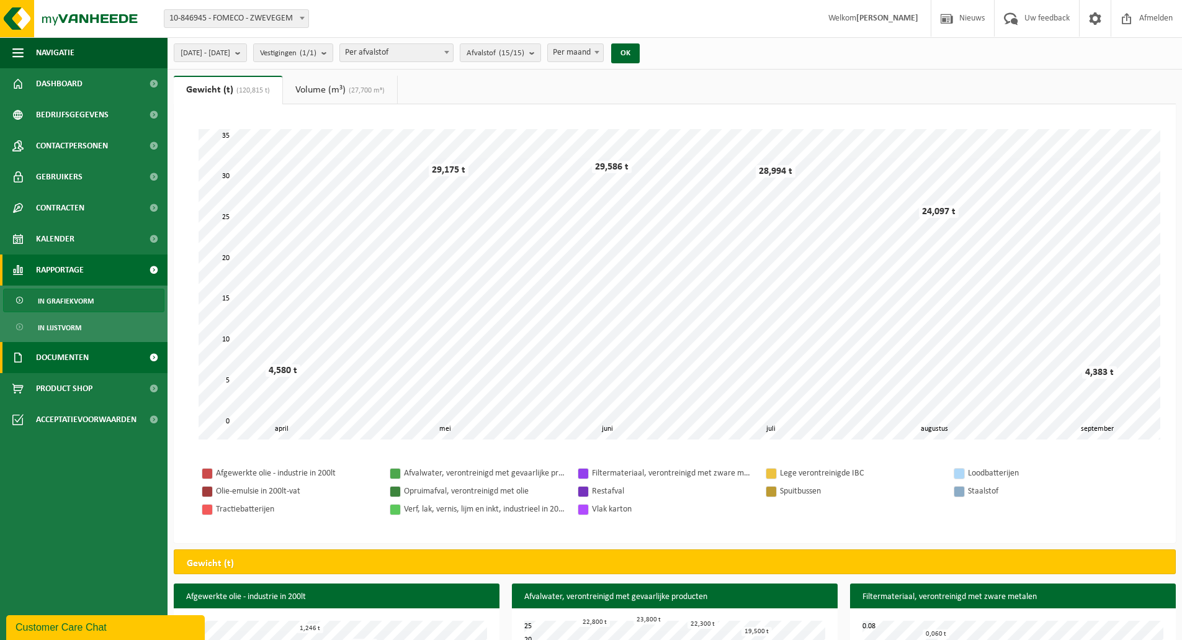
click at [74, 355] on span "Documenten" at bounding box center [62, 357] width 53 height 31
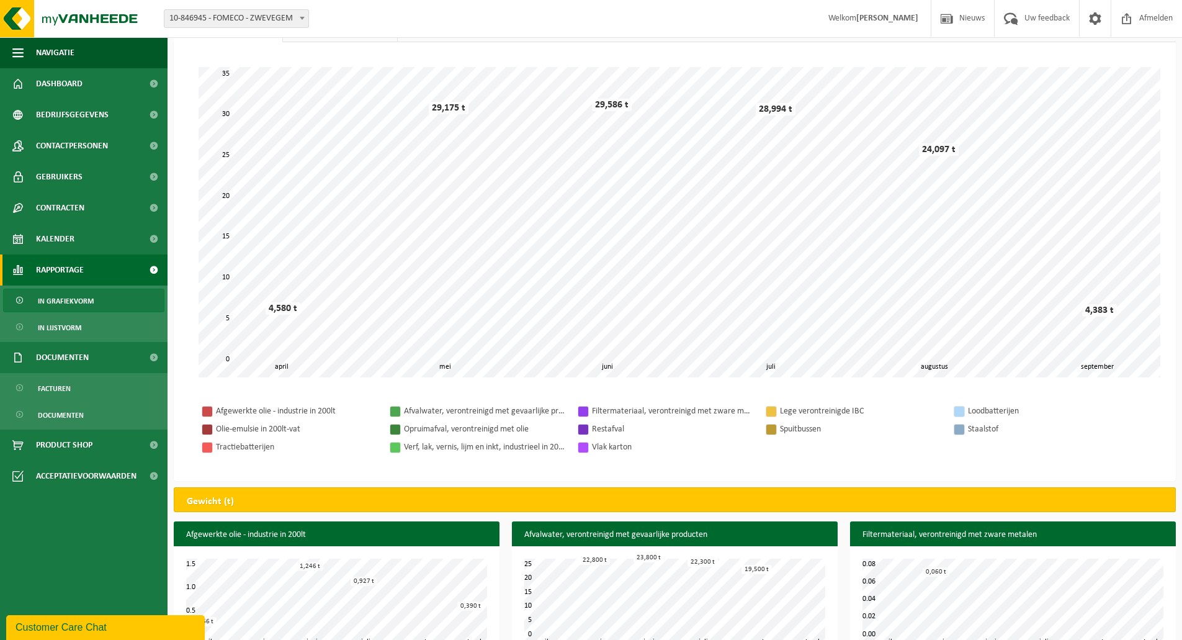
scroll to position [0, 0]
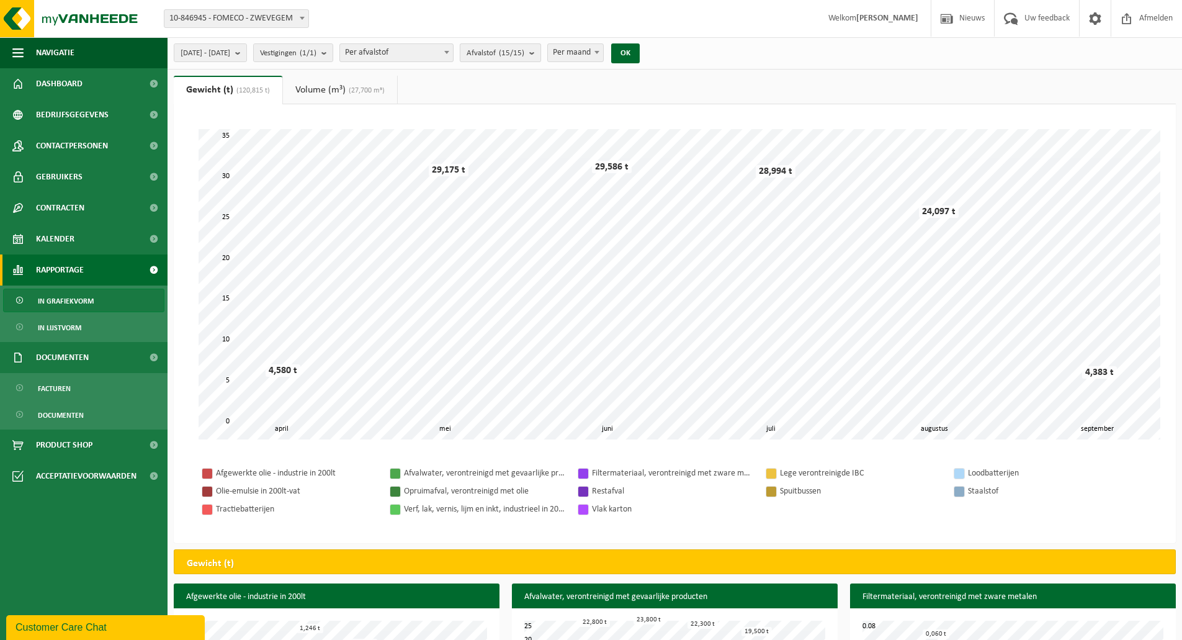
click at [524, 47] on span "Afvalstof (15/15)" at bounding box center [496, 53] width 58 height 19
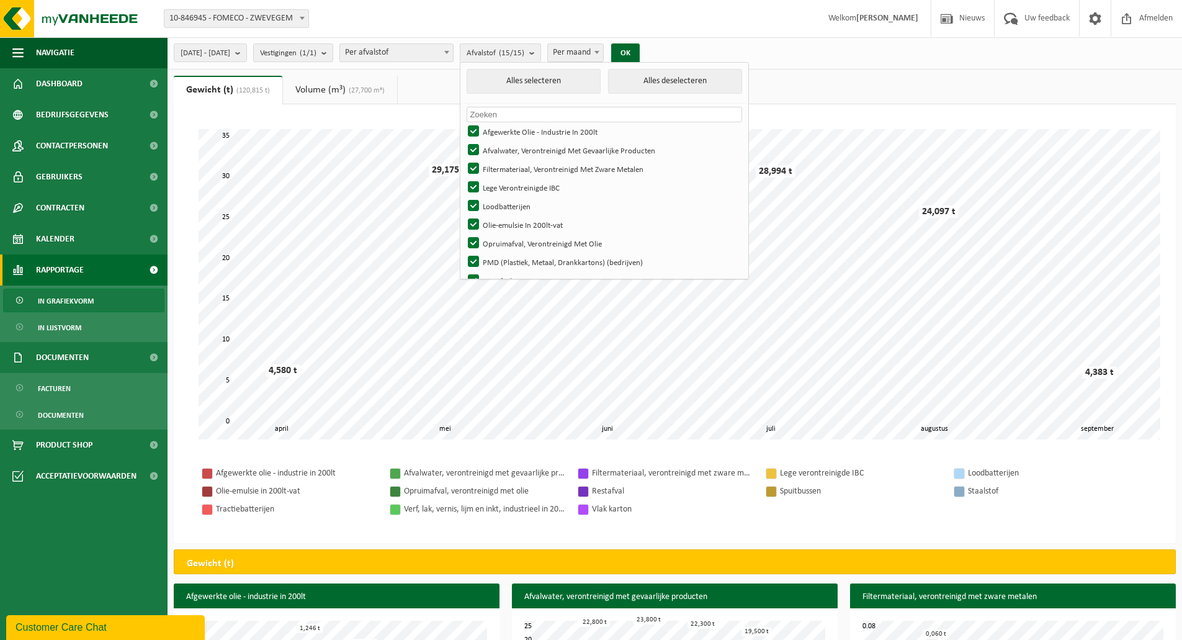
click at [706, 62] on div "Alles selecteren Alles deselecteren Geen materialen beschikbaar voor de gekozen…" at bounding box center [604, 170] width 289 height 217
click at [702, 73] on button "Alles deselecteren" at bounding box center [675, 81] width 134 height 25
checkbox input "false"
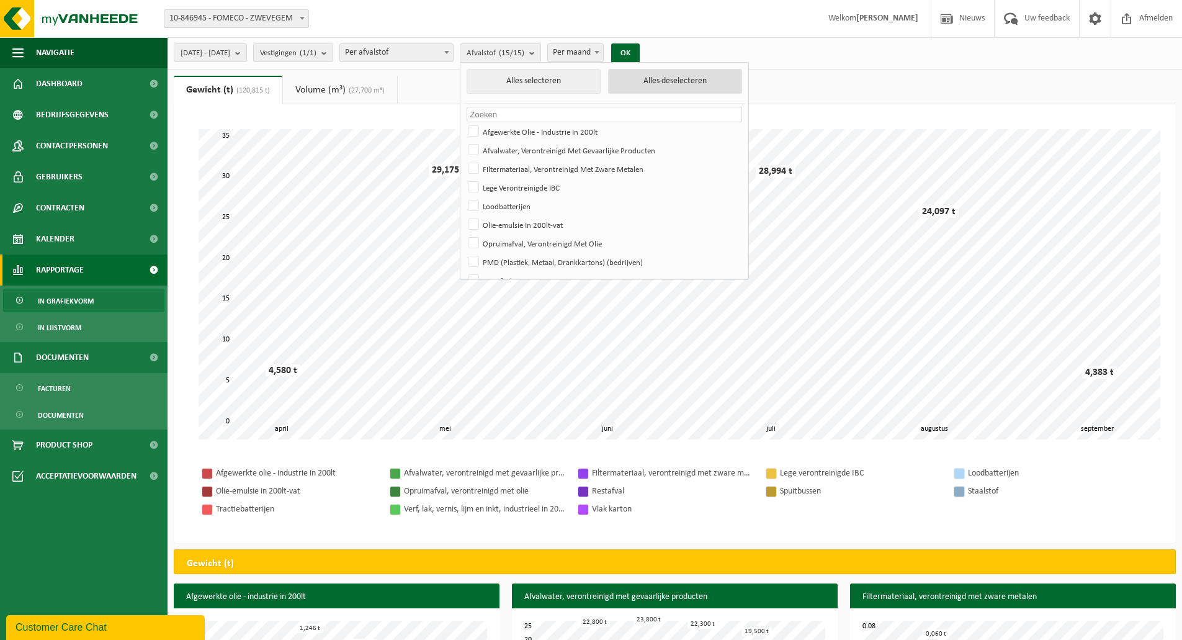
checkbox input "false"
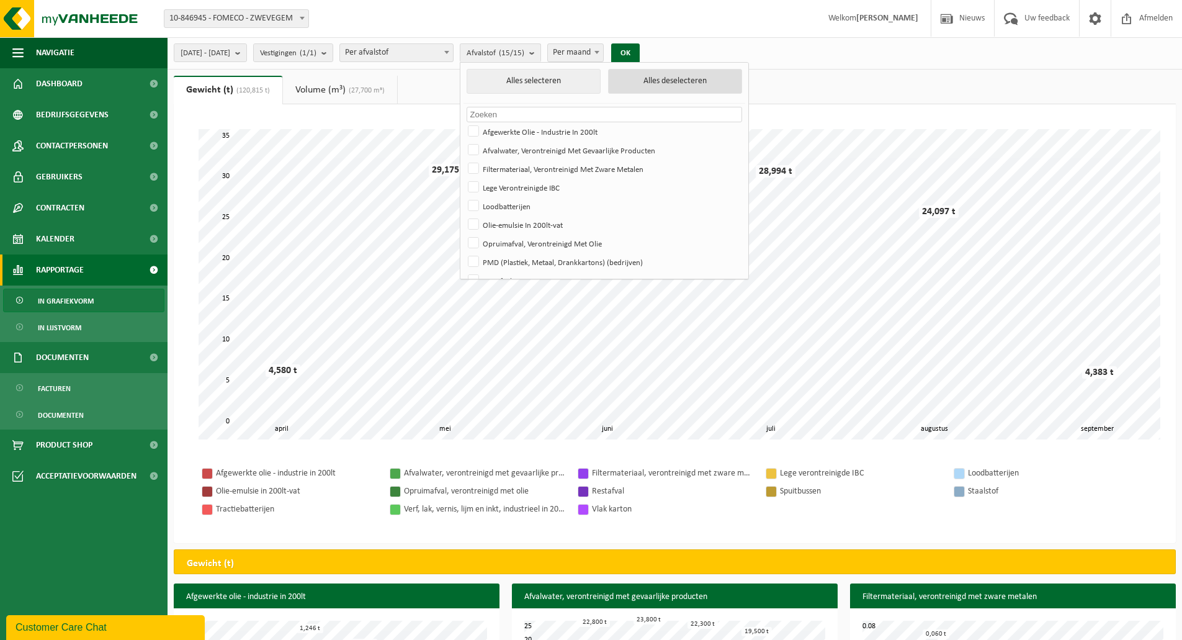
checkbox input "false"
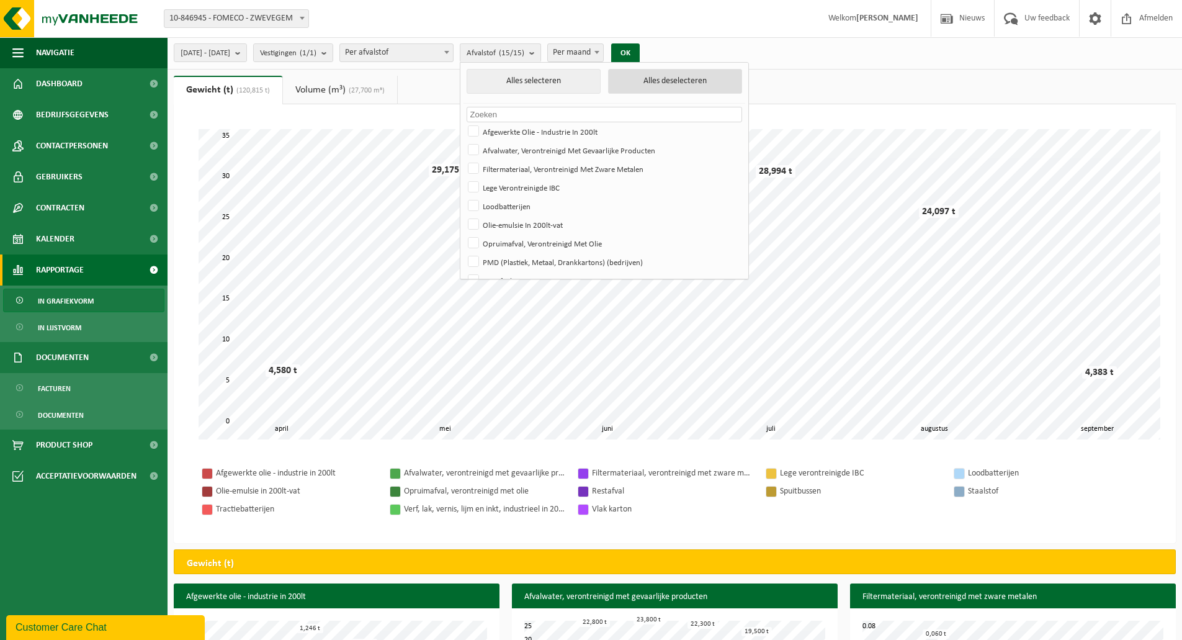
checkbox input "false"
click at [571, 149] on label "Afvalwater, Verontreinigd Met Gevaarlijke Producten" at bounding box center [603, 150] width 276 height 19
click at [464, 141] on input "Afvalwater, Verontreinigd Met Gevaarlijke Producten" at bounding box center [463, 140] width 1 height 1
checkbox input "true"
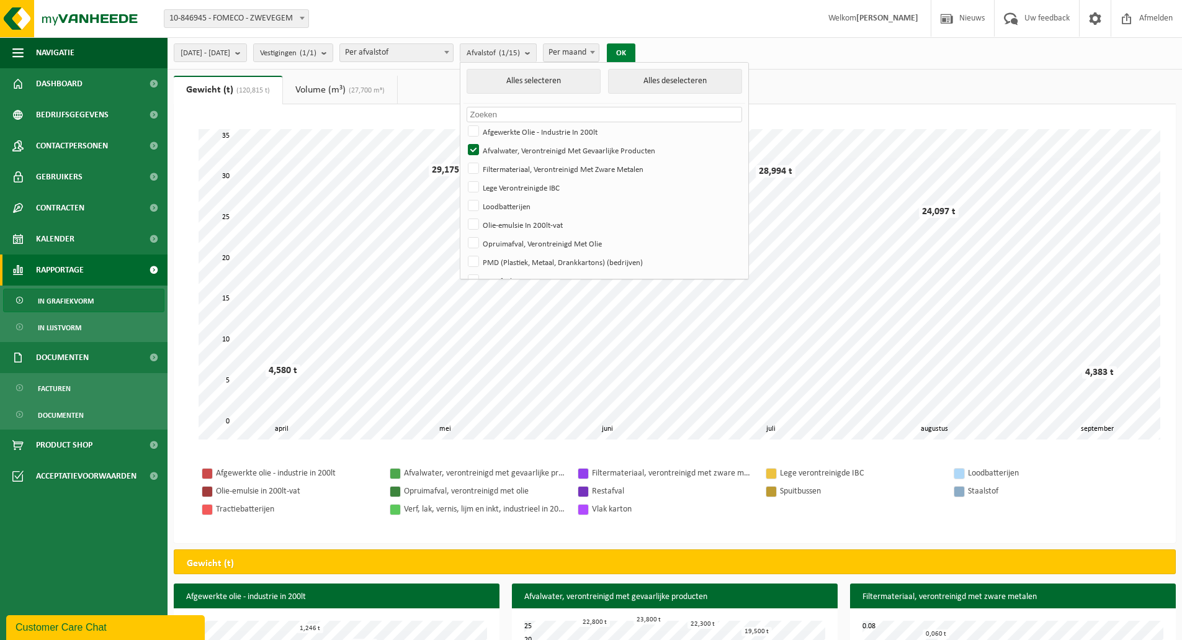
click at [635, 55] on button "OK" at bounding box center [621, 53] width 29 height 20
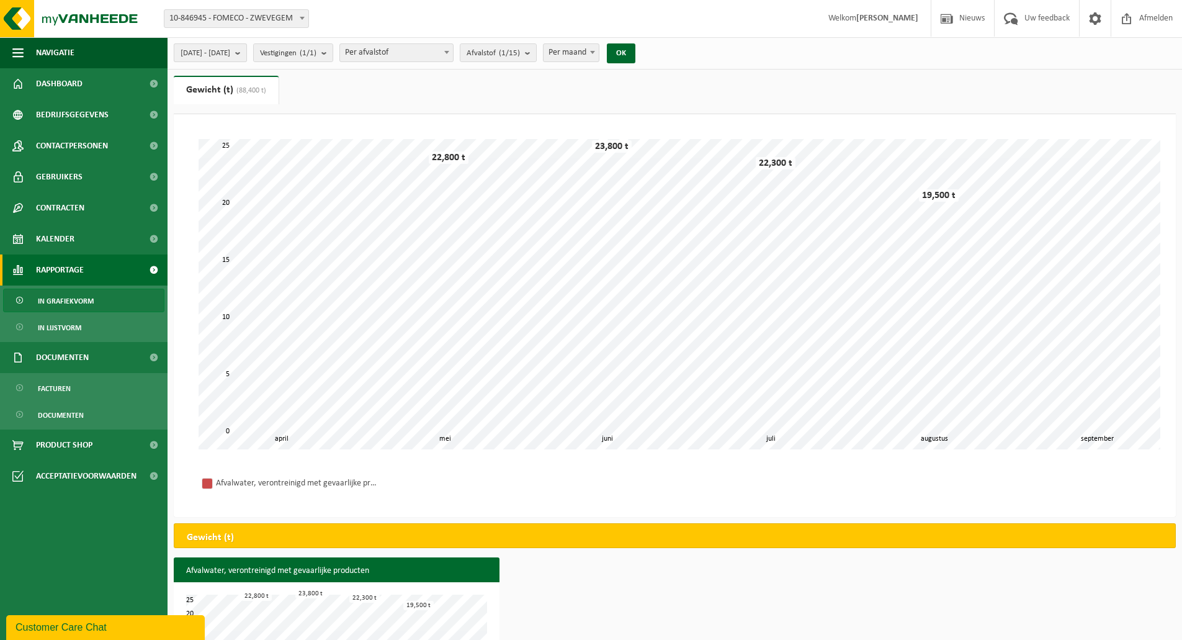
click at [230, 55] on span "2025-04-01 - 2025-09-23" at bounding box center [206, 53] width 50 height 19
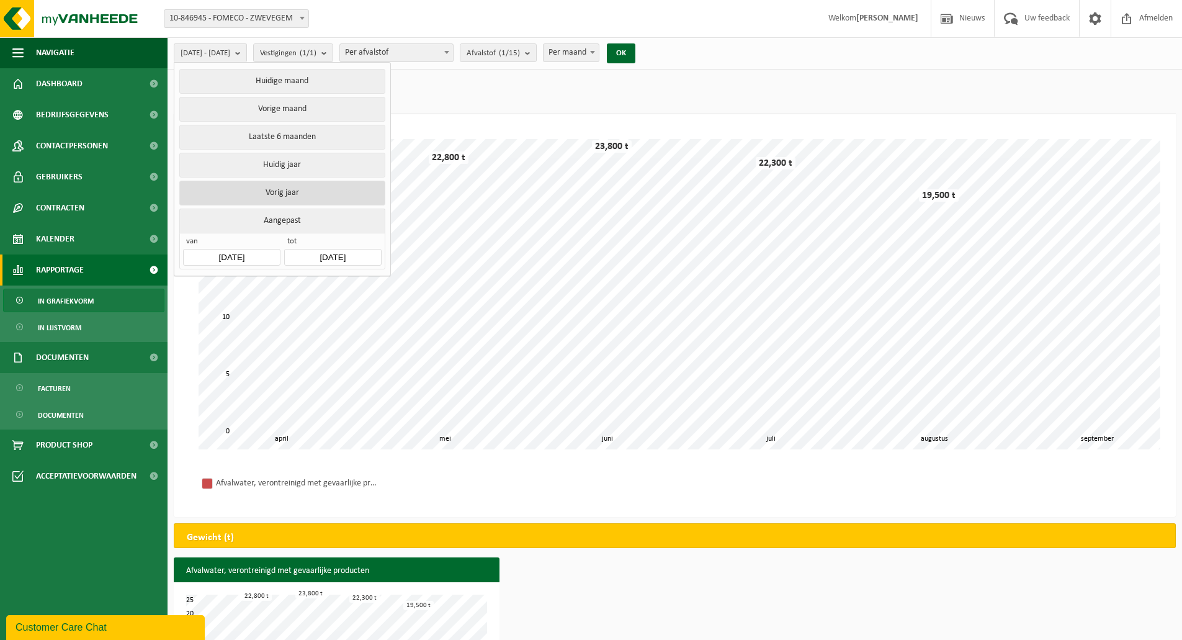
click at [311, 185] on button "Vorig jaar" at bounding box center [281, 193] width 205 height 25
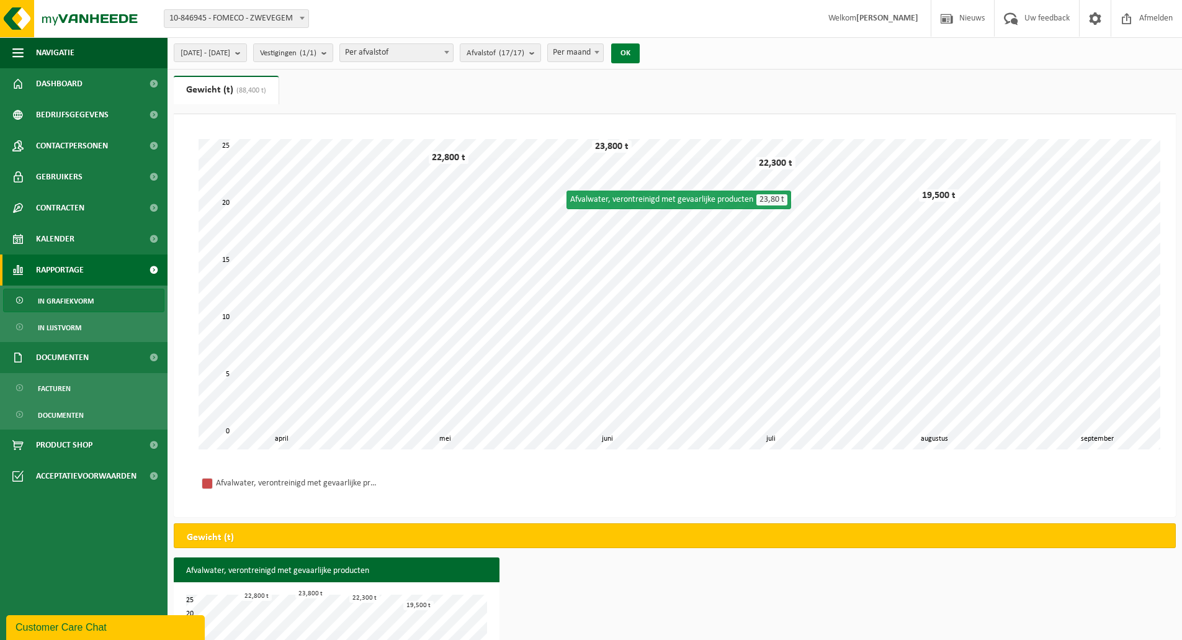
click at [640, 53] on button "OK" at bounding box center [625, 53] width 29 height 20
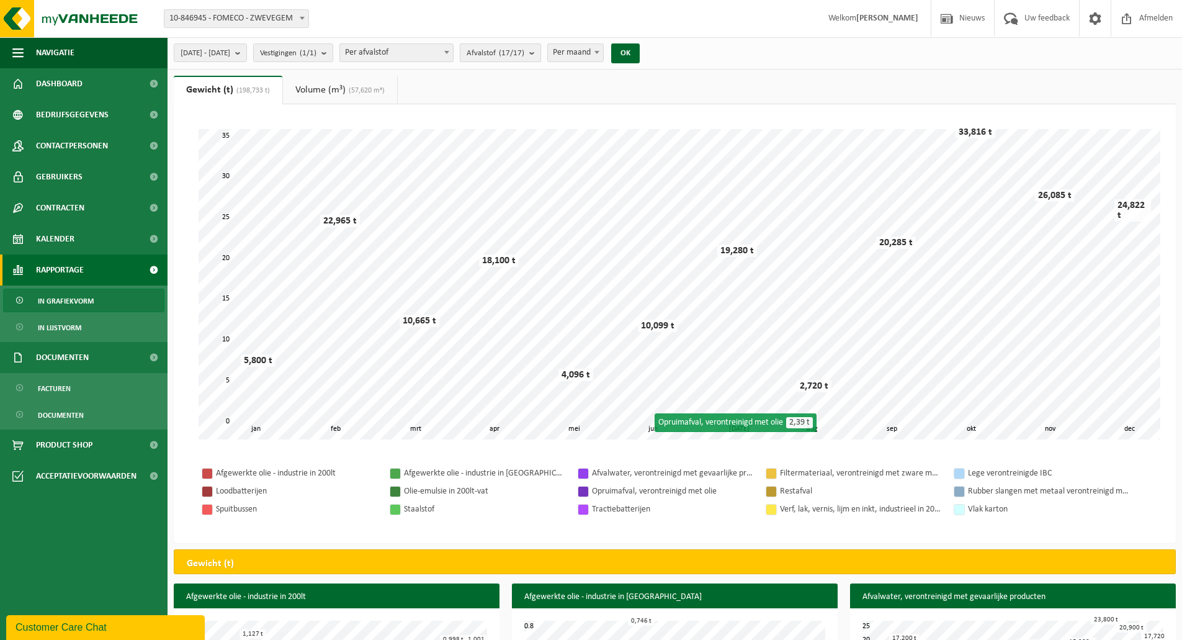
click at [540, 55] on b "submit" at bounding box center [534, 52] width 11 height 17
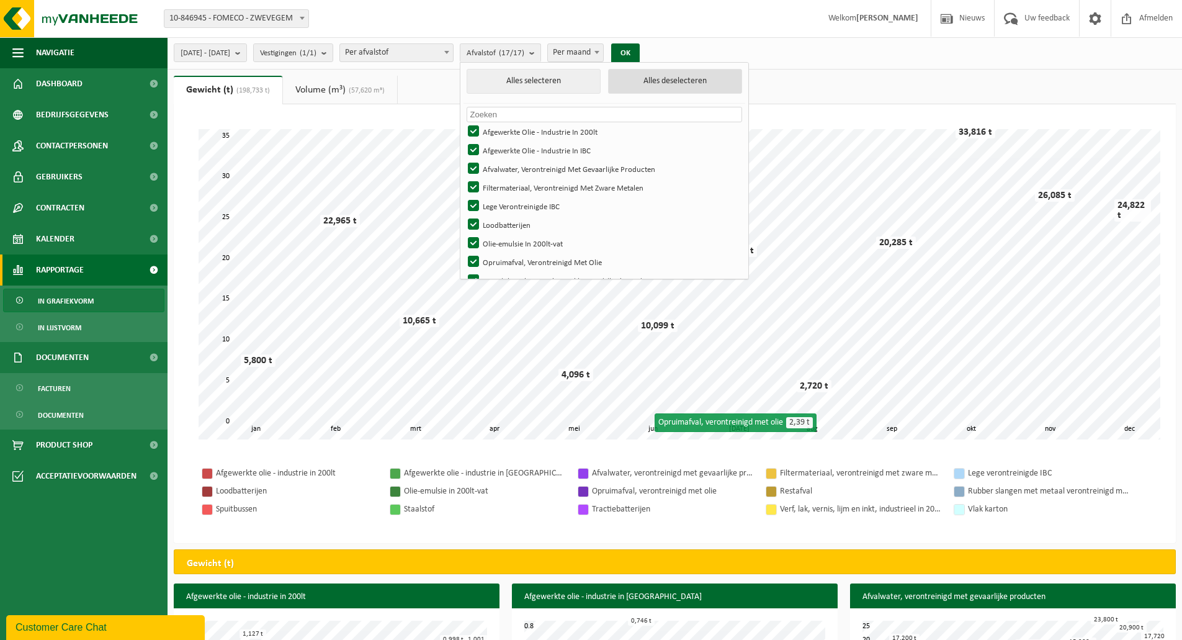
click at [697, 84] on button "Alles deselecteren" at bounding box center [675, 81] width 134 height 25
checkbox input "false"
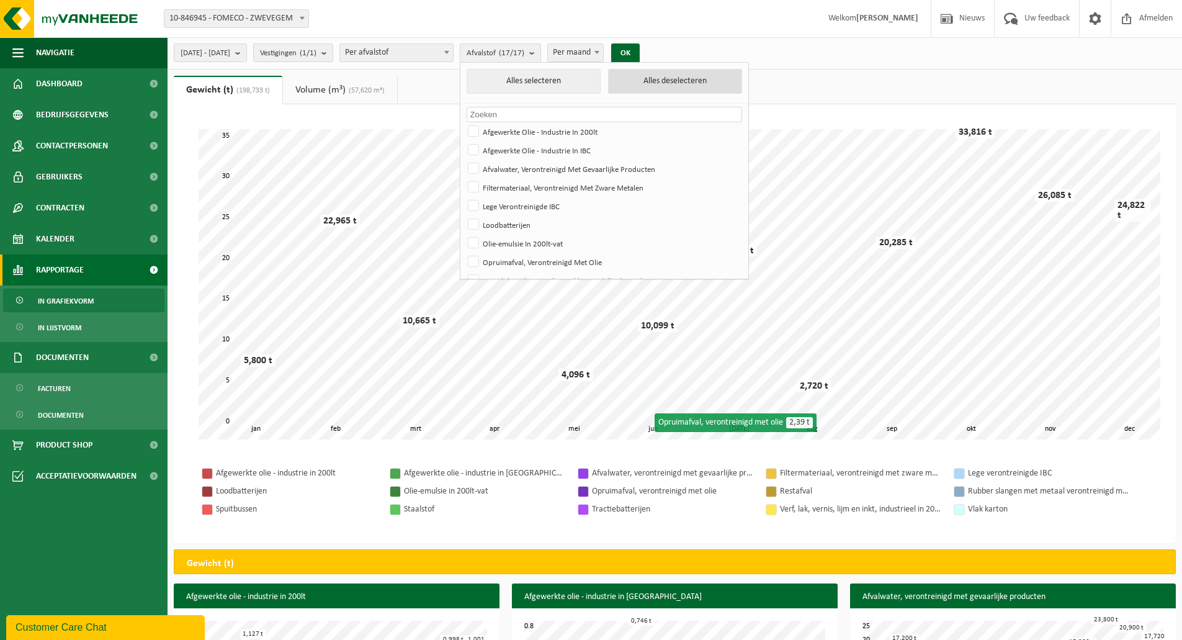
checkbox input "false"
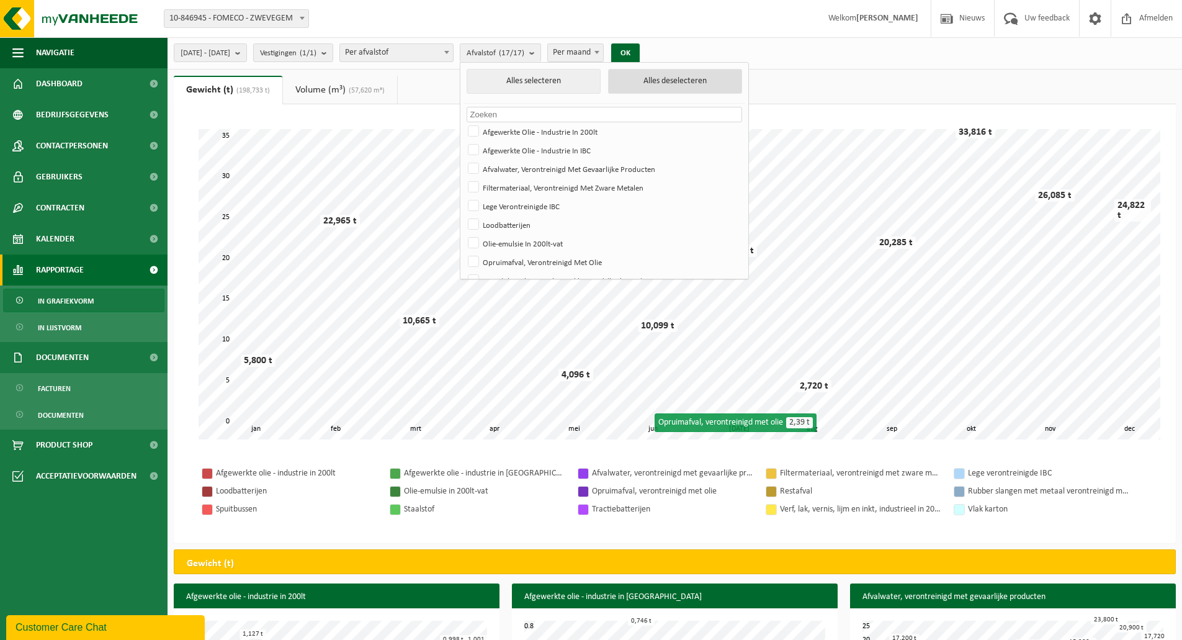
checkbox input "false"
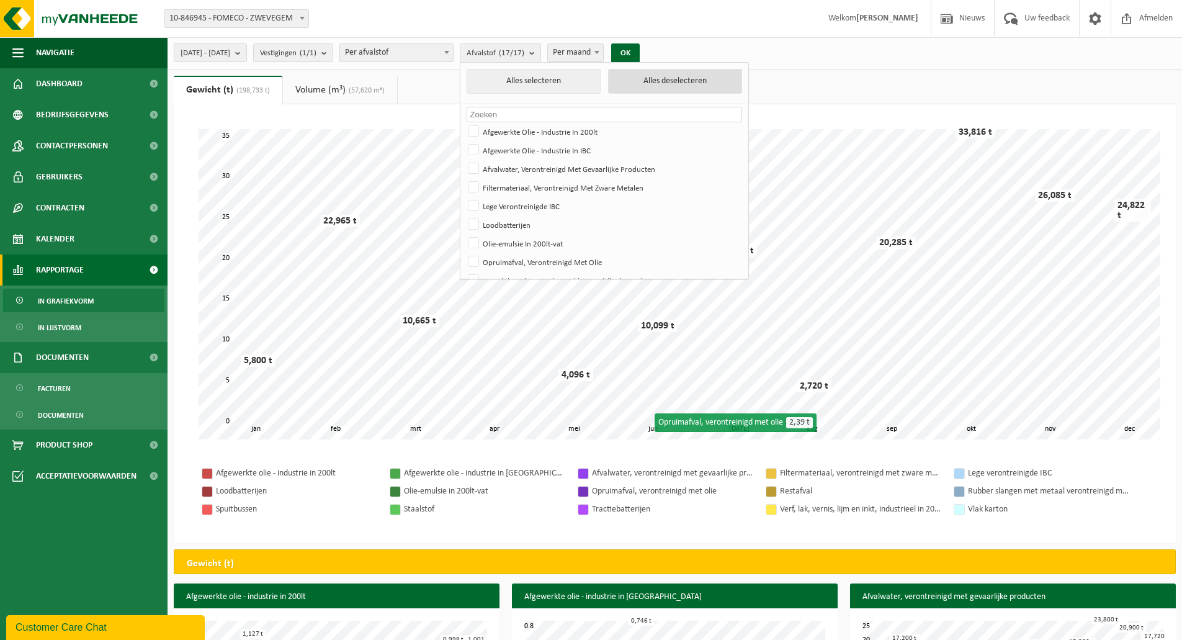
checkbox input "false"
click at [564, 172] on label "Afvalwater, Verontreinigd Met Gevaarlijke Producten" at bounding box center [603, 168] width 276 height 19
click at [464, 159] on input "Afvalwater, Verontreinigd Met Gevaarlijke Producten" at bounding box center [463, 159] width 1 height 1
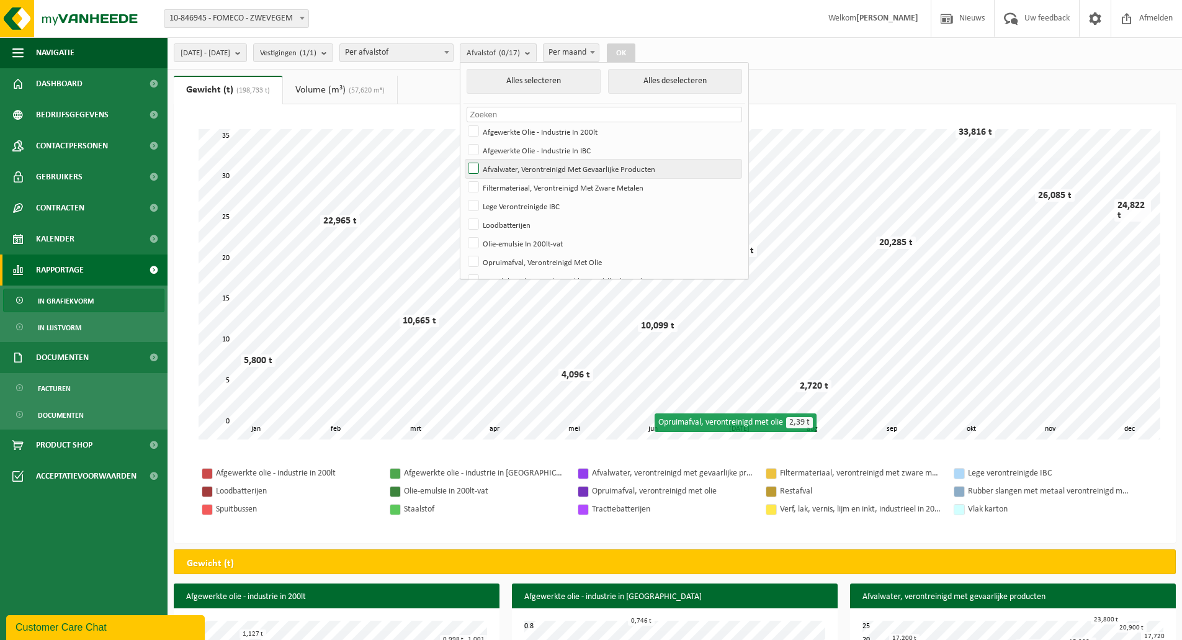
checkbox input "true"
click at [635, 53] on button "OK" at bounding box center [621, 53] width 29 height 20
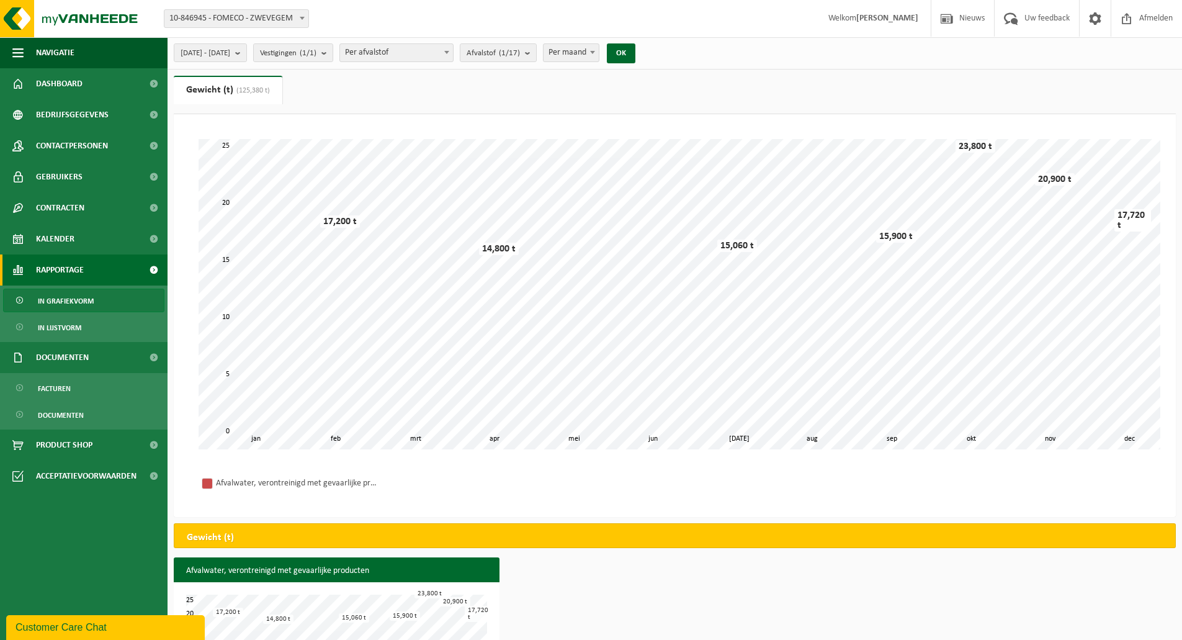
click at [1121, 230] on div "17,720 t" at bounding box center [1132, 220] width 37 height 22
click at [230, 55] on span "2024-01-01 - 2024-12-31" at bounding box center [206, 53] width 50 height 19
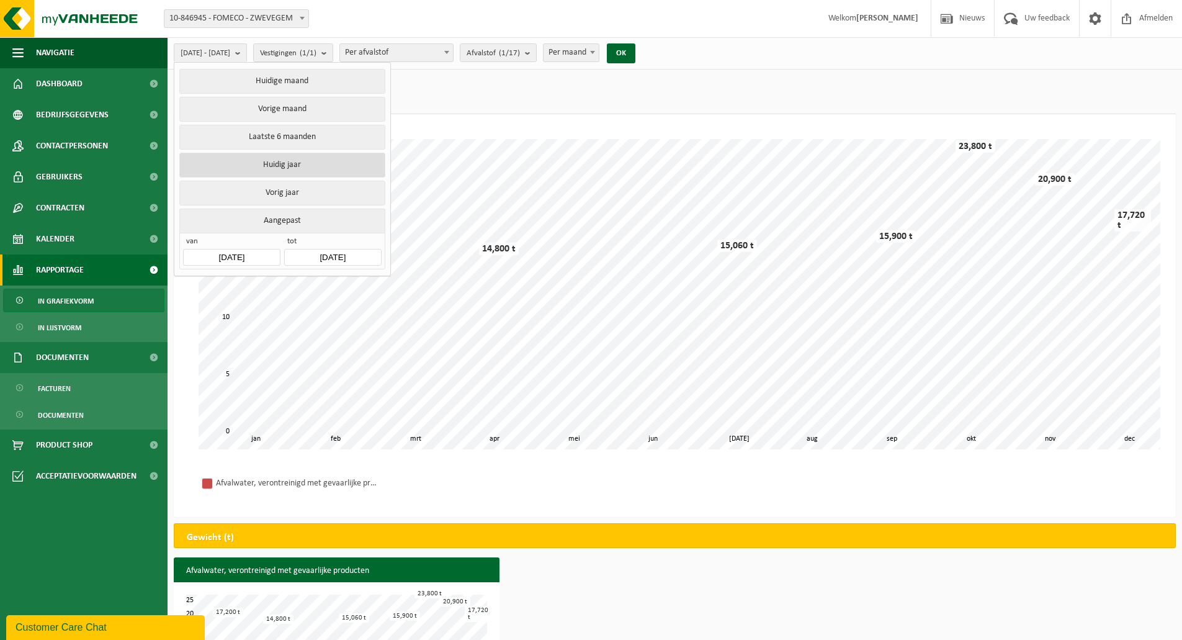
click at [293, 170] on button "Huidig jaar" at bounding box center [281, 165] width 205 height 25
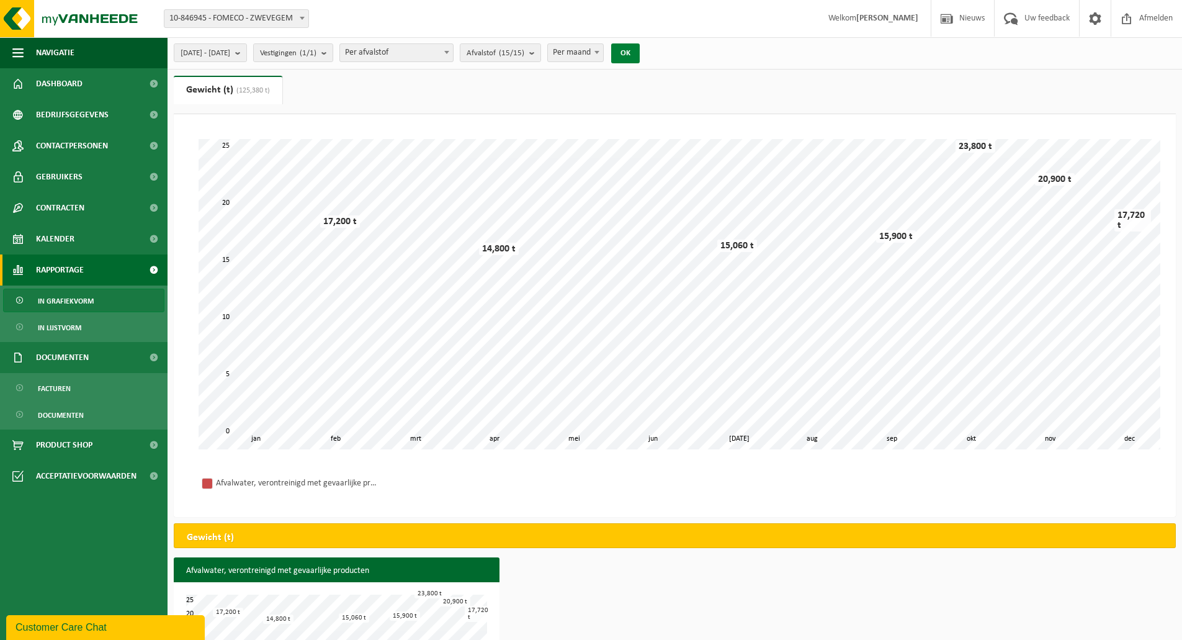
click at [640, 54] on button "OK" at bounding box center [625, 53] width 29 height 20
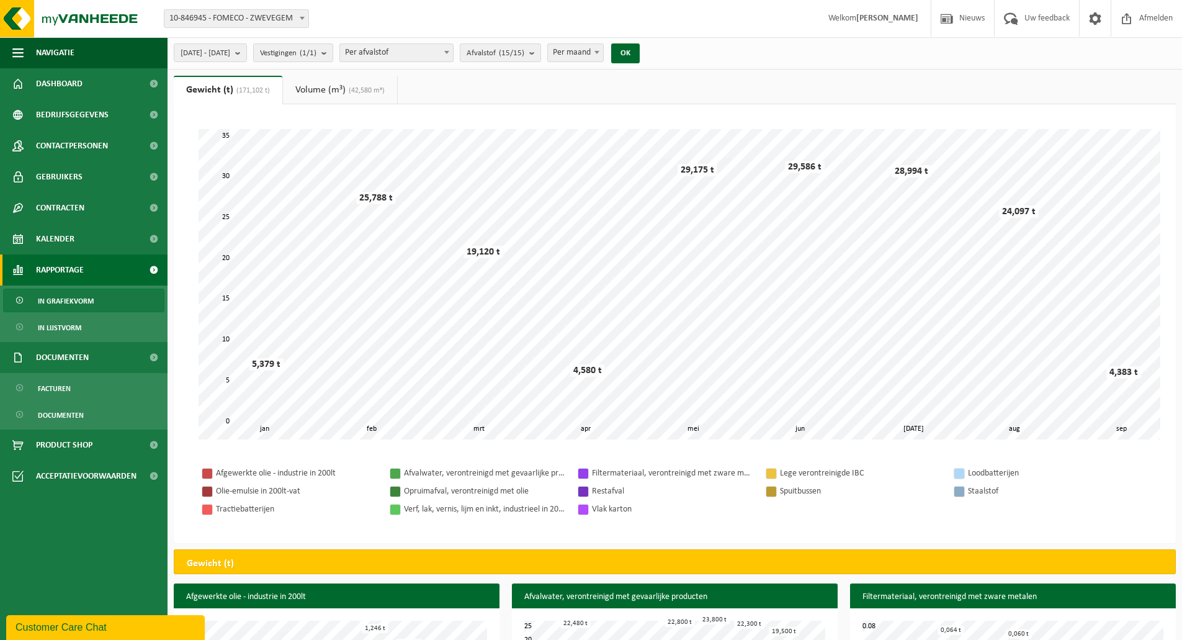
drag, startPoint x: 550, startPoint y: 45, endPoint x: 537, endPoint y: 68, distance: 27.2
click at [524, 45] on span "Afvalstof (15/15)" at bounding box center [496, 53] width 58 height 19
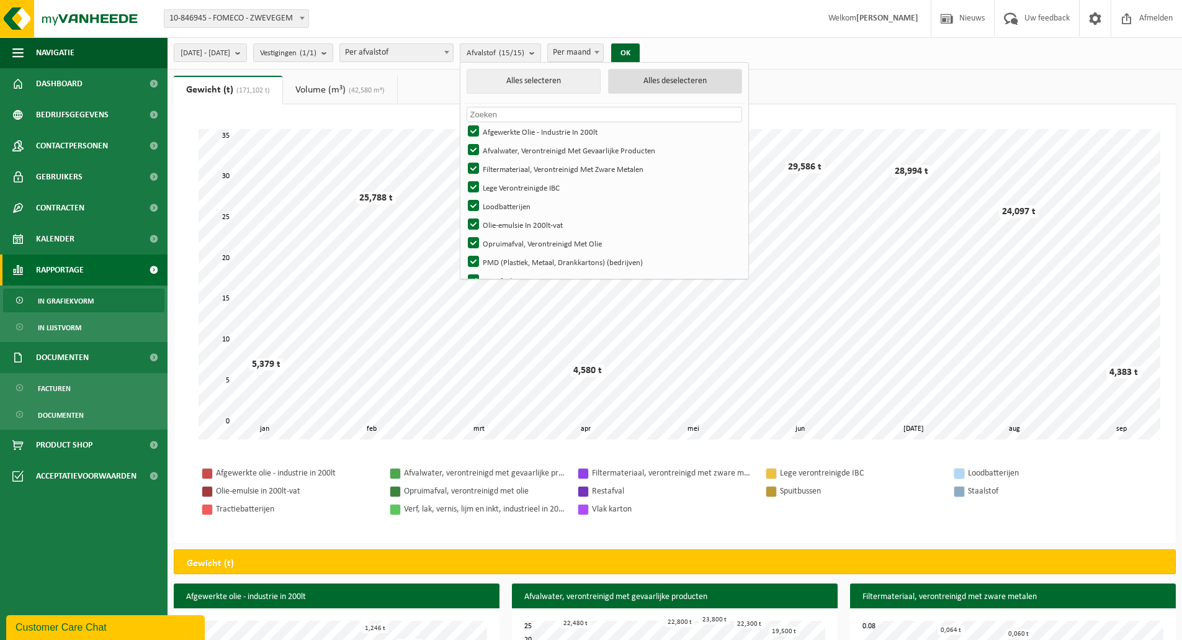
click at [666, 83] on button "Alles deselecteren" at bounding box center [675, 81] width 134 height 25
checkbox input "false"
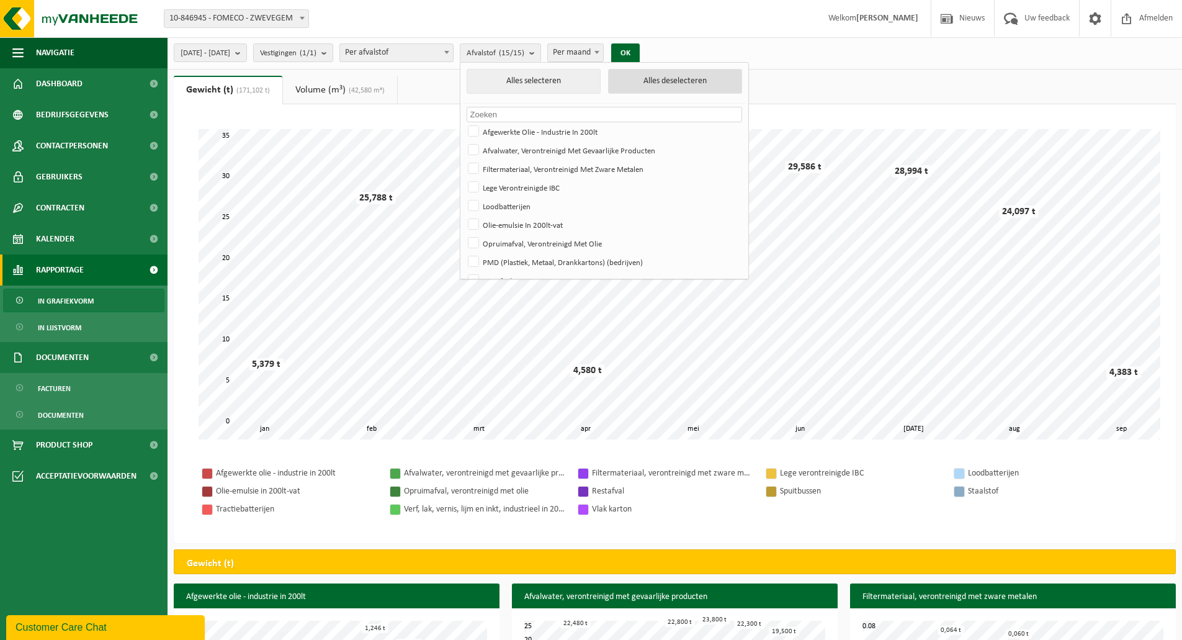
checkbox input "false"
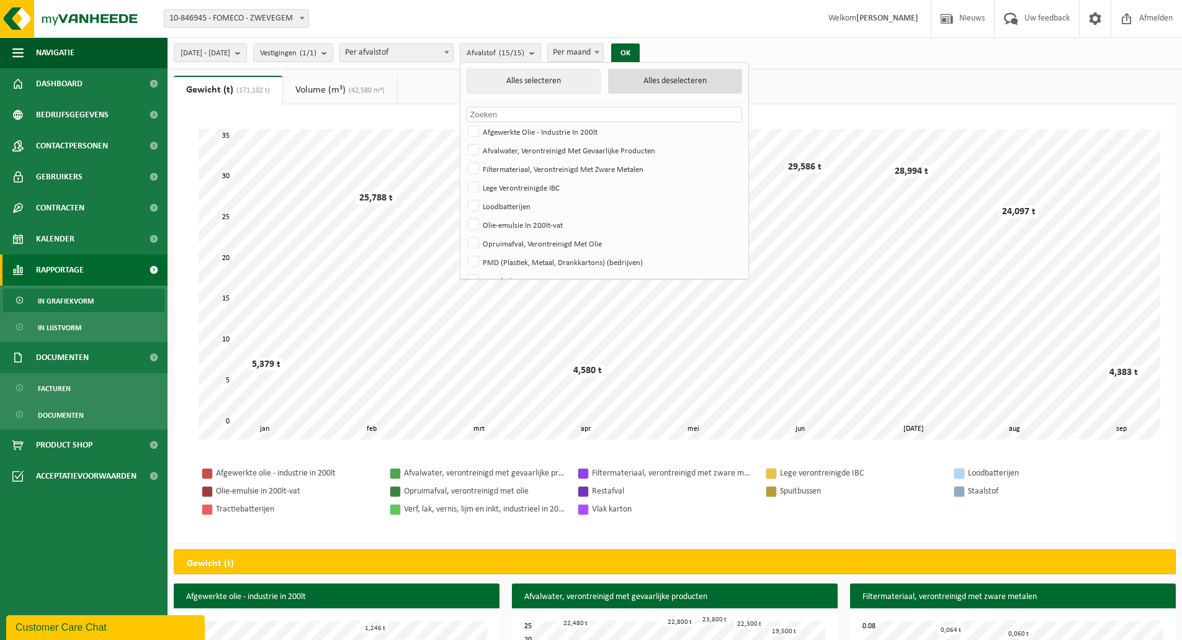
checkbox input "false"
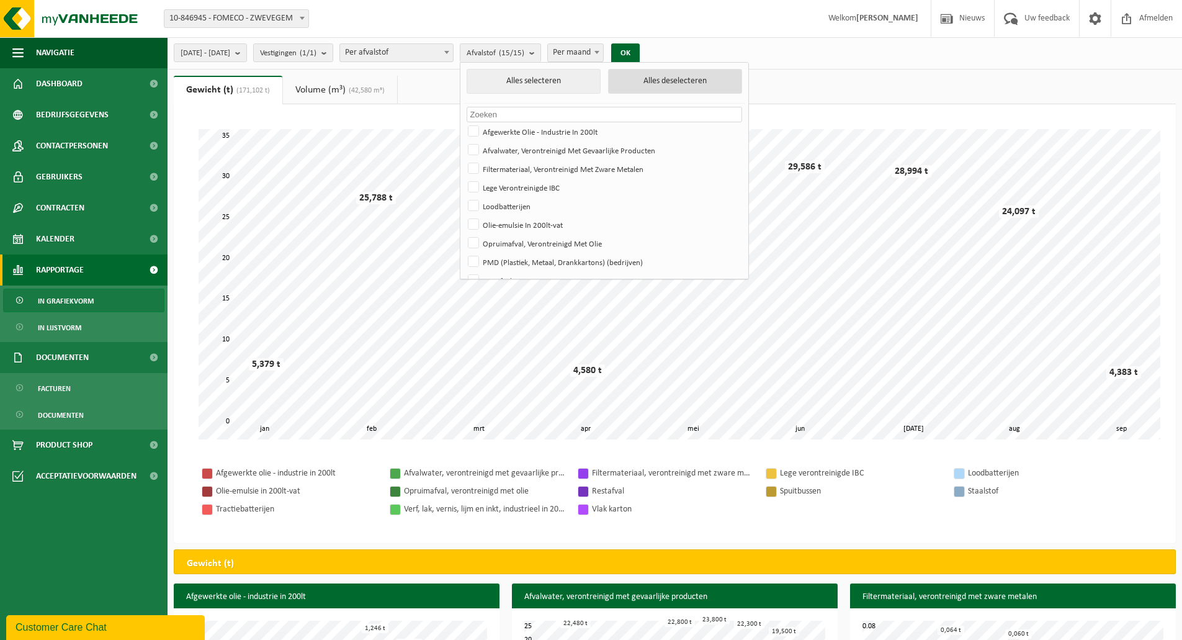
checkbox input "false"
click at [542, 153] on label "Afvalwater, Verontreinigd Met Gevaarlijke Producten" at bounding box center [603, 150] width 276 height 19
click at [464, 141] on input "Afvalwater, Verontreinigd Met Gevaarlijke Producten" at bounding box center [463, 140] width 1 height 1
click at [635, 47] on button "OK" at bounding box center [621, 53] width 29 height 20
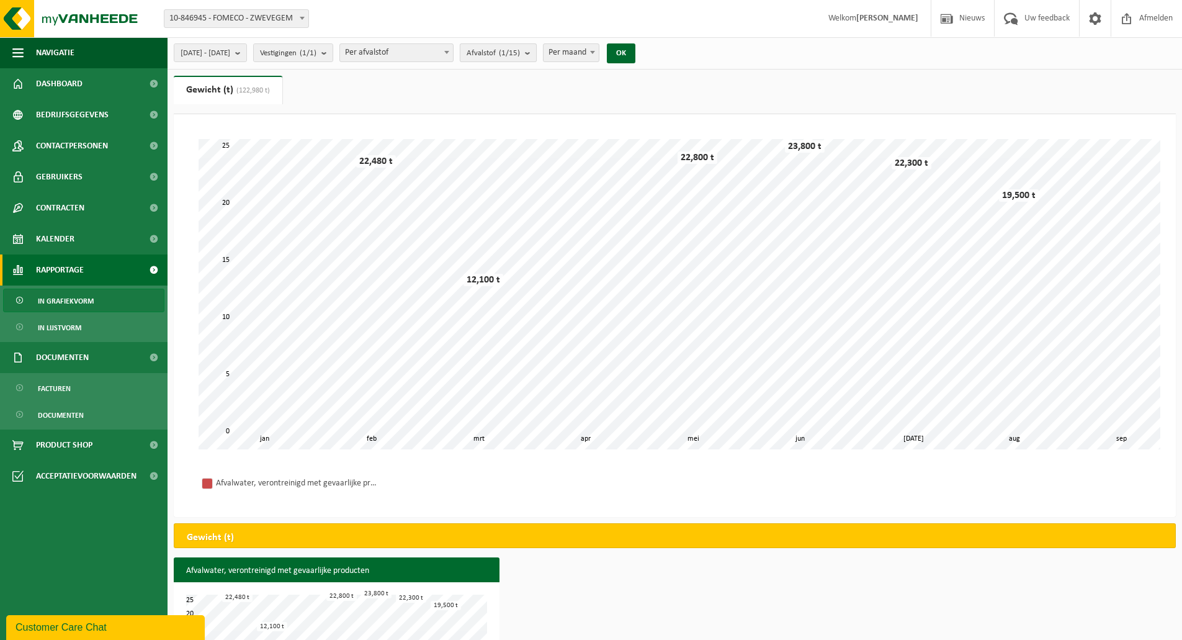
click at [520, 55] on count "(1/15)" at bounding box center [509, 53] width 21 height 8
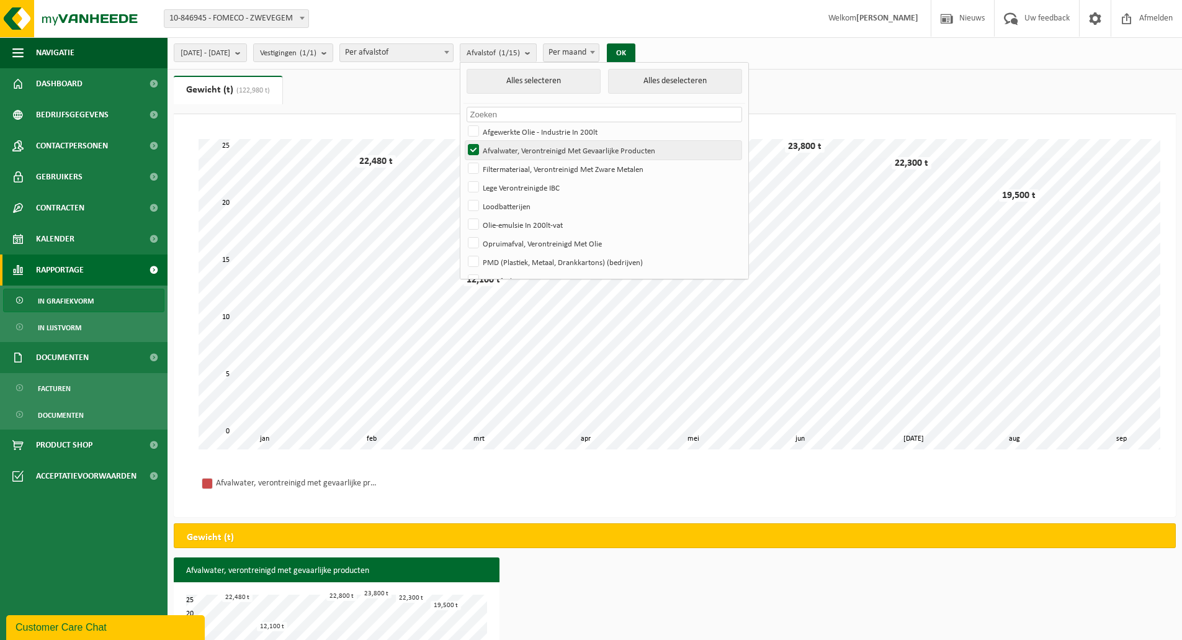
click at [516, 150] on label "Afvalwater, Verontreinigd Met Gevaarlijke Producten" at bounding box center [603, 150] width 276 height 19
click at [464, 141] on input "Afvalwater, Verontreinigd Met Gevaarlijke Producten" at bounding box center [463, 140] width 1 height 1
checkbox input "false"
click at [512, 137] on label "Afgewerkte Olie - Industrie In 200lt" at bounding box center [603, 131] width 276 height 19
click at [464, 122] on input "Afgewerkte Olie - Industrie In 200lt" at bounding box center [463, 122] width 1 height 1
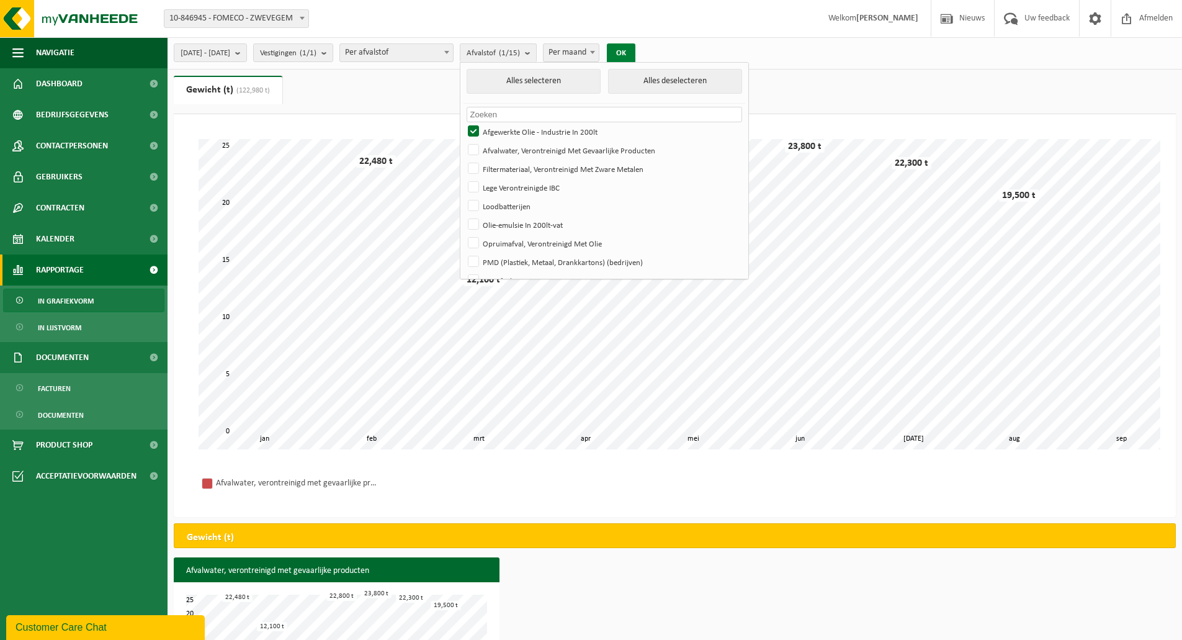
click at [635, 58] on button "OK" at bounding box center [621, 53] width 29 height 20
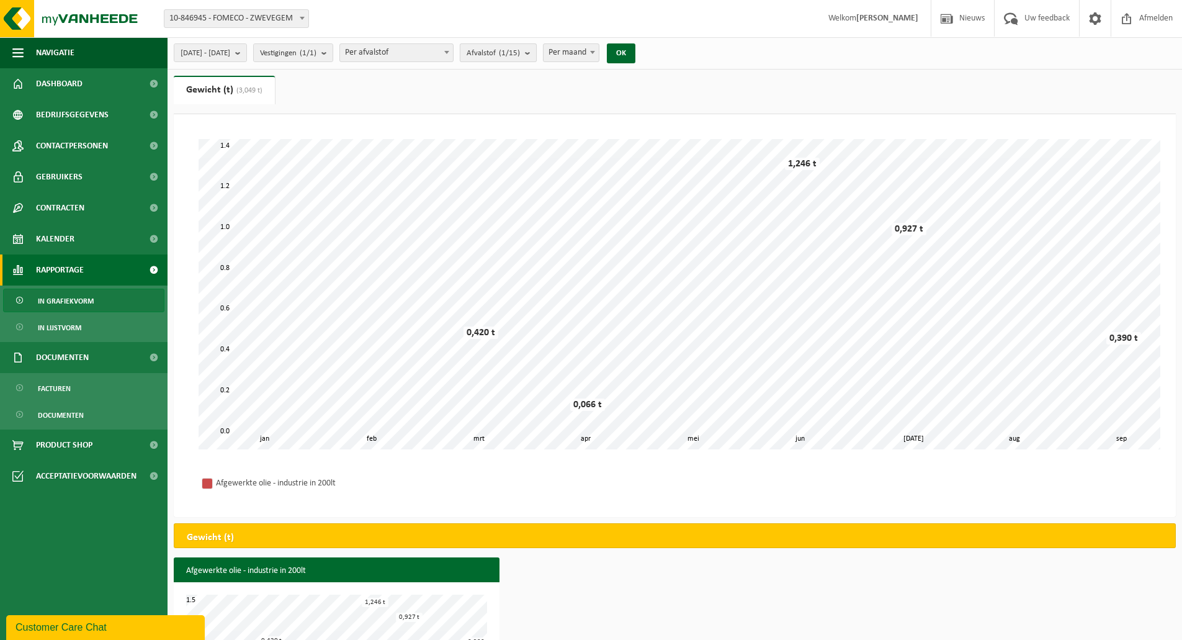
click at [537, 57] on button "Afvalstof (1/15)" at bounding box center [498, 52] width 77 height 19
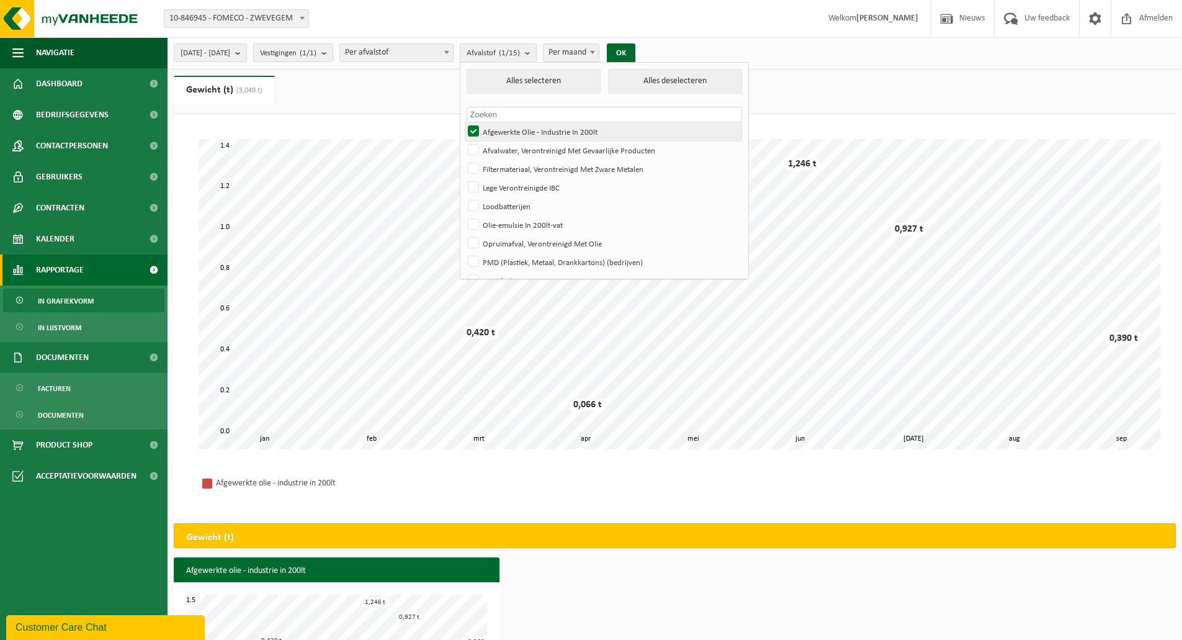
click at [513, 130] on label "Afgewerkte Olie - Industrie In 200lt" at bounding box center [603, 131] width 276 height 19
click at [464, 122] on input "Afgewerkte Olie - Industrie In 200lt" at bounding box center [463, 122] width 1 height 1
checkbox input "false"
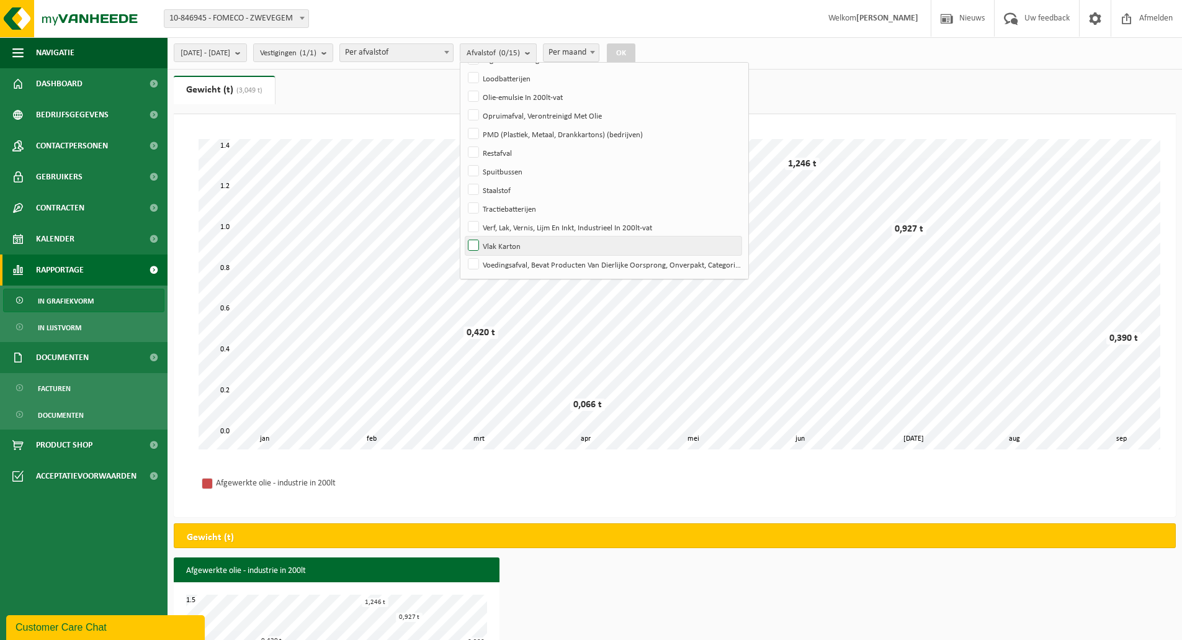
scroll to position [128, 0]
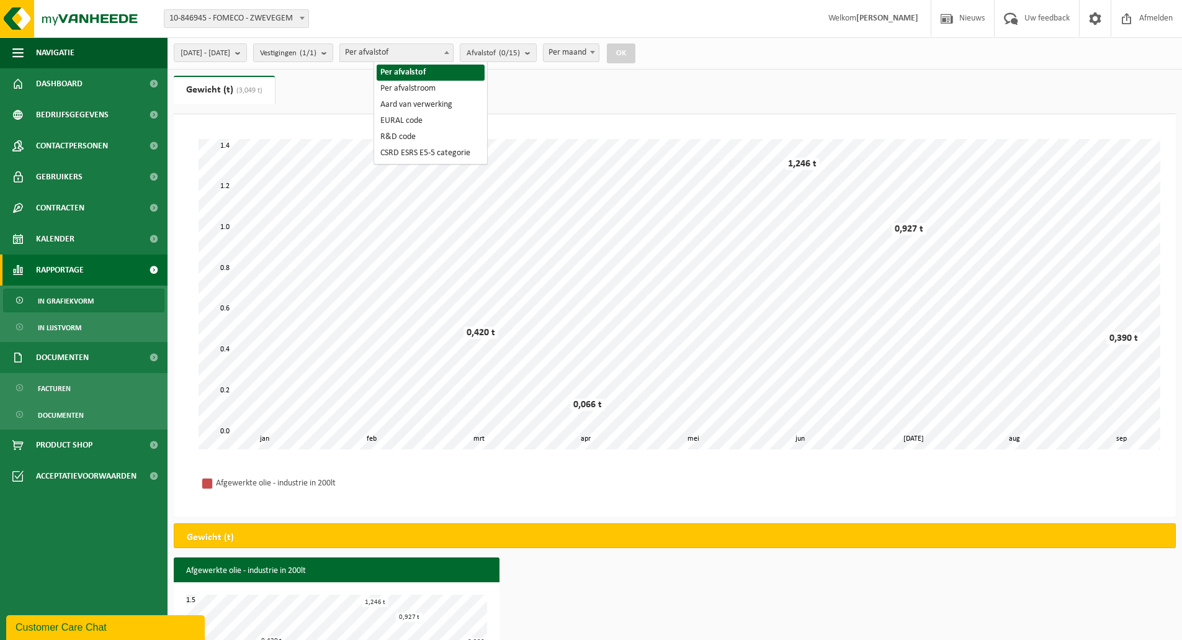
click at [453, 47] on span "Per afvalstof" at bounding box center [396, 52] width 113 height 17
click at [520, 54] on count "(0/15)" at bounding box center [509, 53] width 21 height 8
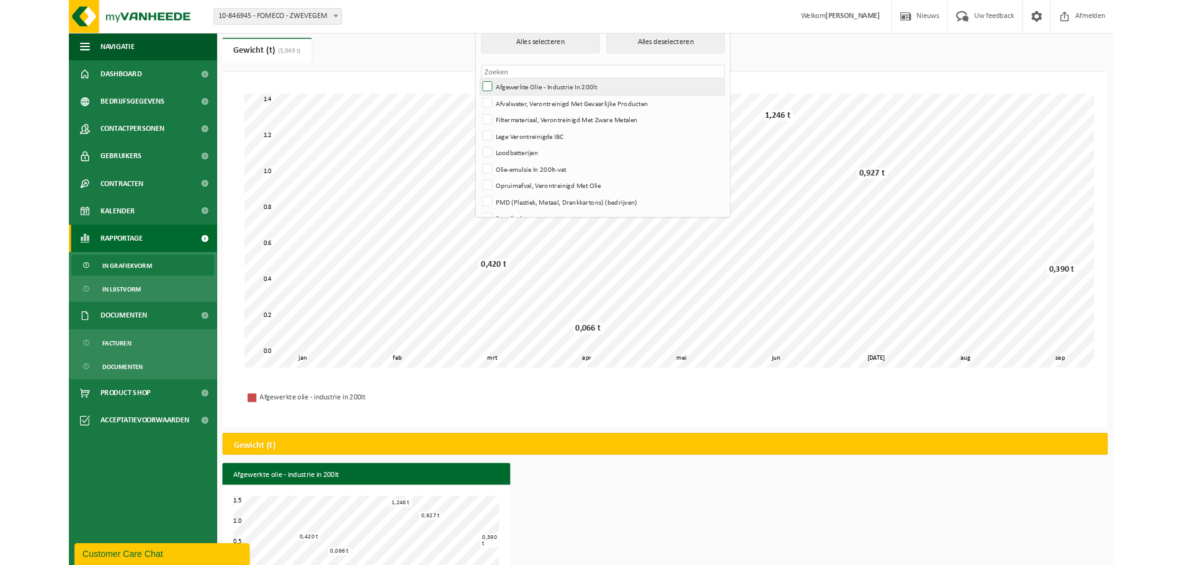
scroll to position [0, 0]
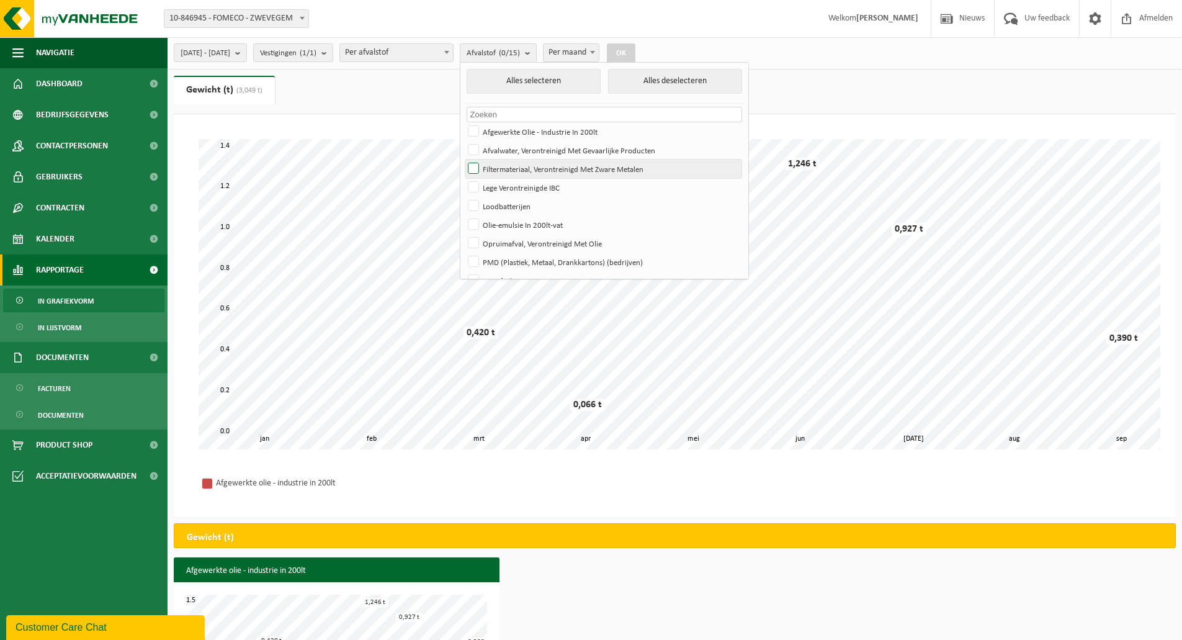
click at [618, 173] on label "Filtermateriaal, Verontreinigd Met Zware Metalen" at bounding box center [603, 168] width 276 height 19
click at [464, 159] on input "Filtermateriaal, Verontreinigd Met Zware Metalen" at bounding box center [463, 159] width 1 height 1
click at [649, 56] on div "2025-01-01 - 2025-09-23 Huidige maand Vorige maand Laatste 6 maanden Huidig jaa…" at bounding box center [409, 53] width 482 height 27
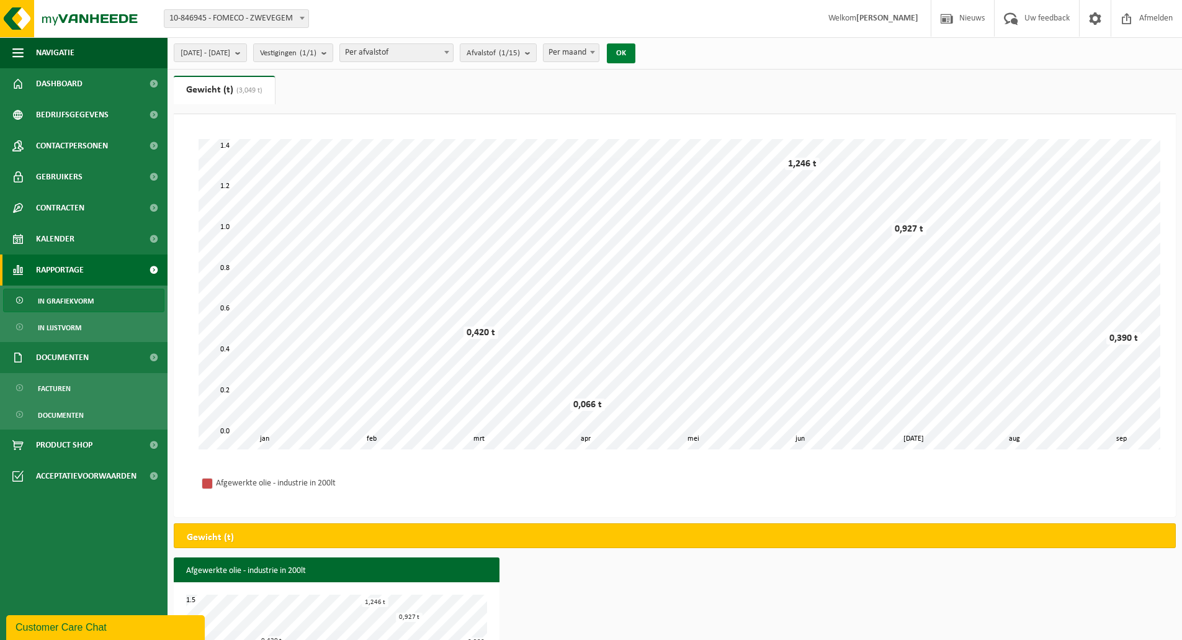
click at [635, 53] on button "OK" at bounding box center [621, 53] width 29 height 20
click at [537, 53] on button "Afvalstof (1/15)" at bounding box center [498, 52] width 77 height 19
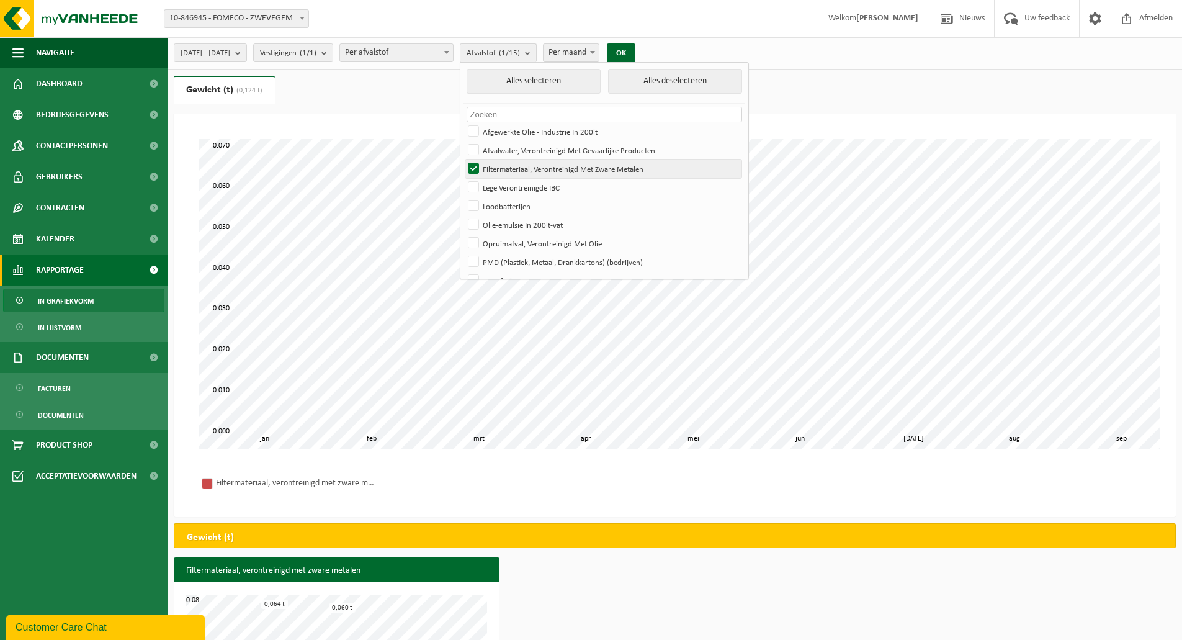
click at [519, 161] on label "Filtermateriaal, Verontreinigd Met Zware Metalen" at bounding box center [603, 168] width 276 height 19
click at [464, 159] on input "Filtermateriaal, Verontreinigd Met Zware Metalen" at bounding box center [463, 159] width 1 height 1
checkbox input "false"
click at [591, 186] on label "Lege Verontreinigde IBC" at bounding box center [603, 187] width 276 height 19
click at [464, 178] on input "Lege Verontreinigde IBC" at bounding box center [463, 177] width 1 height 1
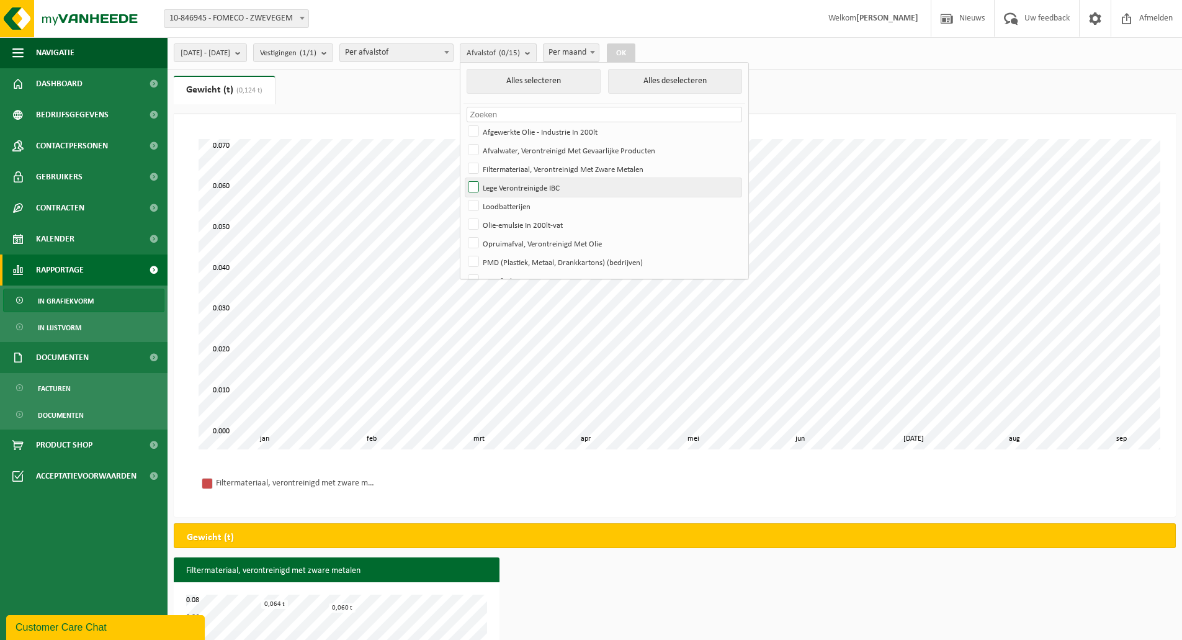
checkbox input "true"
click at [635, 50] on button "OK" at bounding box center [621, 53] width 29 height 20
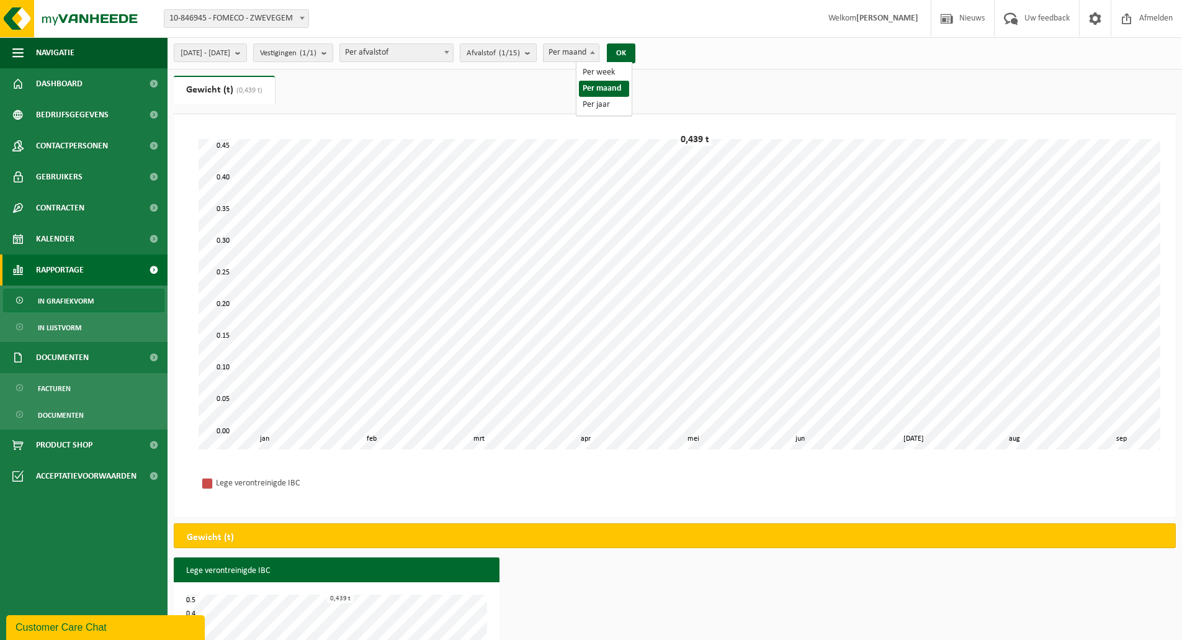
click at [599, 48] on span "Per maand" at bounding box center [571, 52] width 55 height 17
click at [520, 55] on count "(1/15)" at bounding box center [509, 53] width 21 height 8
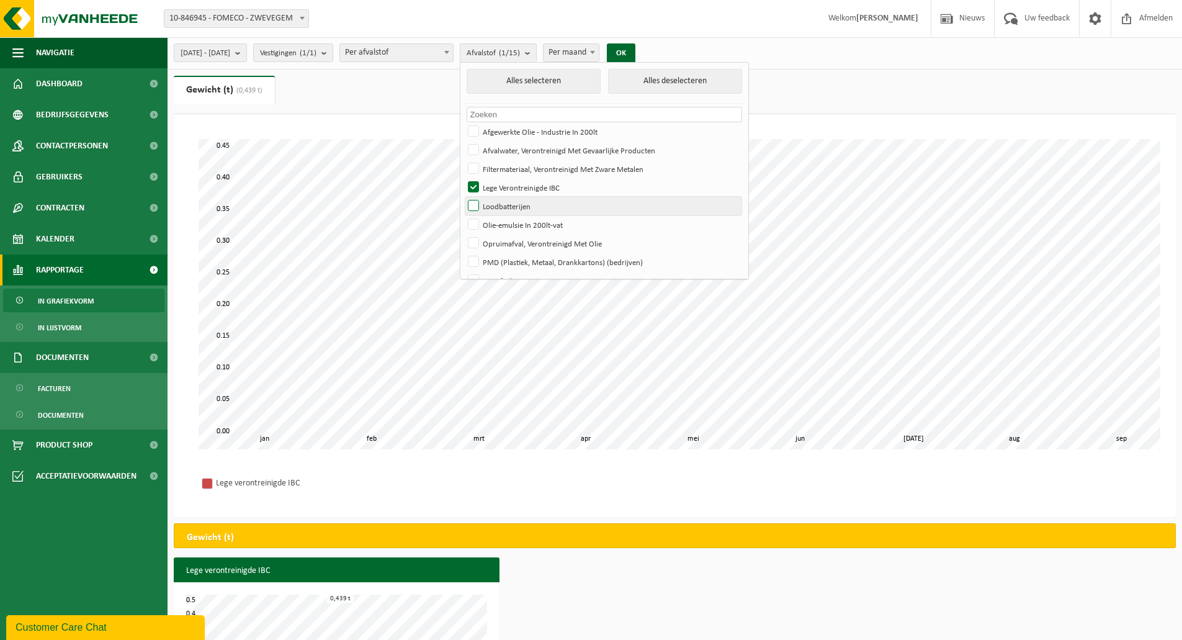
click at [509, 202] on label "Loodbatterijen" at bounding box center [603, 206] width 276 height 19
click at [464, 197] on input "Loodbatterijen" at bounding box center [463, 196] width 1 height 1
checkbox input "true"
drag, startPoint x: 509, startPoint y: 184, endPoint x: 509, endPoint y: 197, distance: 13.0
click at [509, 186] on label "Lege Verontreinigde IBC" at bounding box center [603, 187] width 276 height 19
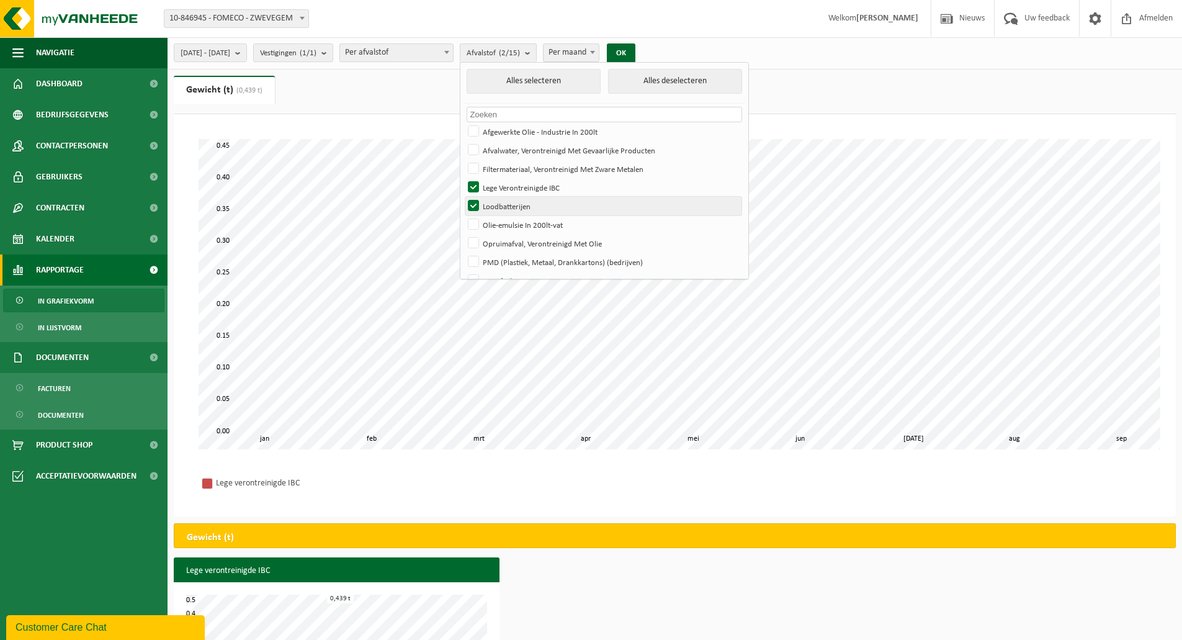
click at [464, 178] on input "Lege Verontreinigde IBC" at bounding box center [463, 177] width 1 height 1
checkbox input "false"
click at [509, 197] on label "Loodbatterijen" at bounding box center [603, 206] width 276 height 19
click at [464, 197] on input "Loodbatterijen" at bounding box center [463, 196] width 1 height 1
checkbox input "false"
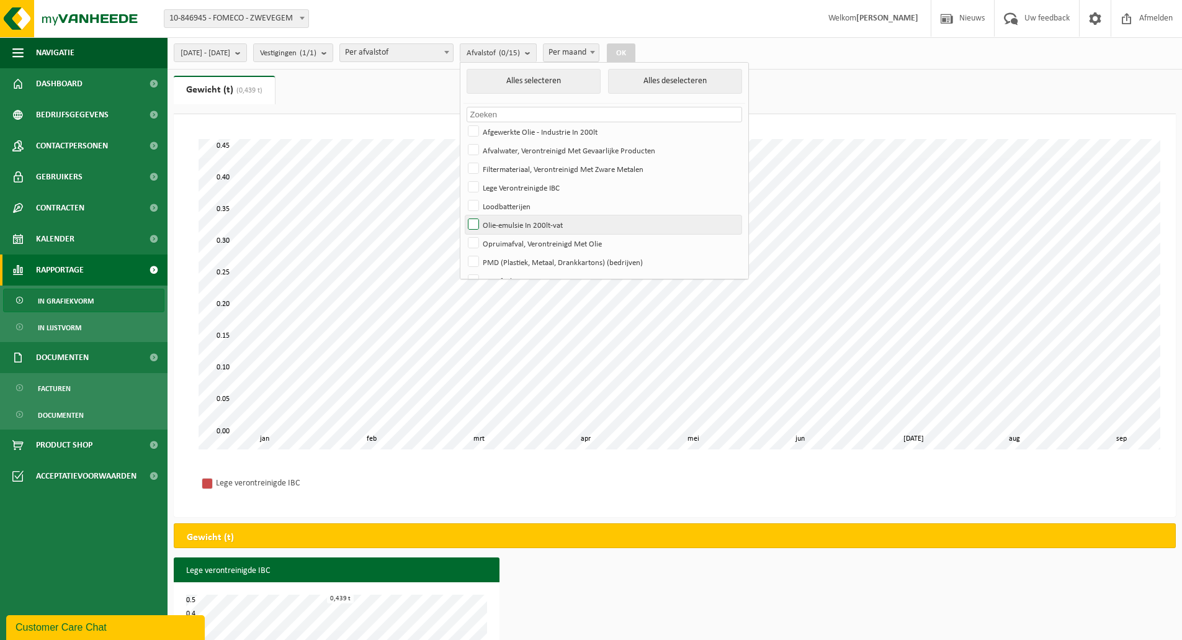
click at [513, 227] on label "Olie-emulsie In 200lt-vat" at bounding box center [603, 224] width 276 height 19
click at [464, 215] on input "Olie-emulsie In 200lt-vat" at bounding box center [463, 215] width 1 height 1
click at [635, 48] on button "OK" at bounding box center [621, 53] width 29 height 20
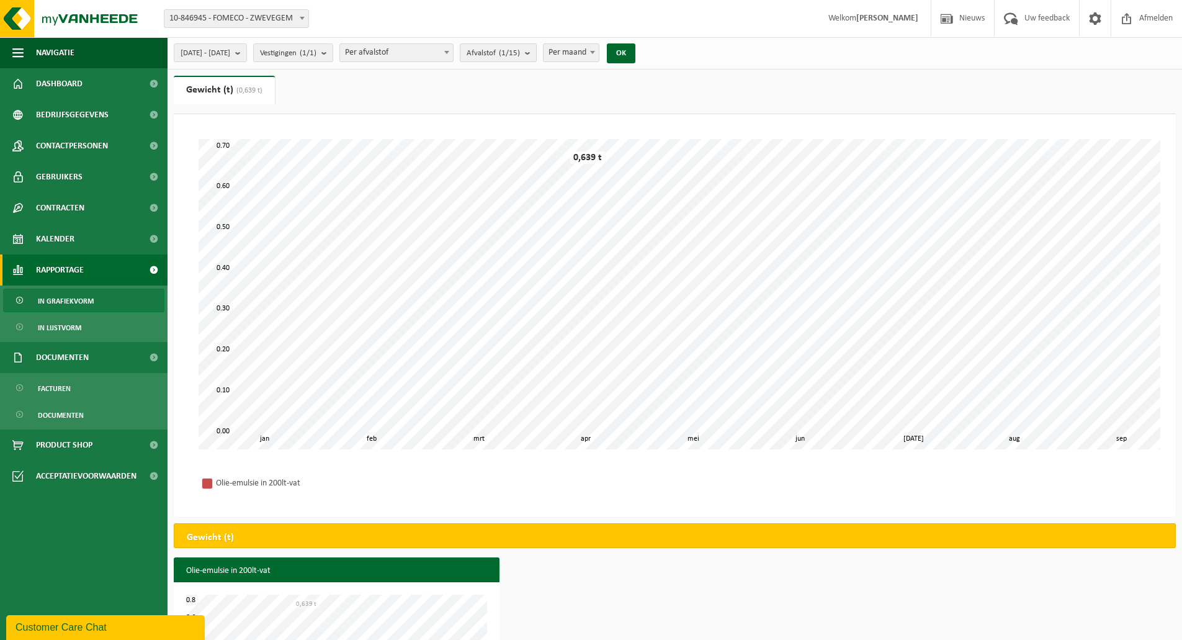
click at [520, 51] on count "(1/15)" at bounding box center [509, 53] width 21 height 8
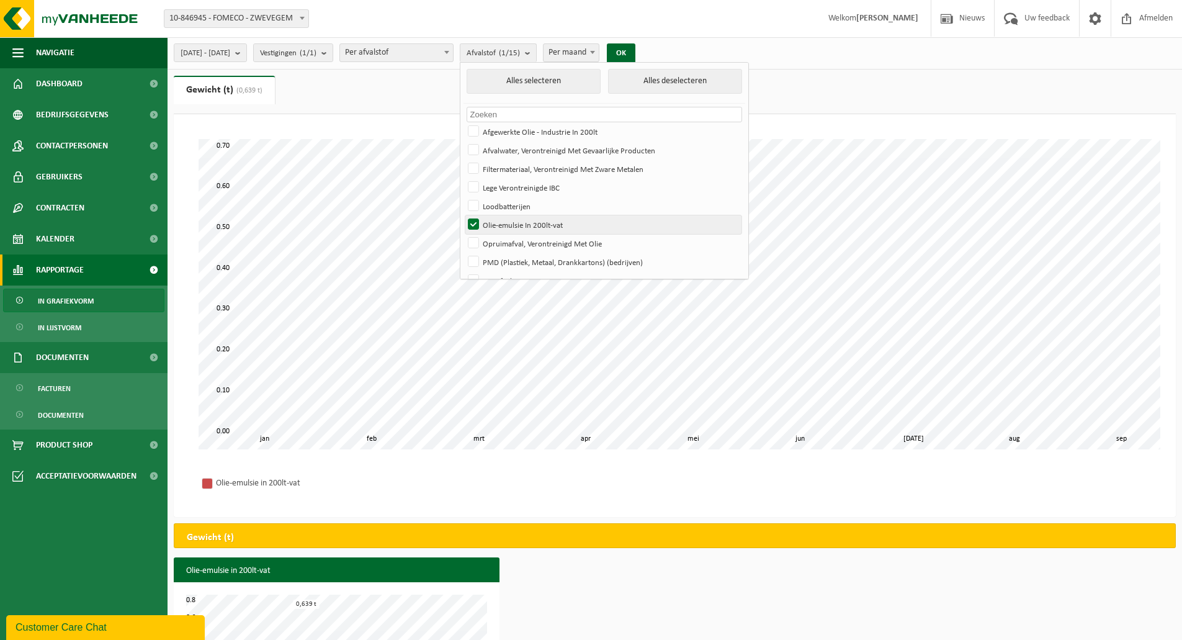
drag, startPoint x: 539, startPoint y: 225, endPoint x: 550, endPoint y: 217, distance: 13.4
click at [547, 220] on label "Olie-emulsie In 200lt-vat" at bounding box center [603, 224] width 276 height 19
click at [464, 215] on input "Olie-emulsie In 200lt-vat" at bounding box center [463, 215] width 1 height 1
checkbox input "false"
click at [545, 151] on label "Afvalwater, Verontreinigd Met Gevaarlijke Producten" at bounding box center [603, 150] width 276 height 19
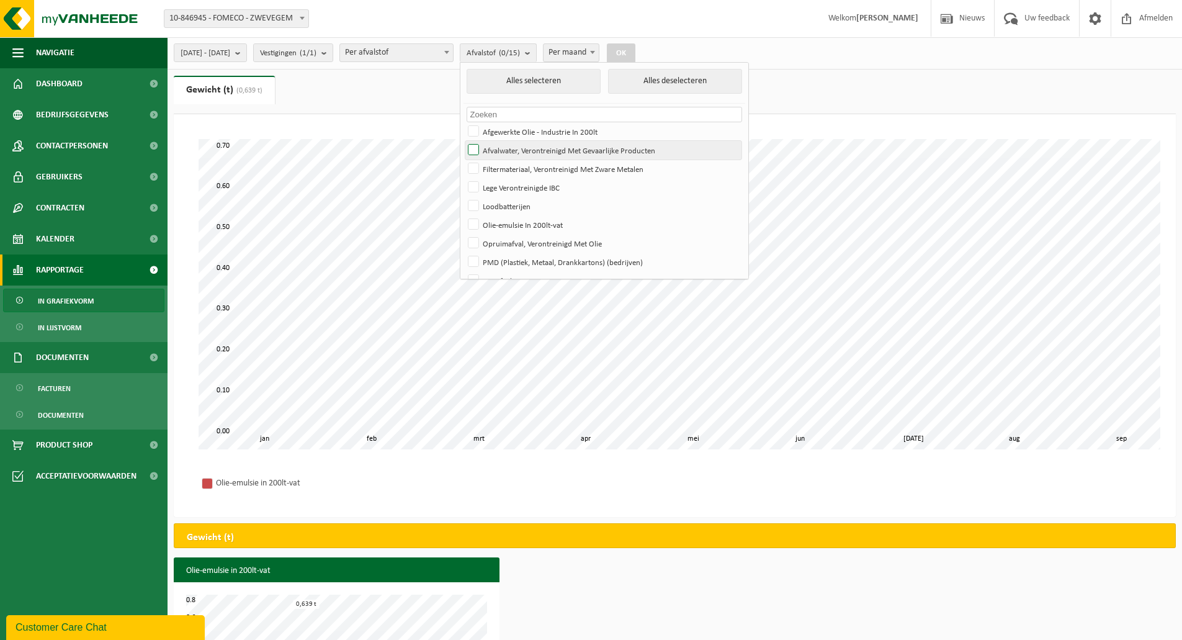
click at [464, 141] on input "Afvalwater, Verontreinigd Met Gevaarlijke Producten" at bounding box center [463, 140] width 1 height 1
checkbox input "true"
drag, startPoint x: 653, startPoint y: 52, endPoint x: 563, endPoint y: 128, distance: 118.0
click at [567, 66] on div "2025-01-01 - 2025-09-23 Huidige maand Vorige maand Laatste 6 maanden Huidig jaa…" at bounding box center [409, 53] width 482 height 27
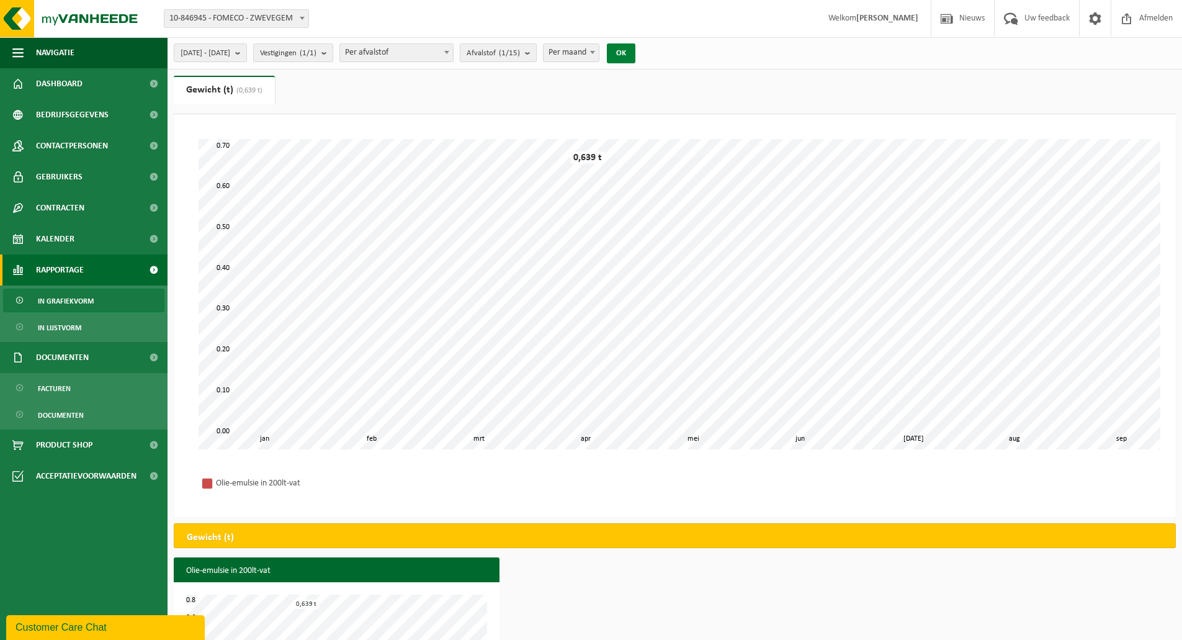
click at [635, 51] on button "OK" at bounding box center [621, 53] width 29 height 20
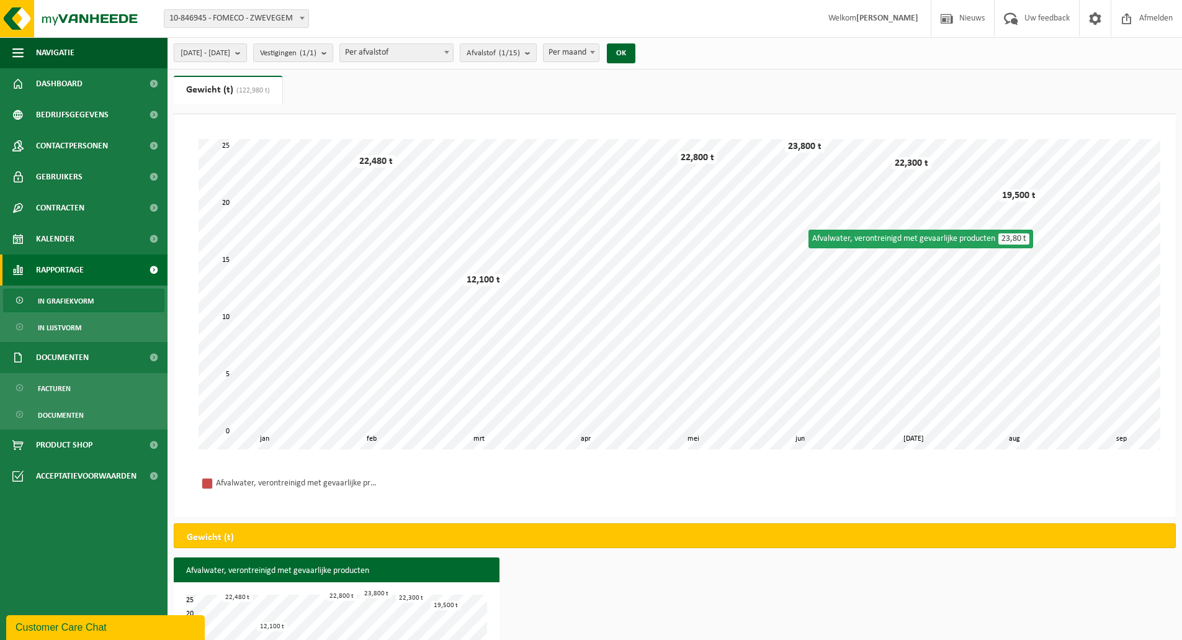
click at [230, 55] on span "2025-01-01 - 2025-09-23" at bounding box center [206, 53] width 50 height 19
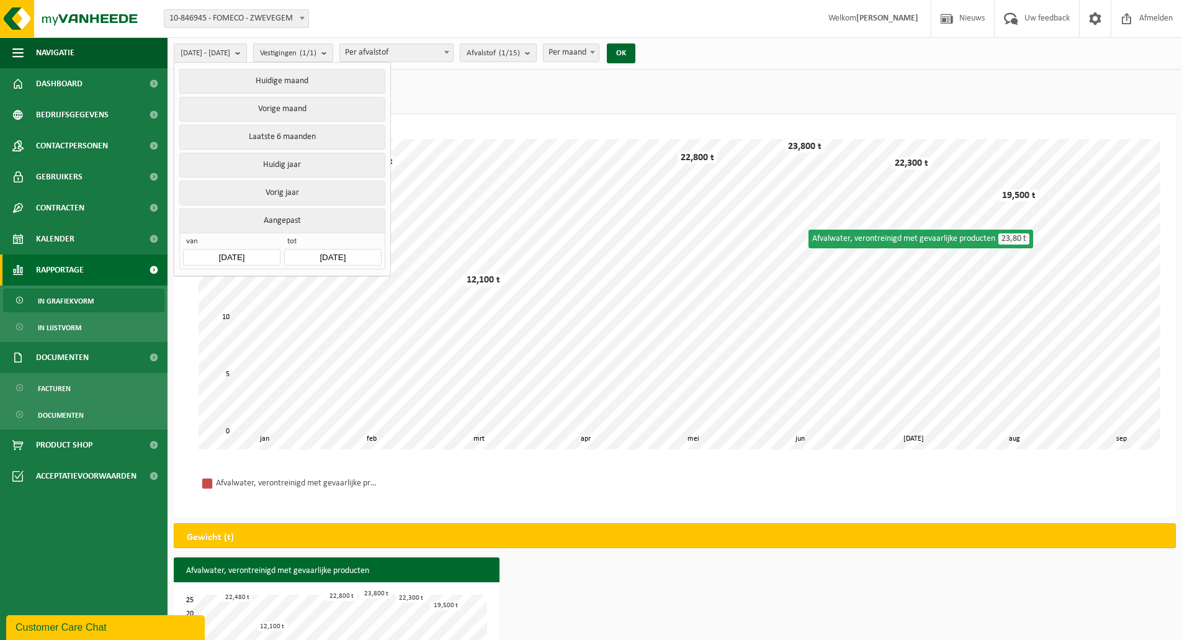
click at [242, 254] on input "2025-01-01" at bounding box center [231, 257] width 97 height 17
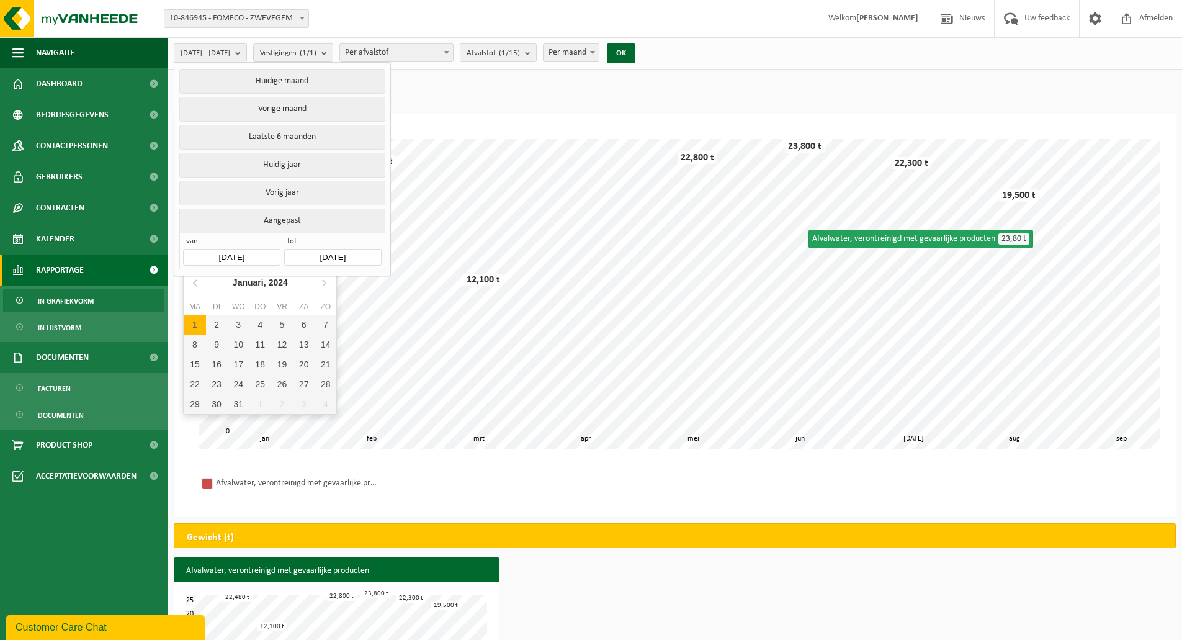
click at [193, 325] on div "1" at bounding box center [195, 325] width 22 height 20
type input "[DATE]"
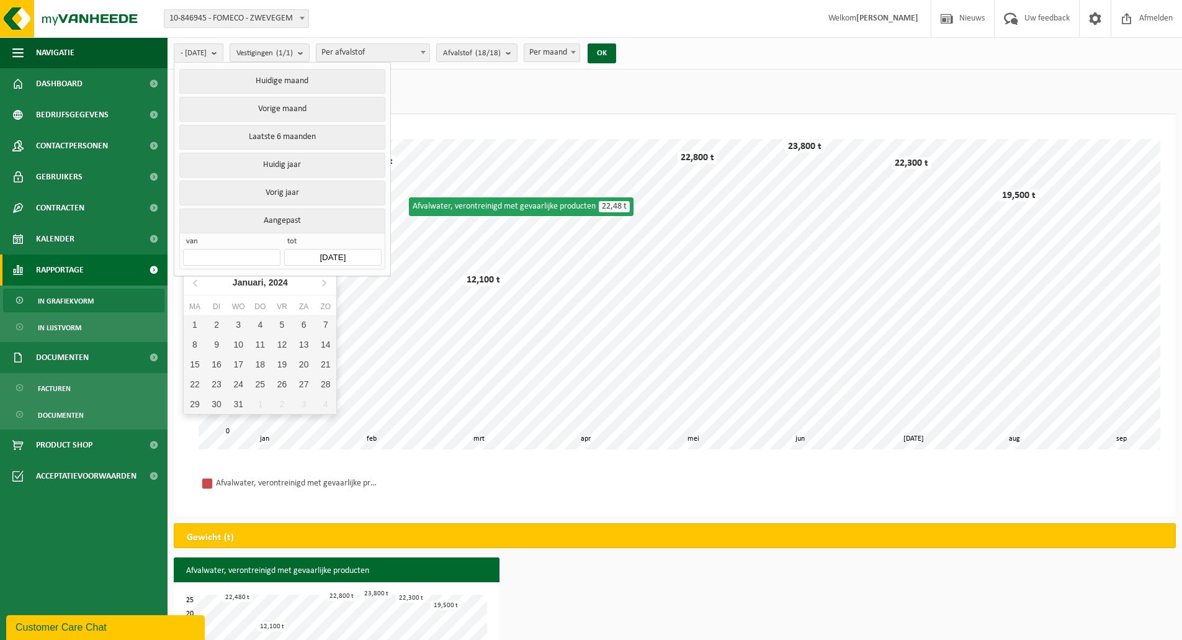
click at [253, 254] on input "text" at bounding box center [231, 257] width 97 height 17
click at [326, 279] on icon at bounding box center [324, 282] width 20 height 20
click at [324, 280] on icon at bounding box center [324, 282] width 20 height 20
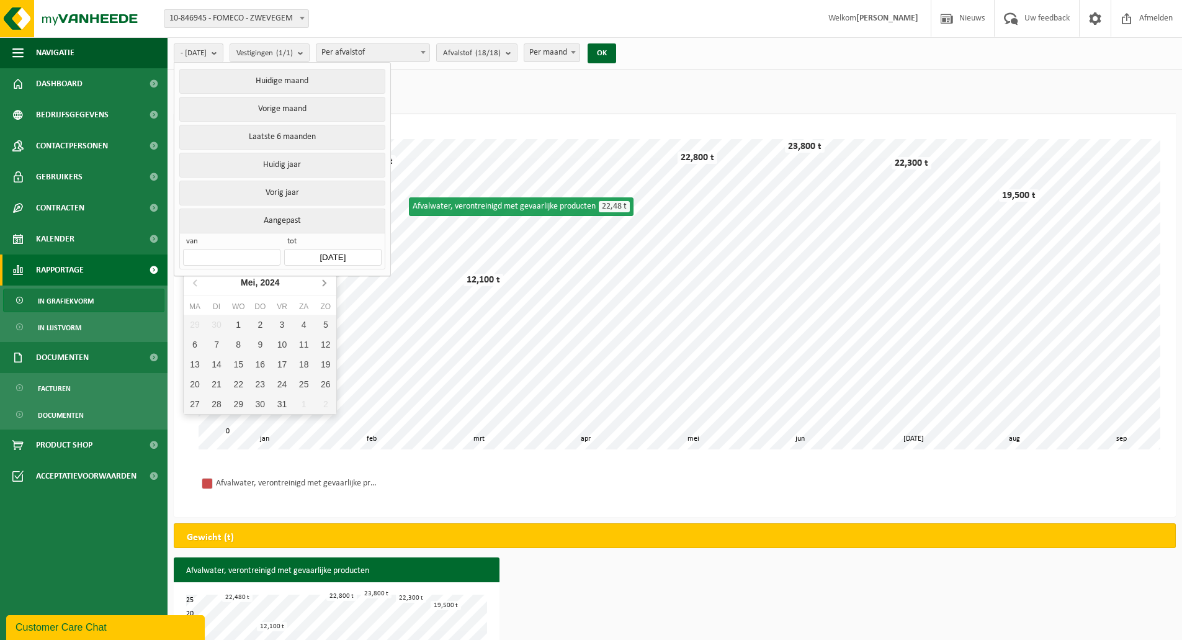
click at [324, 280] on icon at bounding box center [324, 282] width 20 height 20
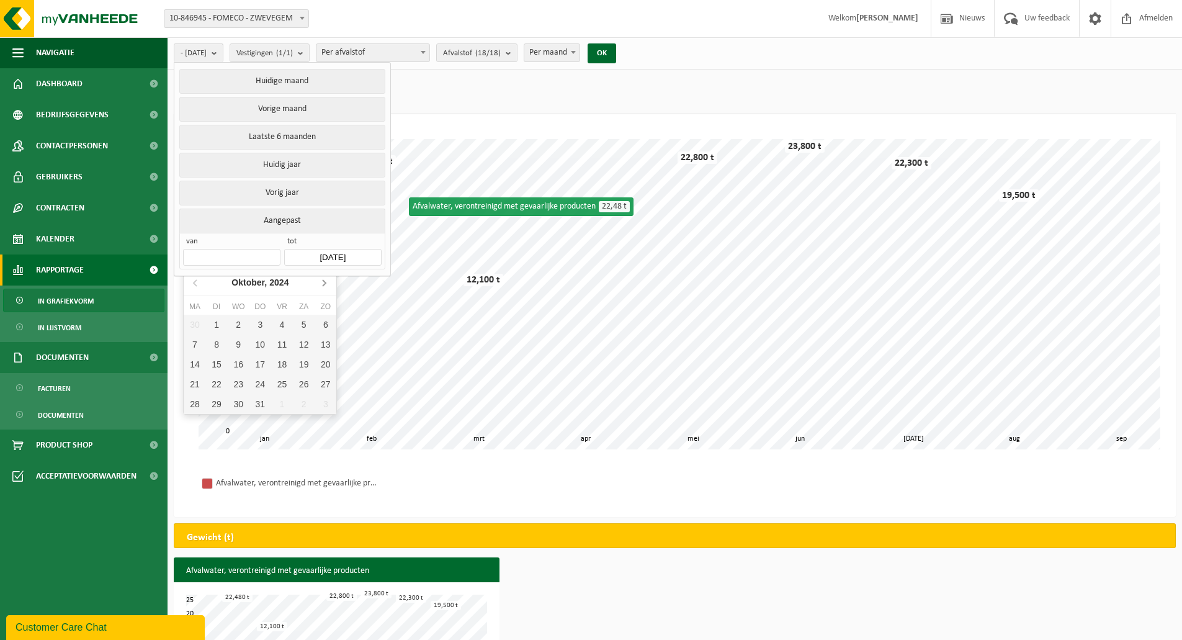
click at [324, 280] on icon at bounding box center [324, 282] width 20 height 20
click at [324, 280] on nav "December, 2024" at bounding box center [260, 282] width 153 height 25
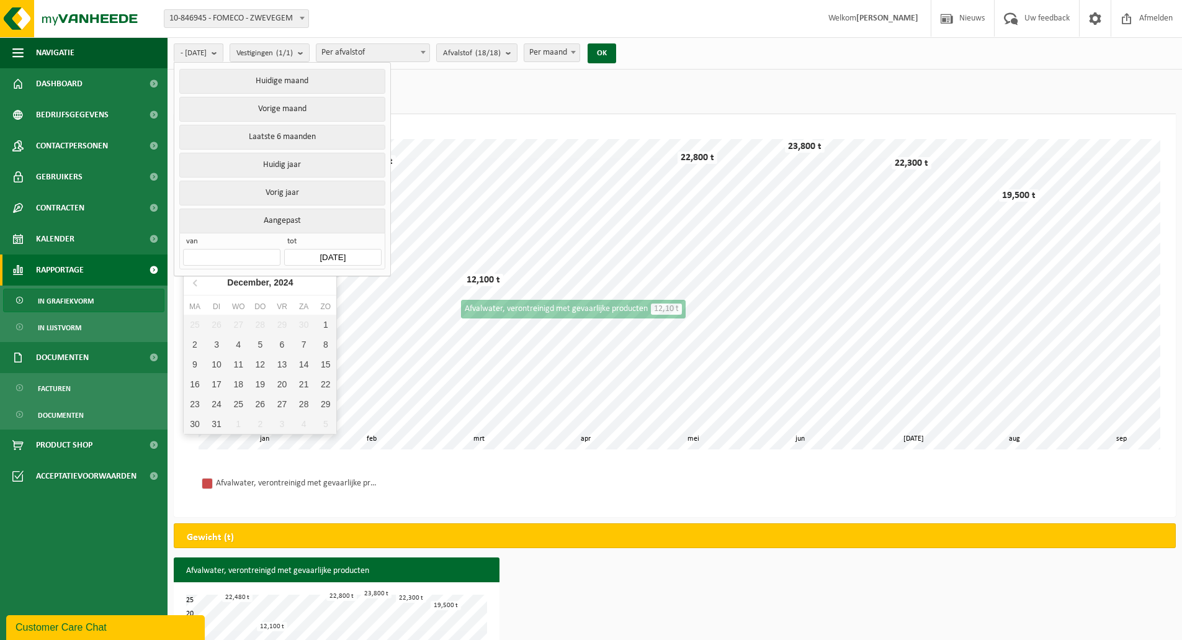
click at [467, 284] on div "feb mrt apr mei jun jul aug jan sep 0 5 25 10 15 20 22,480 t 12,100 t 22,800 t …" at bounding box center [675, 294] width 952 height 310
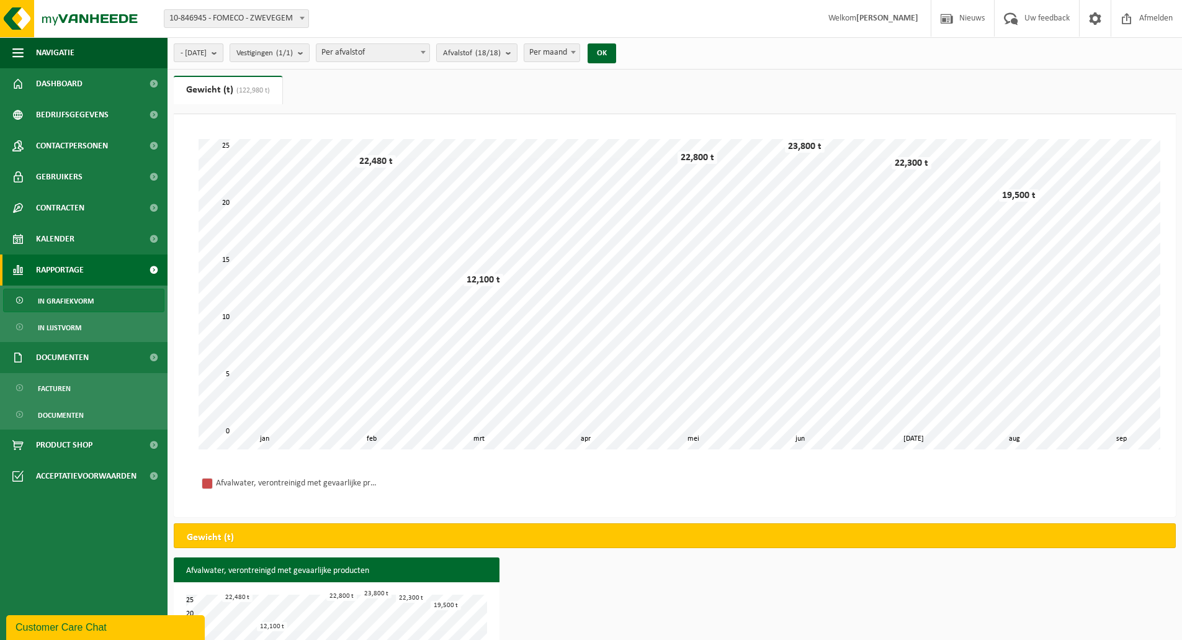
click at [207, 55] on span "- 2024-12-31" at bounding box center [194, 53] width 26 height 19
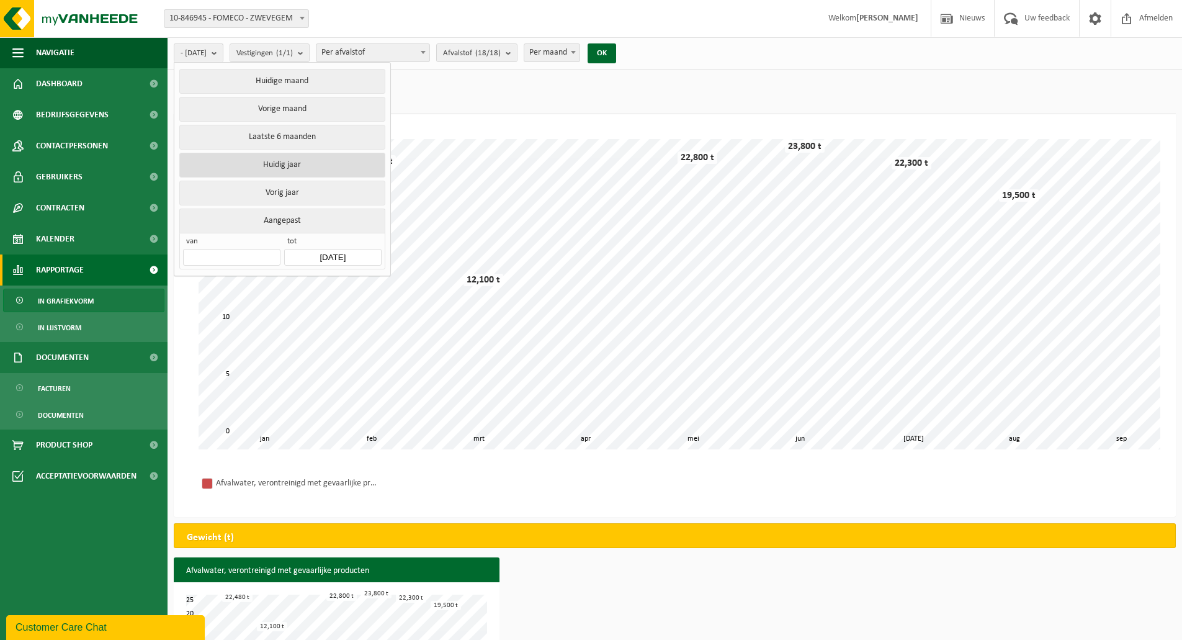
click at [316, 162] on button "Huidig jaar" at bounding box center [281, 165] width 205 height 25
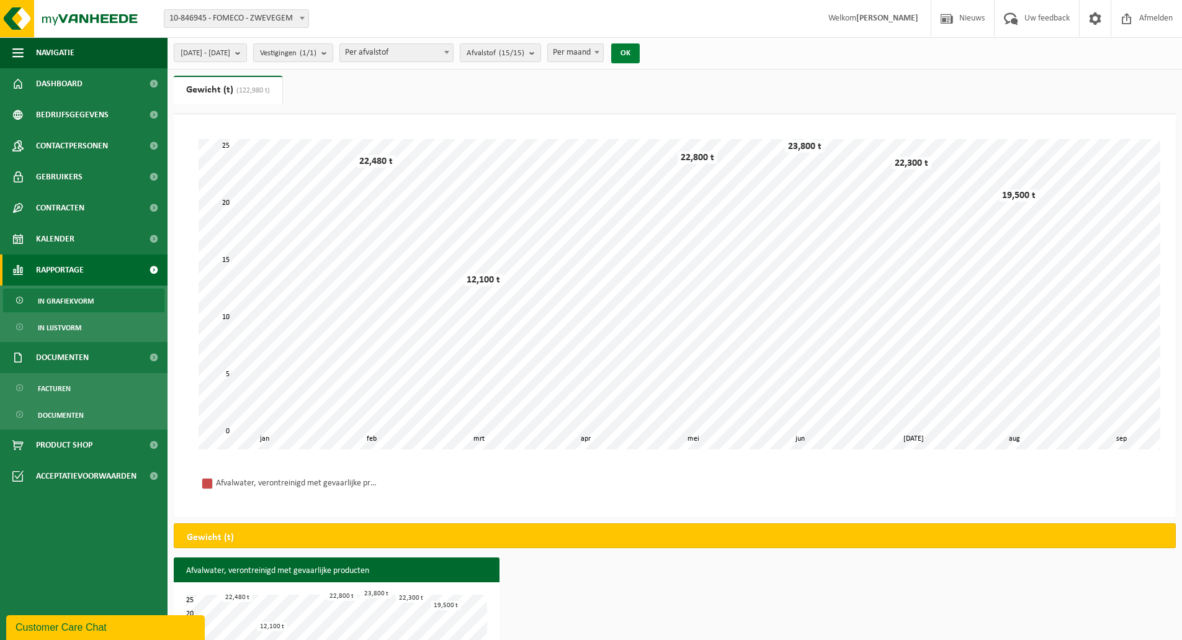
click at [640, 56] on button "OK" at bounding box center [625, 53] width 29 height 20
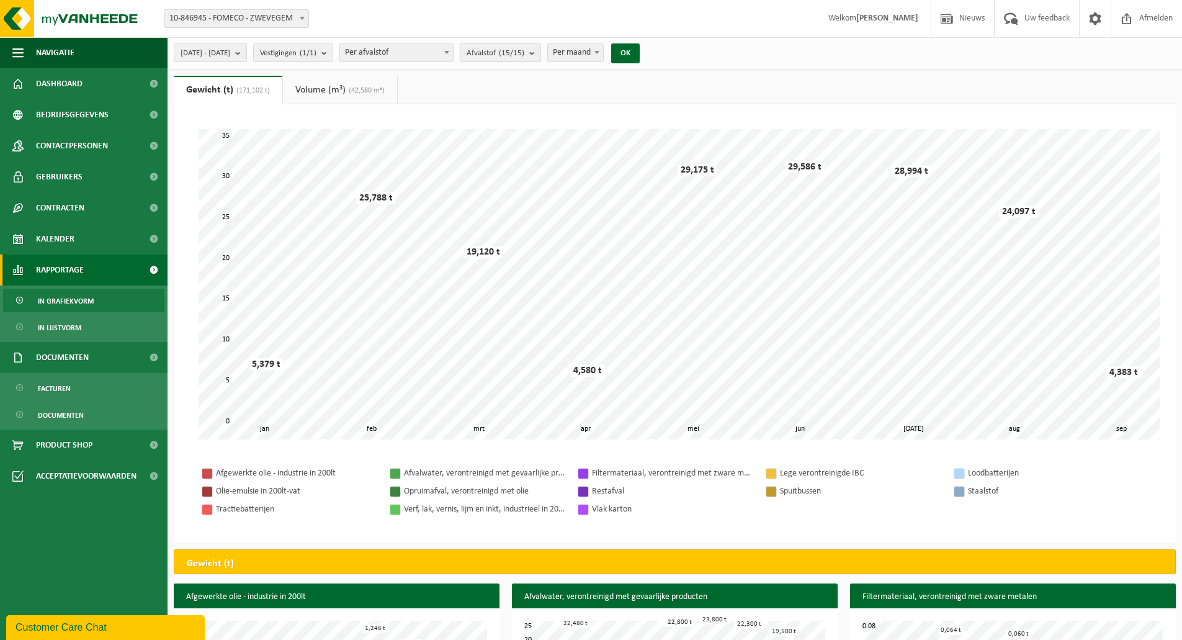
drag, startPoint x: 559, startPoint y: 55, endPoint x: 539, endPoint y: 89, distance: 39.5
click at [541, 57] on button "Afvalstof (15/15)" at bounding box center [500, 52] width 81 height 19
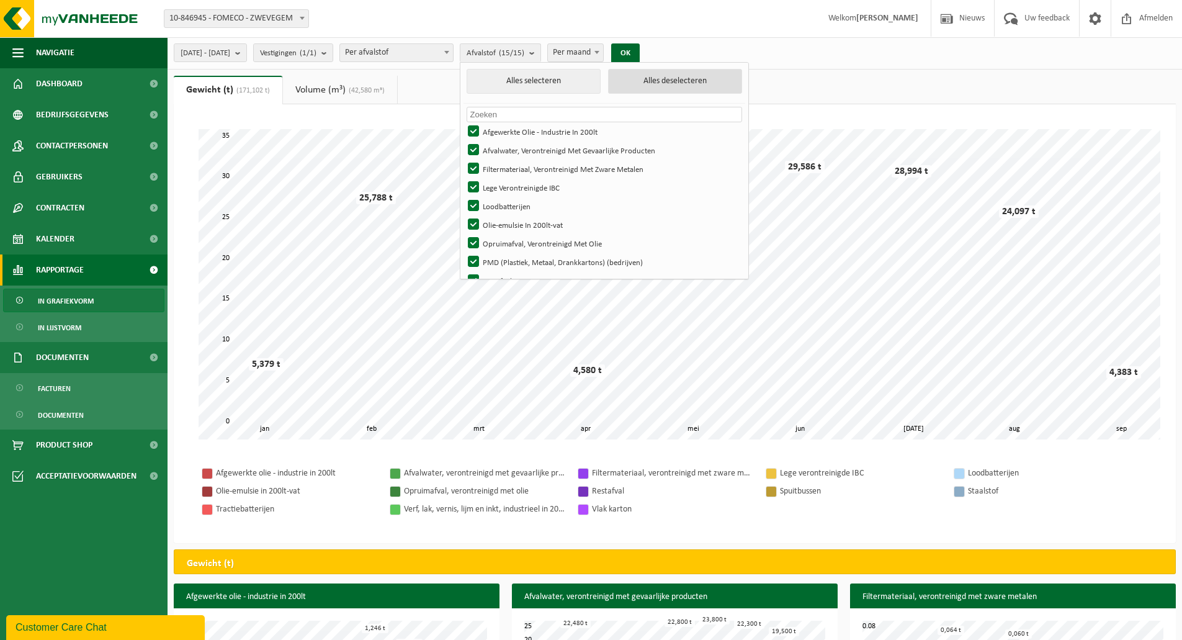
click at [659, 81] on button "Alles deselecteren" at bounding box center [675, 81] width 134 height 25
checkbox input "false"
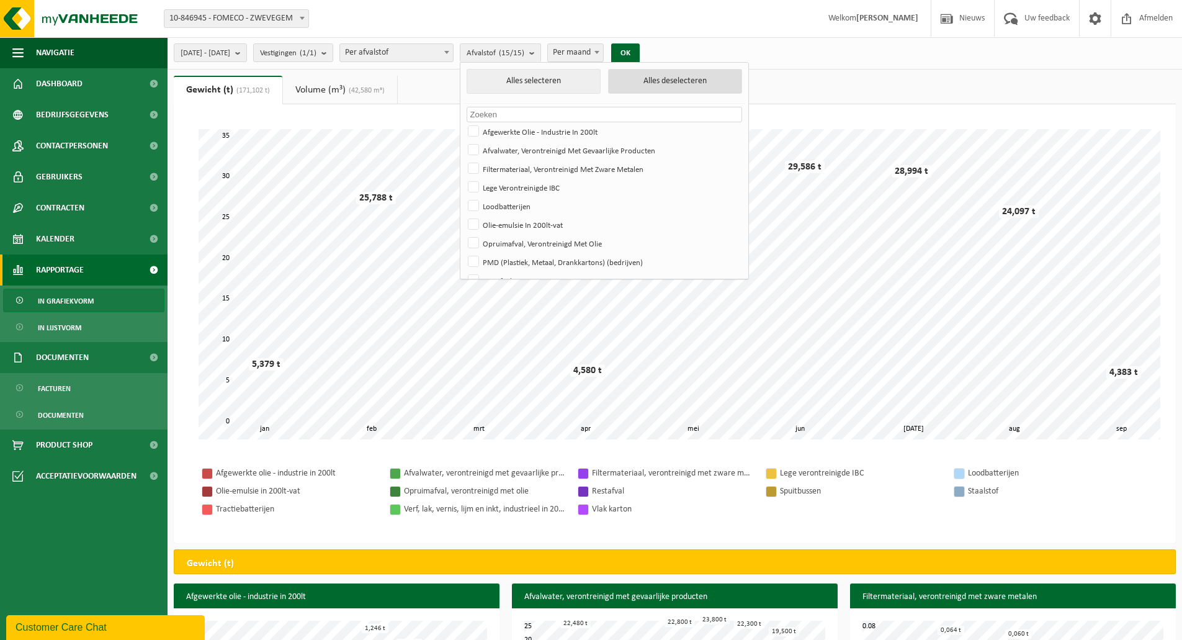
checkbox input "false"
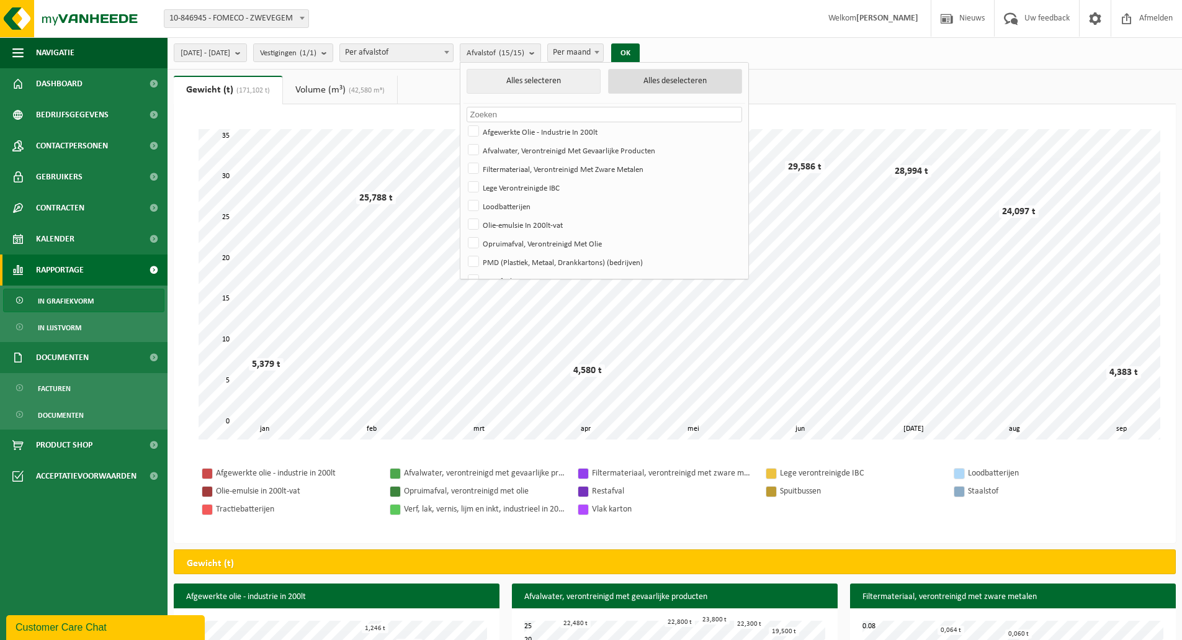
checkbox input "false"
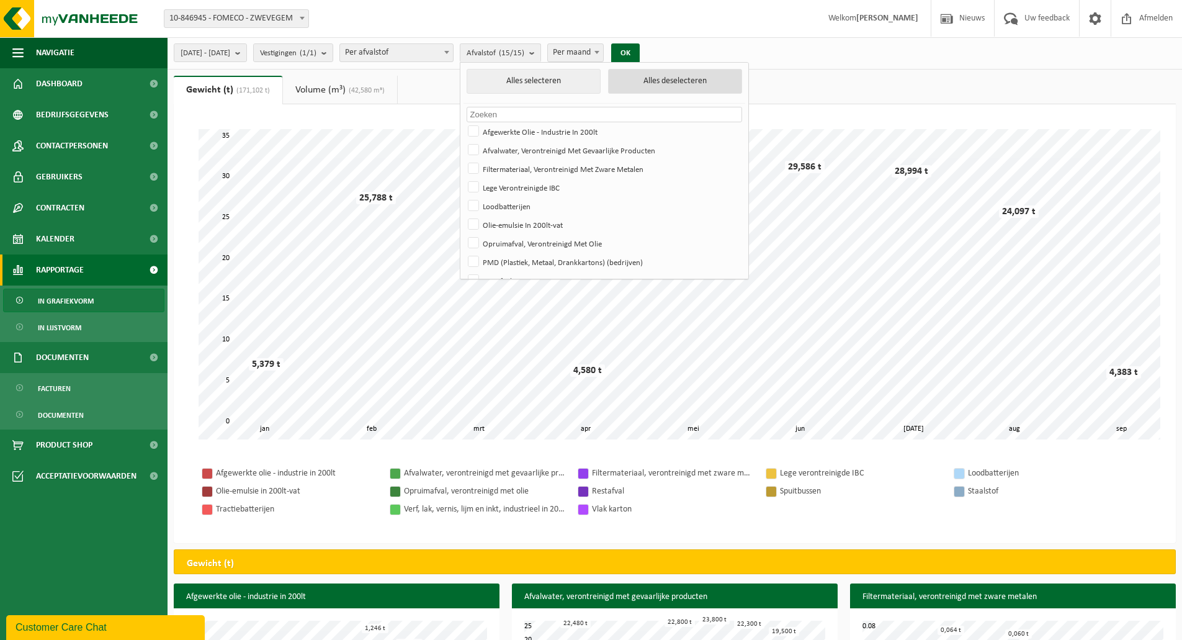
checkbox input "false"
click at [548, 156] on label "Afvalwater, Verontreinigd Met Gevaarlijke Producten" at bounding box center [603, 150] width 276 height 19
click at [464, 141] on input "Afvalwater, Verontreinigd Met Gevaarlijke Producten" at bounding box center [463, 140] width 1 height 1
checkbox input "true"
drag, startPoint x: 662, startPoint y: 46, endPoint x: 645, endPoint y: 59, distance: 21.7
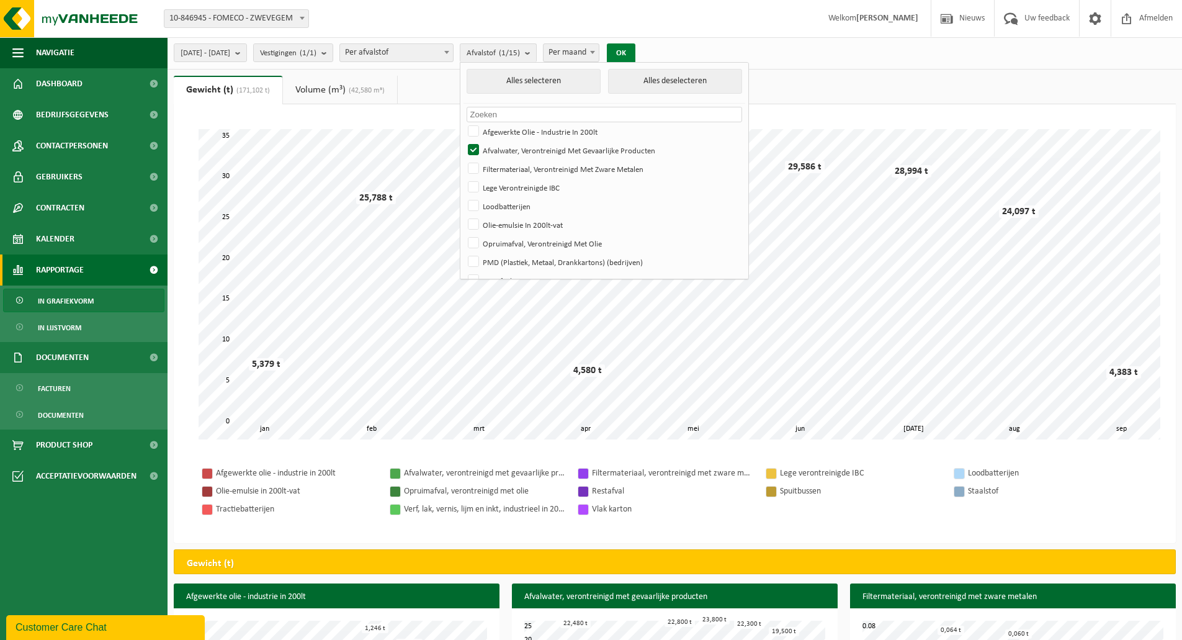
click at [635, 45] on button "OK" at bounding box center [621, 53] width 29 height 20
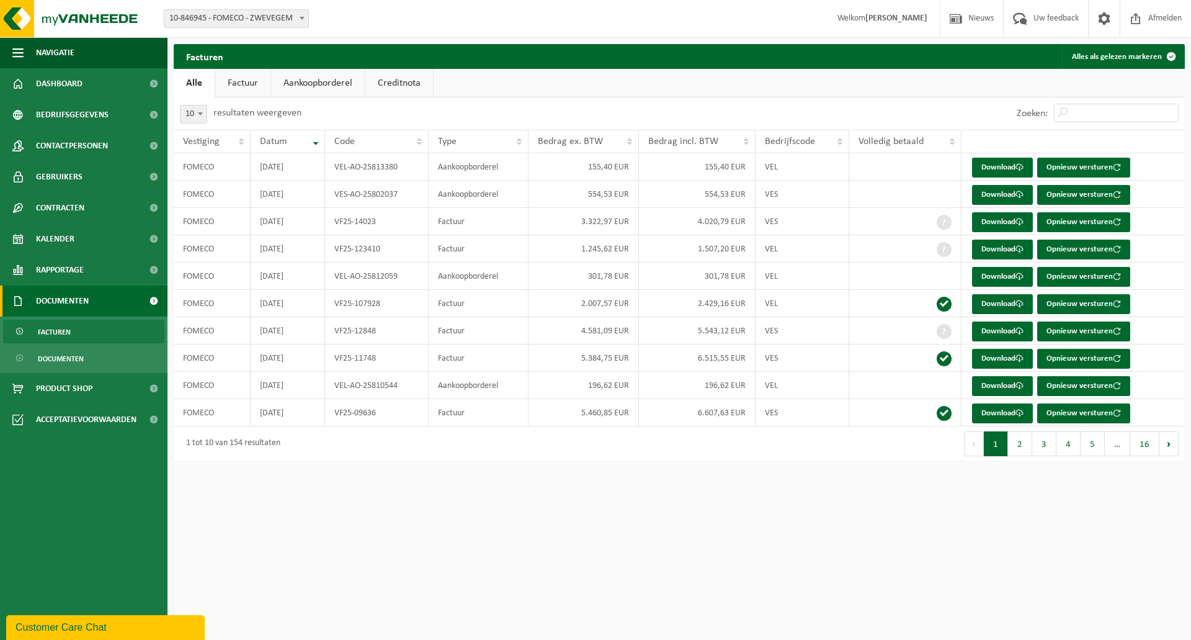
click at [240, 79] on link "Factuur" at bounding box center [242, 83] width 55 height 29
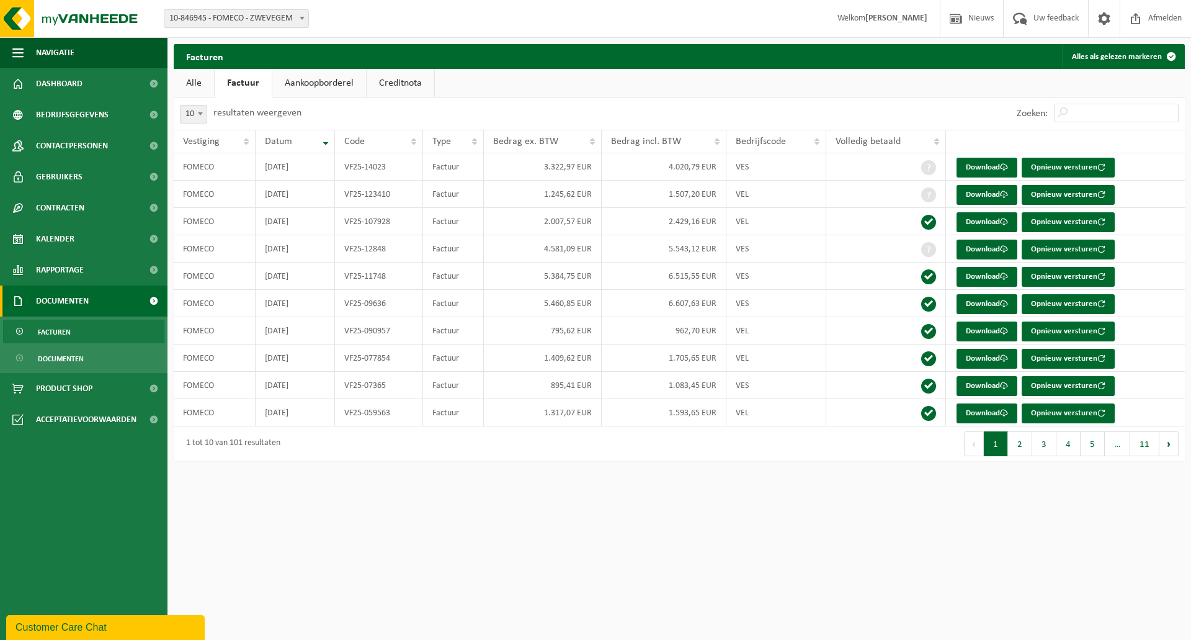
click at [305, 73] on link "Aankoopborderel" at bounding box center [319, 83] width 94 height 29
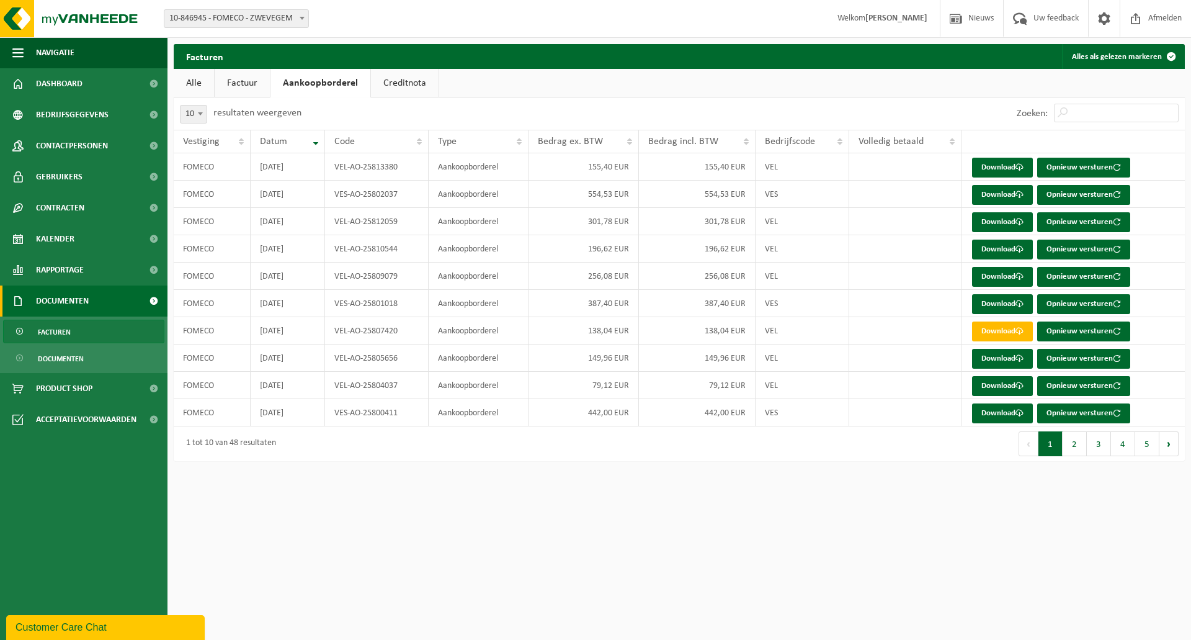
click at [242, 79] on link "Factuur" at bounding box center [242, 83] width 55 height 29
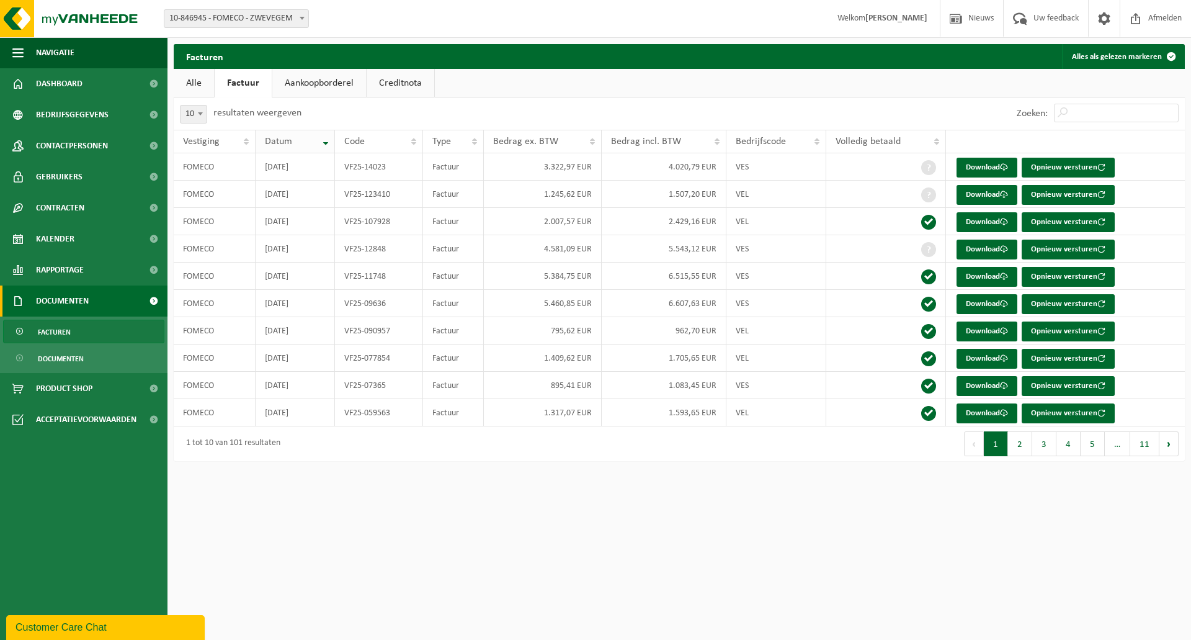
click at [316, 145] on div "Datum" at bounding box center [292, 142] width 54 height 10
click at [1100, 446] on button "5" at bounding box center [1093, 443] width 24 height 25
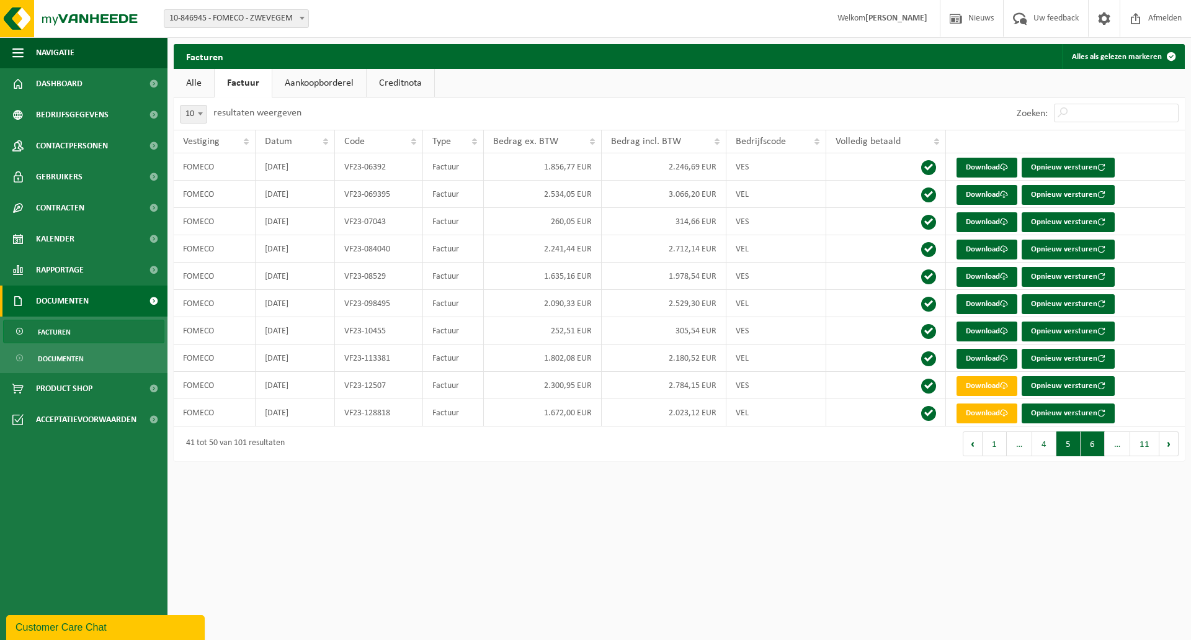
click at [1102, 447] on button "6" at bounding box center [1093, 443] width 24 height 25
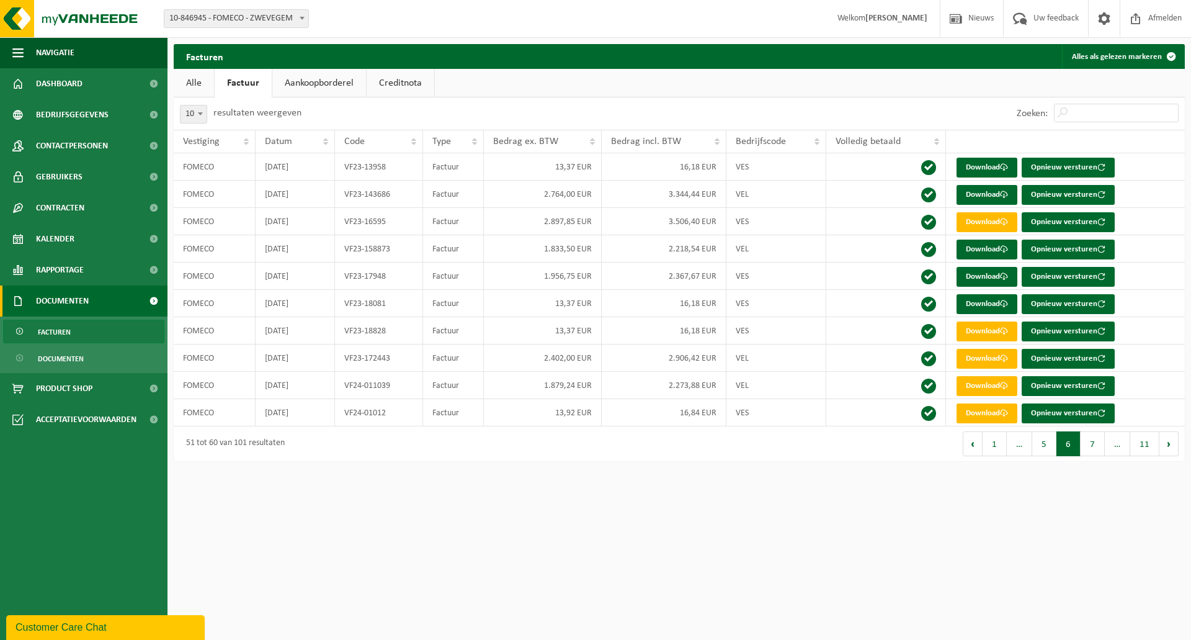
click at [1102, 447] on button "7" at bounding box center [1093, 443] width 24 height 25
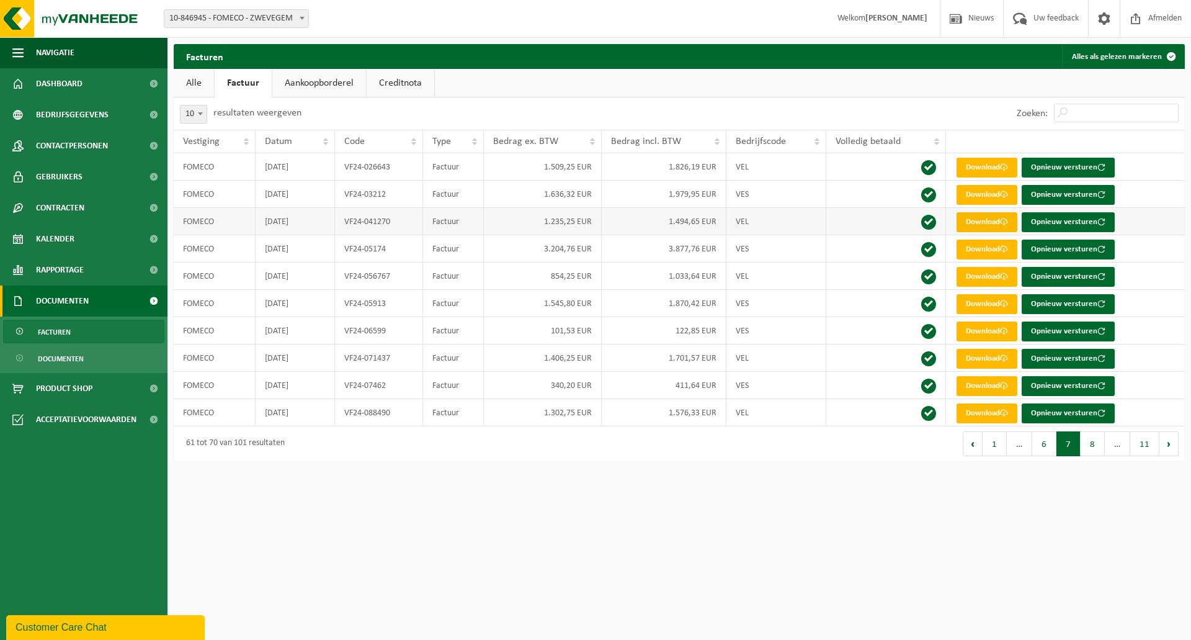
click at [993, 222] on link "Download" at bounding box center [987, 222] width 61 height 20
click at [983, 304] on link "Download" at bounding box center [987, 304] width 61 height 20
click at [970, 248] on link "Download" at bounding box center [987, 250] width 61 height 20
click at [971, 348] on td "Download Opnieuw versturen" at bounding box center [1065, 357] width 239 height 27
click at [970, 352] on link "Download" at bounding box center [987, 359] width 61 height 20
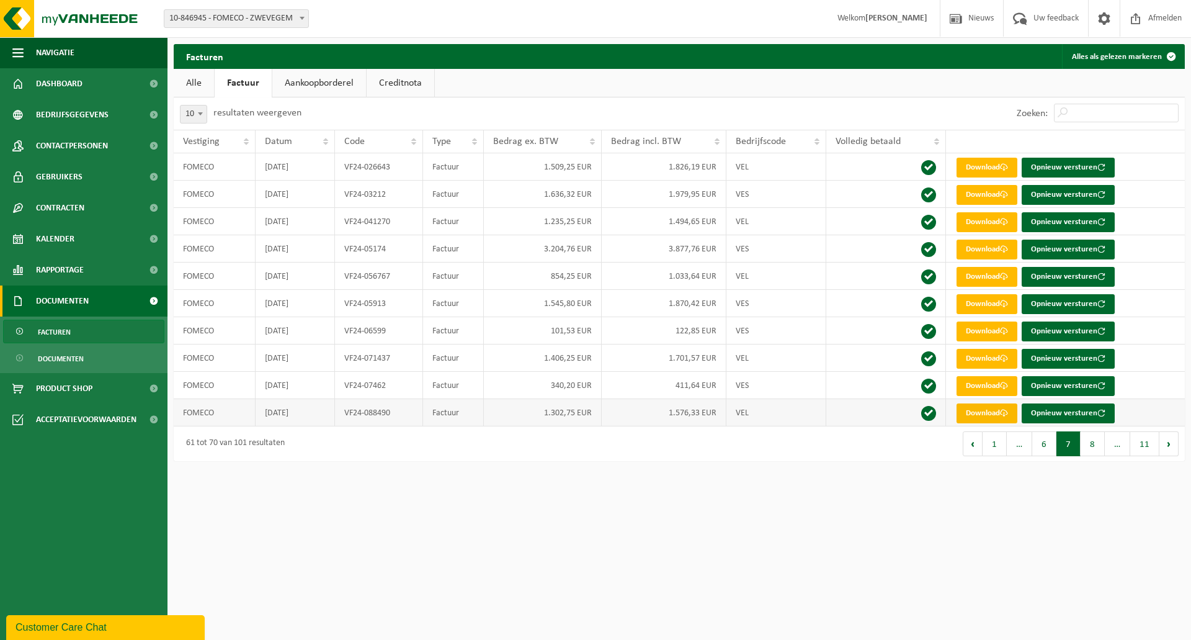
click at [995, 413] on link "Download" at bounding box center [987, 413] width 61 height 20
click at [1087, 443] on button "8" at bounding box center [1093, 443] width 24 height 25
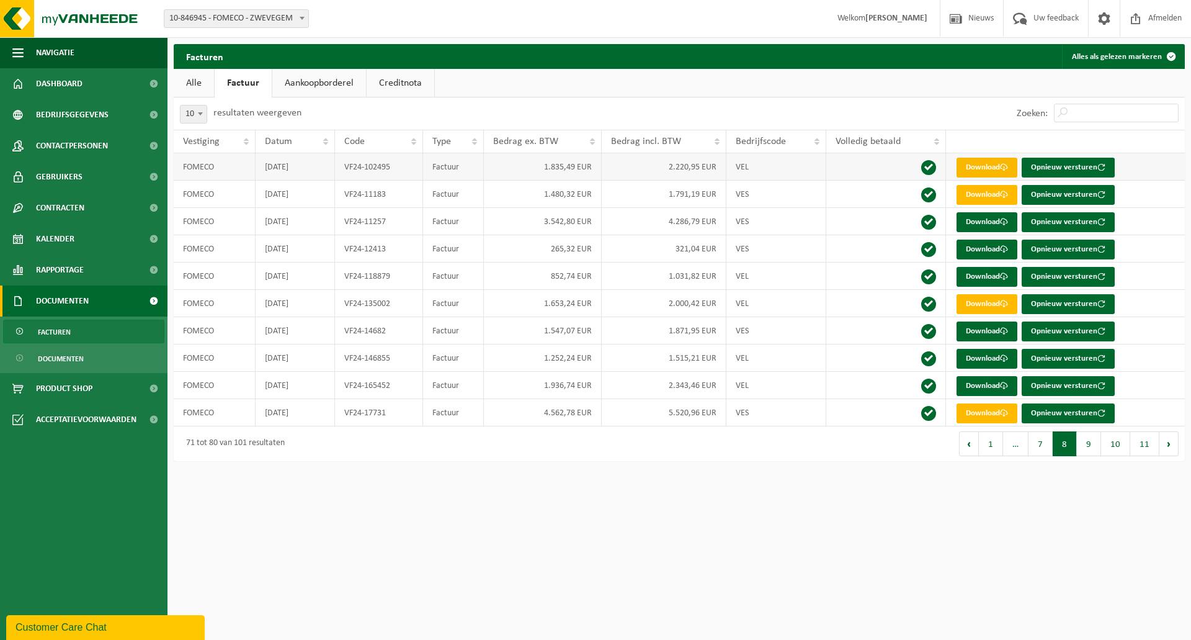
click at [998, 171] on link "Download" at bounding box center [987, 168] width 61 height 20
click at [984, 194] on link "Download" at bounding box center [987, 195] width 61 height 20
click at [1004, 243] on link "Download" at bounding box center [987, 250] width 61 height 20
click at [993, 280] on link "Download" at bounding box center [987, 277] width 61 height 20
click at [817, 145] on th "Bedrijfscode" at bounding box center [777, 142] width 101 height 24
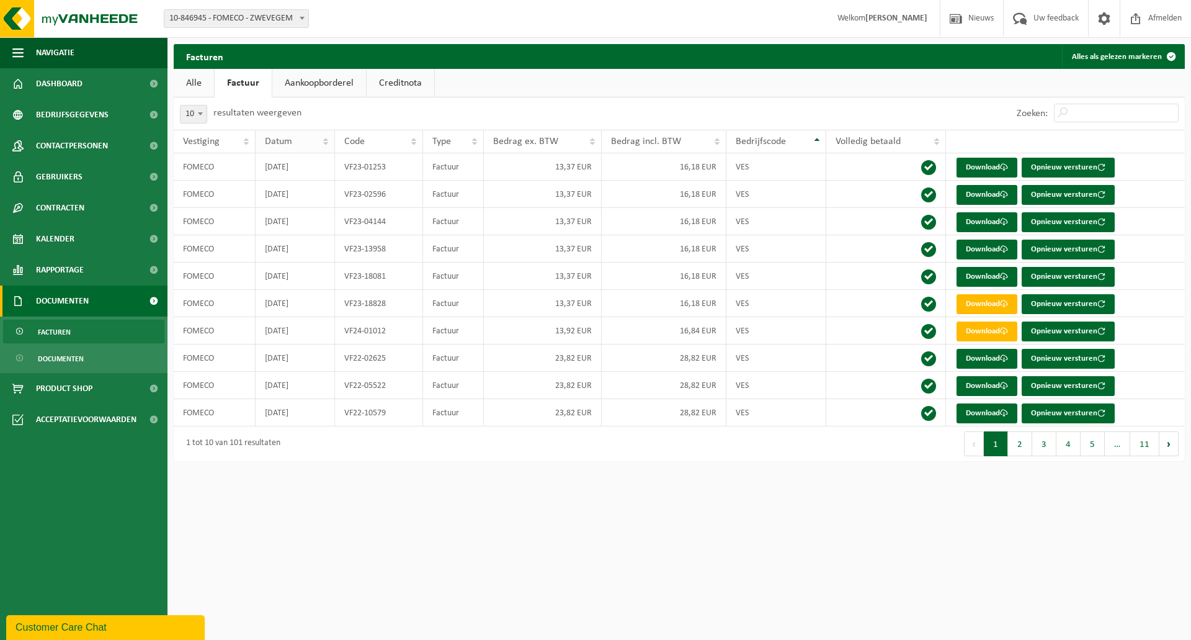
click at [325, 146] on th "Datum" at bounding box center [295, 142] width 79 height 24
click at [1095, 447] on button "5" at bounding box center [1093, 443] width 24 height 25
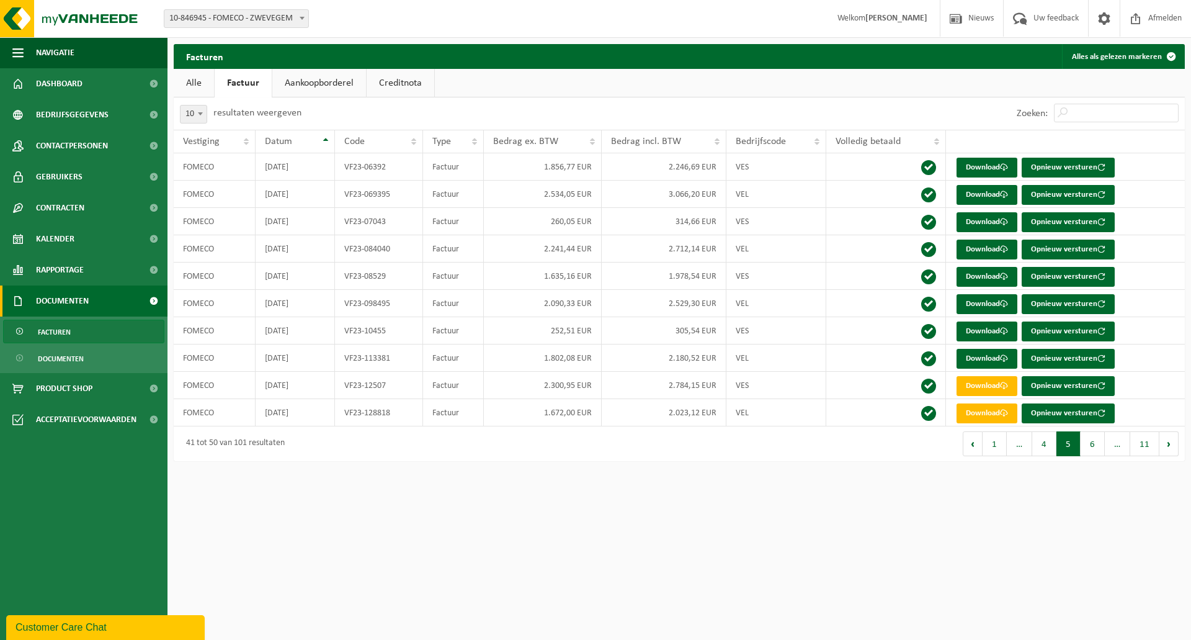
click at [1095, 447] on button "6" at bounding box center [1093, 443] width 24 height 25
click at [1095, 447] on button "7" at bounding box center [1093, 443] width 24 height 25
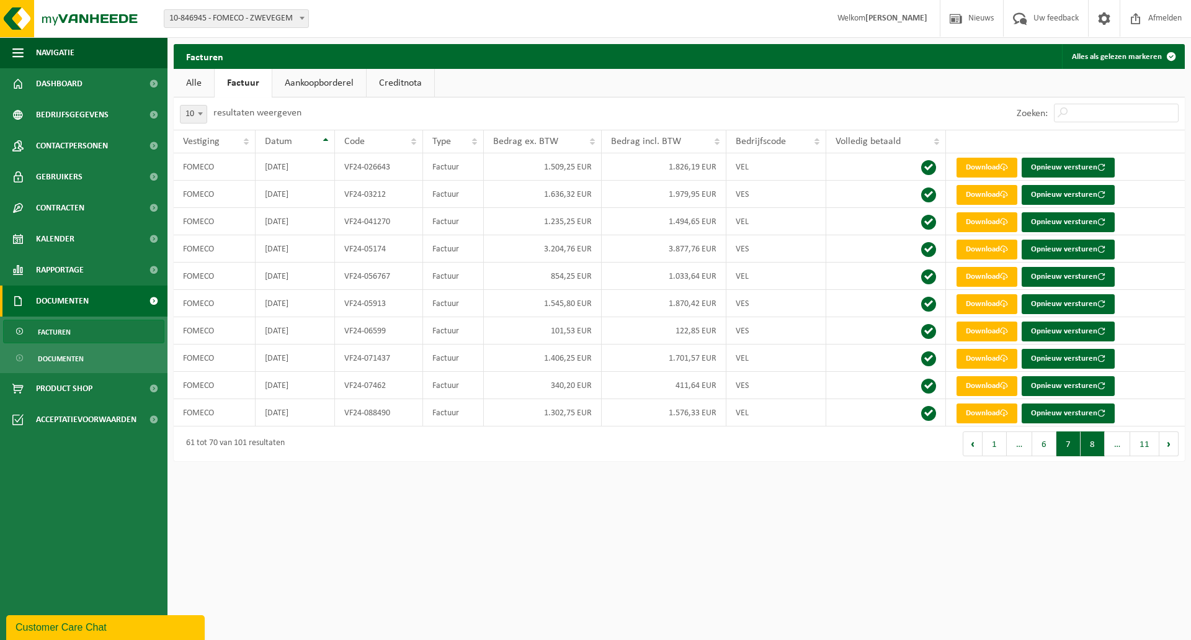
click at [1089, 444] on button "8" at bounding box center [1093, 443] width 24 height 25
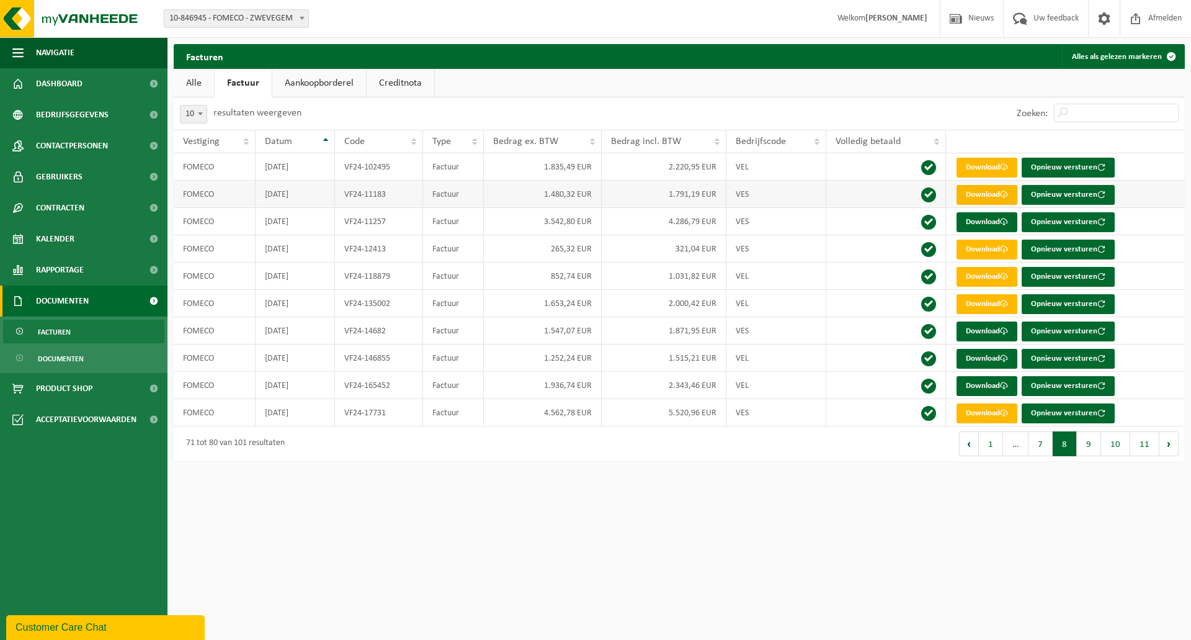
click at [992, 201] on link "Download" at bounding box center [987, 195] width 61 height 20
click at [974, 409] on link "Download" at bounding box center [987, 413] width 61 height 20
click at [974, 333] on link "Download" at bounding box center [987, 331] width 61 height 20
click at [303, 306] on td "[DATE]" at bounding box center [295, 303] width 79 height 27
click at [987, 361] on link "Download" at bounding box center [987, 359] width 61 height 20
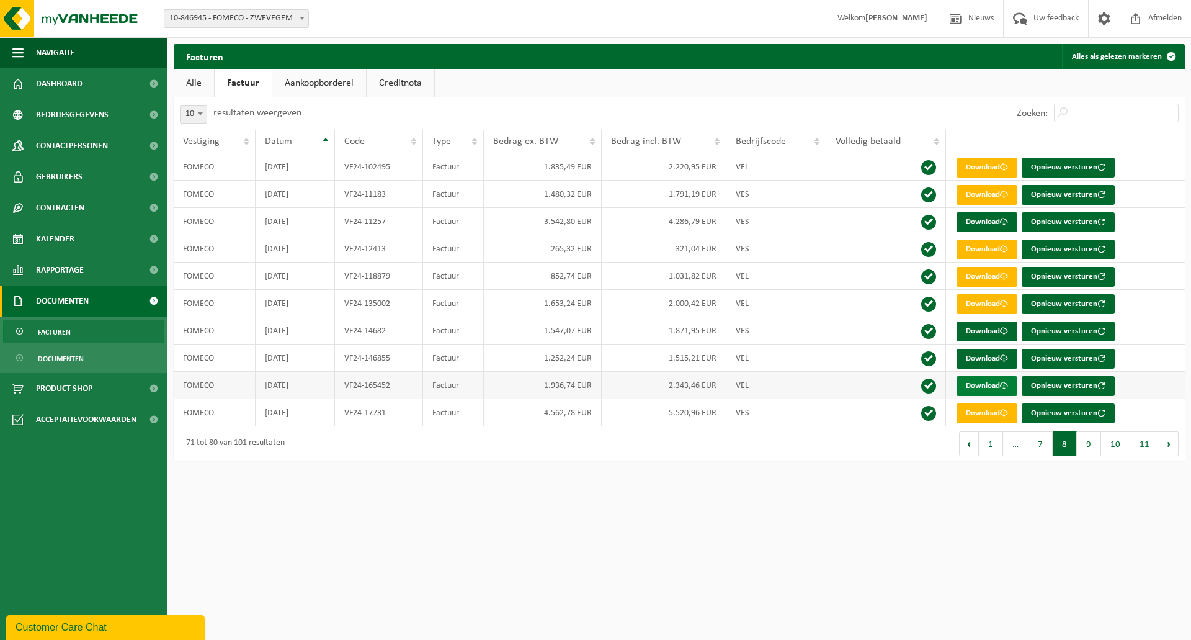
click at [993, 392] on link "Download" at bounding box center [987, 386] width 61 height 20
click at [979, 410] on link "Download" at bounding box center [987, 413] width 61 height 20
click at [1088, 445] on button "9" at bounding box center [1089, 443] width 24 height 25
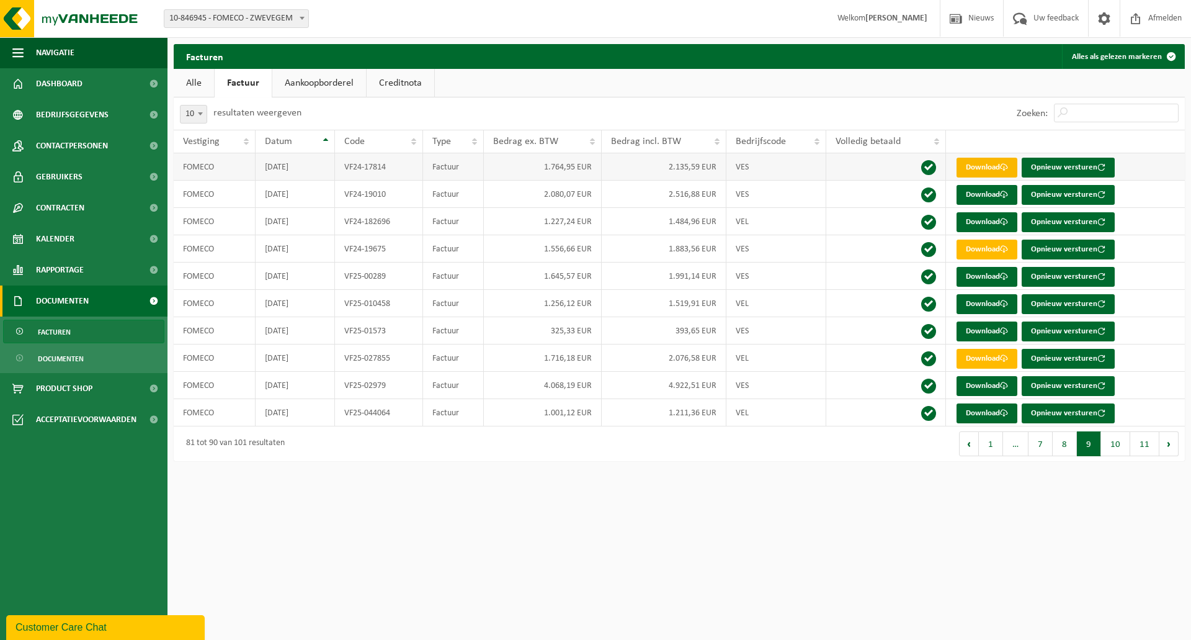
click at [992, 171] on link "Download" at bounding box center [987, 168] width 61 height 20
click at [994, 202] on link "Download" at bounding box center [987, 195] width 61 height 20
click at [990, 222] on link "Download" at bounding box center [987, 222] width 61 height 20
click at [985, 246] on link "Download" at bounding box center [987, 250] width 61 height 20
